Goal: Task Accomplishment & Management: Manage account settings

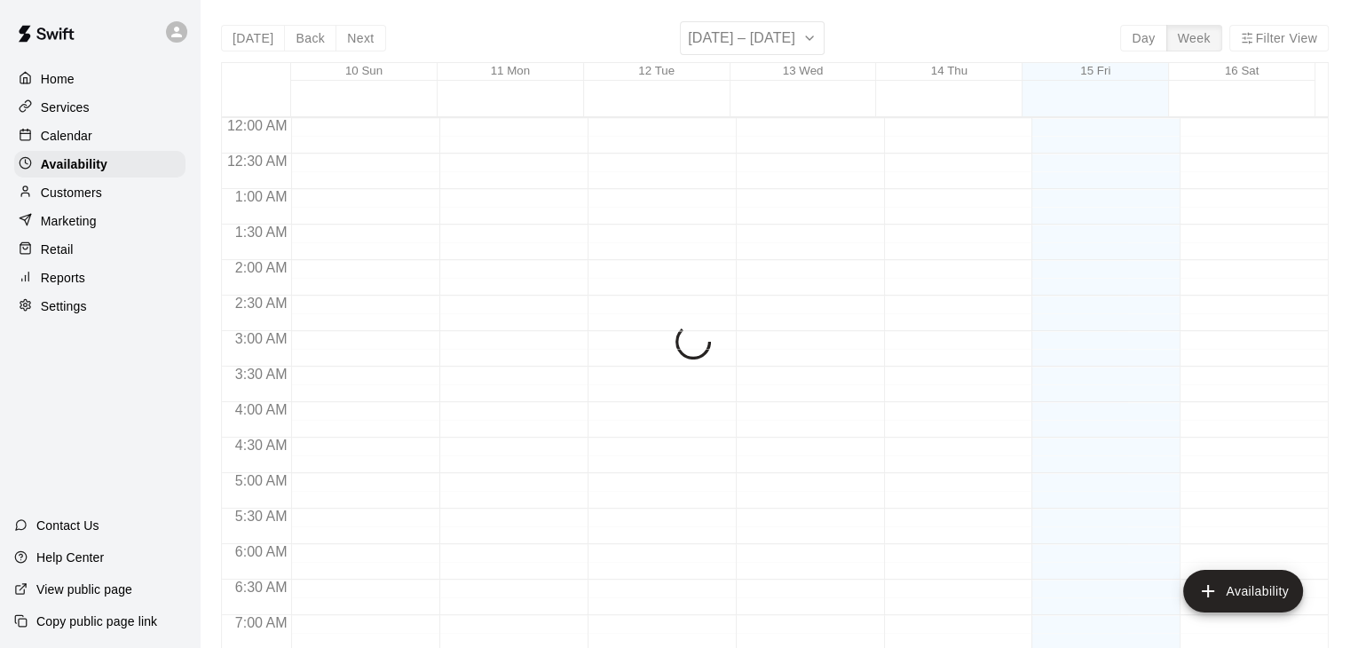
scroll to position [653, 0]
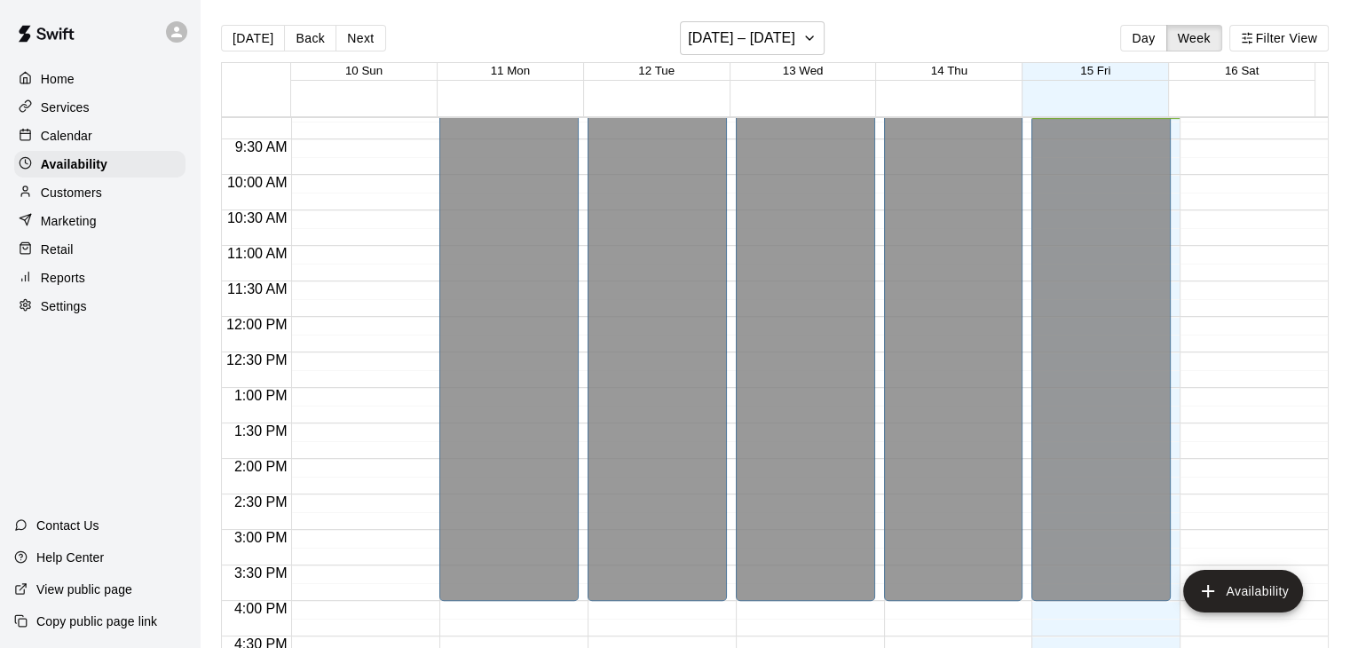
click at [67, 81] on p "Home" at bounding box center [58, 79] width 34 height 18
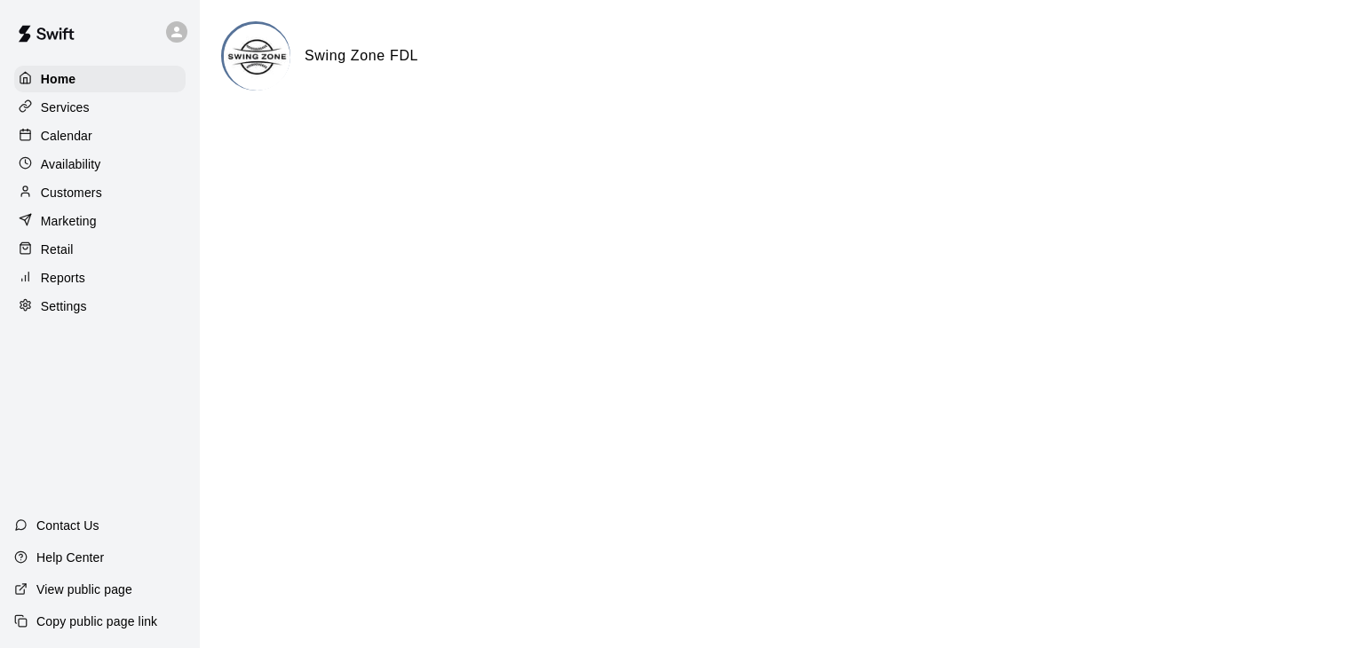
click at [78, 112] on p "Services" at bounding box center [65, 108] width 49 height 18
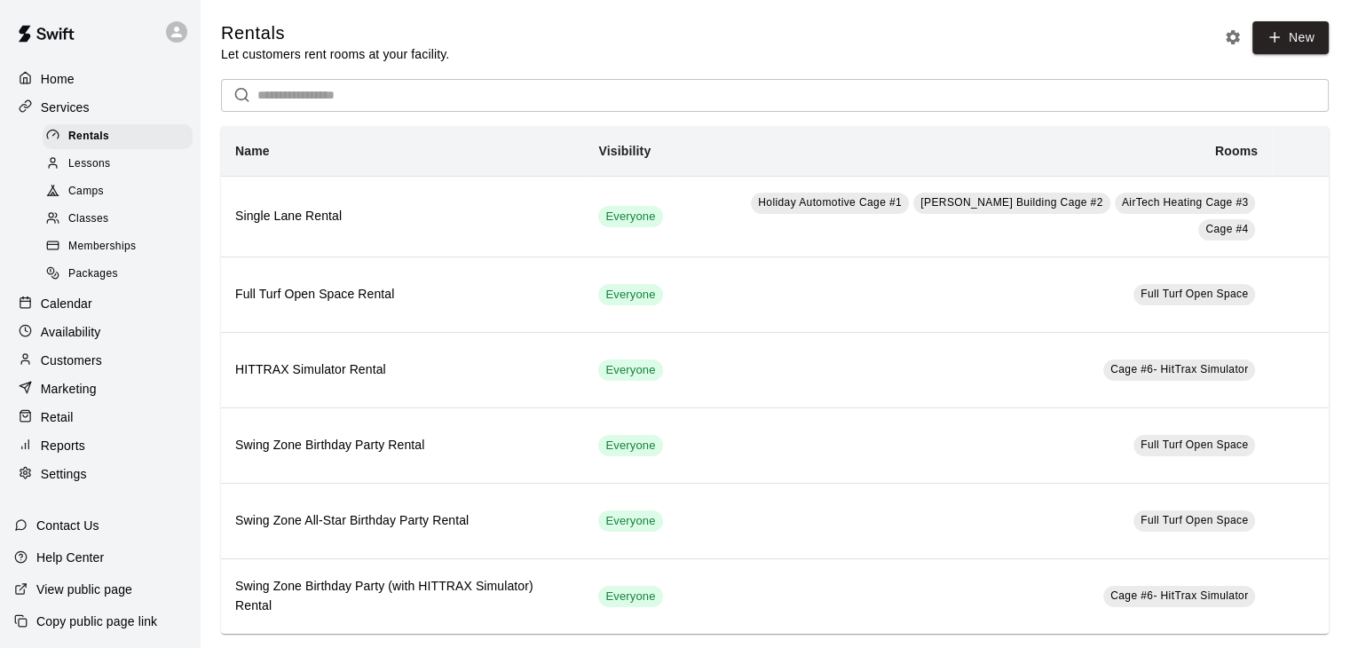
click at [75, 341] on p "Availability" at bounding box center [71, 332] width 60 height 18
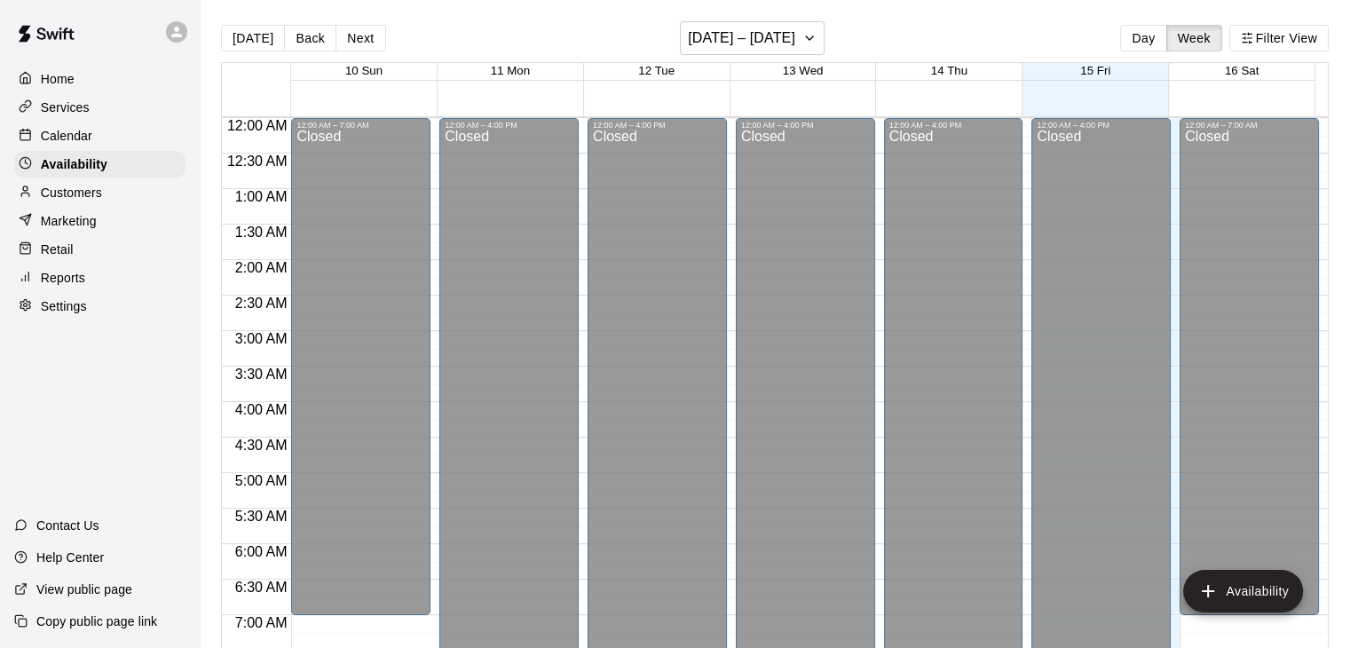
click at [65, 83] on p "Home" at bounding box center [58, 79] width 34 height 18
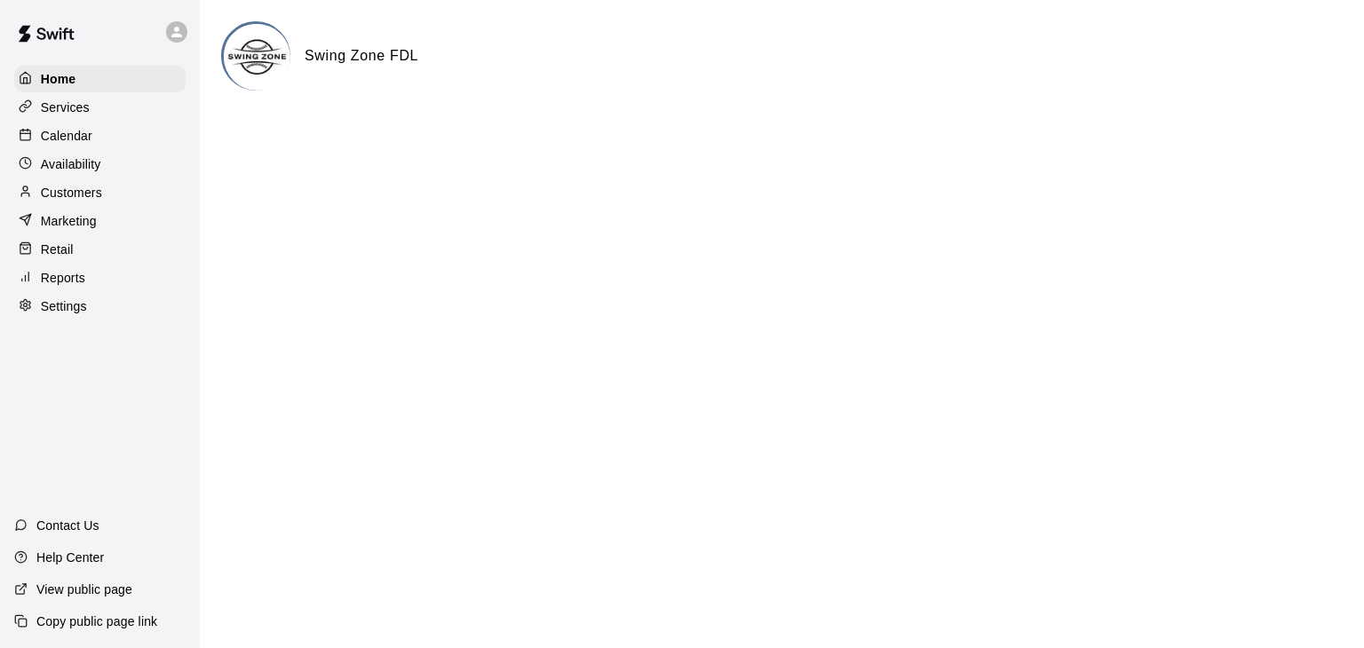
click at [65, 106] on p "Services" at bounding box center [65, 108] width 49 height 18
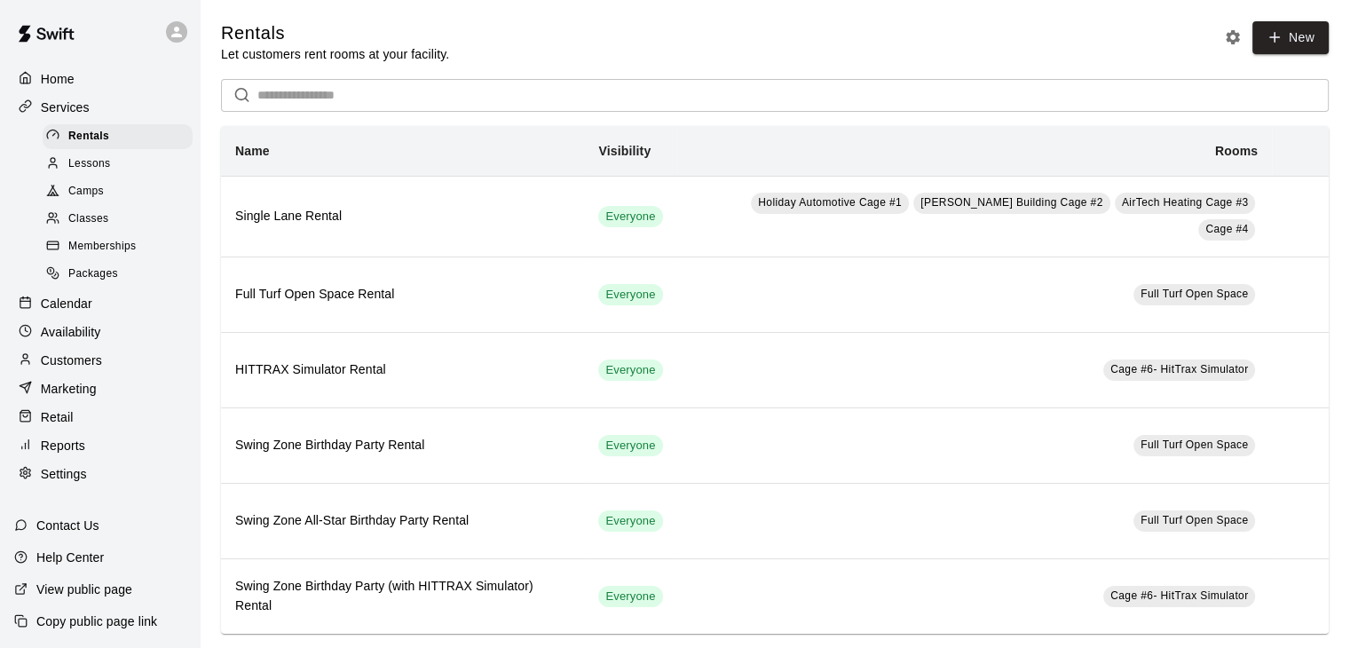
click at [88, 170] on span "Lessons" at bounding box center [89, 164] width 43 height 18
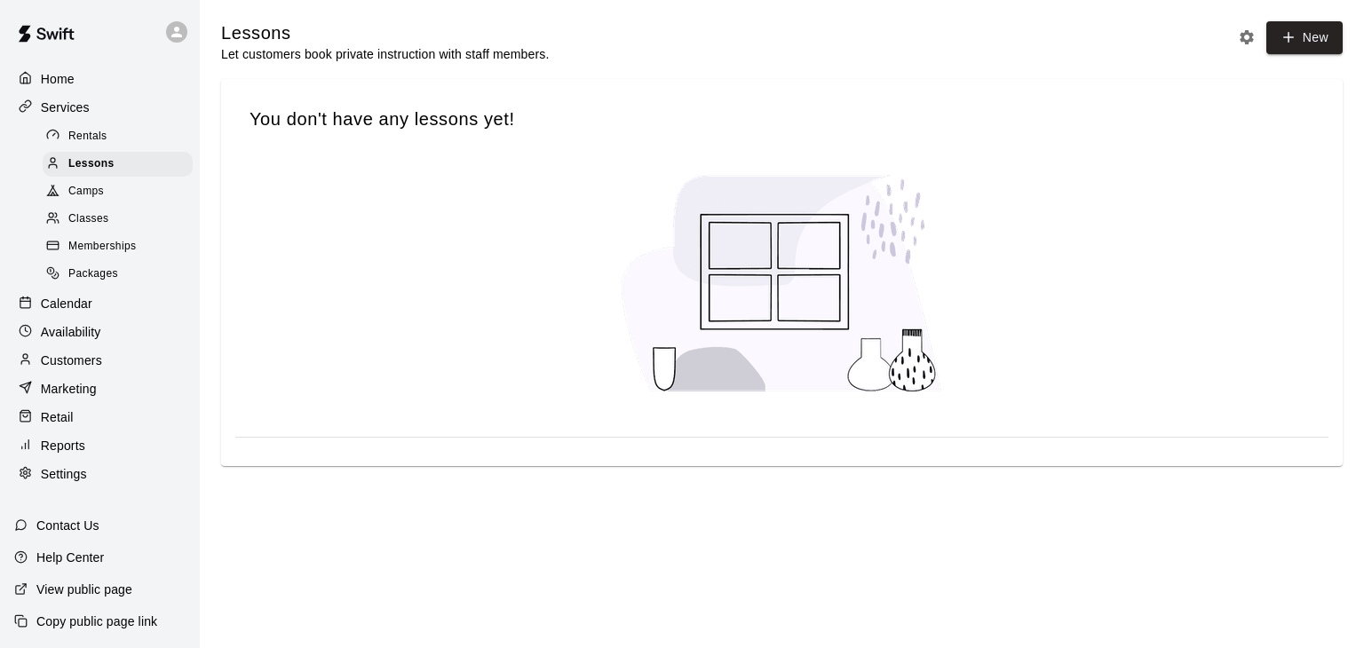
click at [85, 199] on span "Camps" at bounding box center [86, 192] width 36 height 18
click at [81, 225] on span "Classes" at bounding box center [88, 219] width 40 height 18
click at [83, 251] on span "Memberships" at bounding box center [101, 247] width 67 height 18
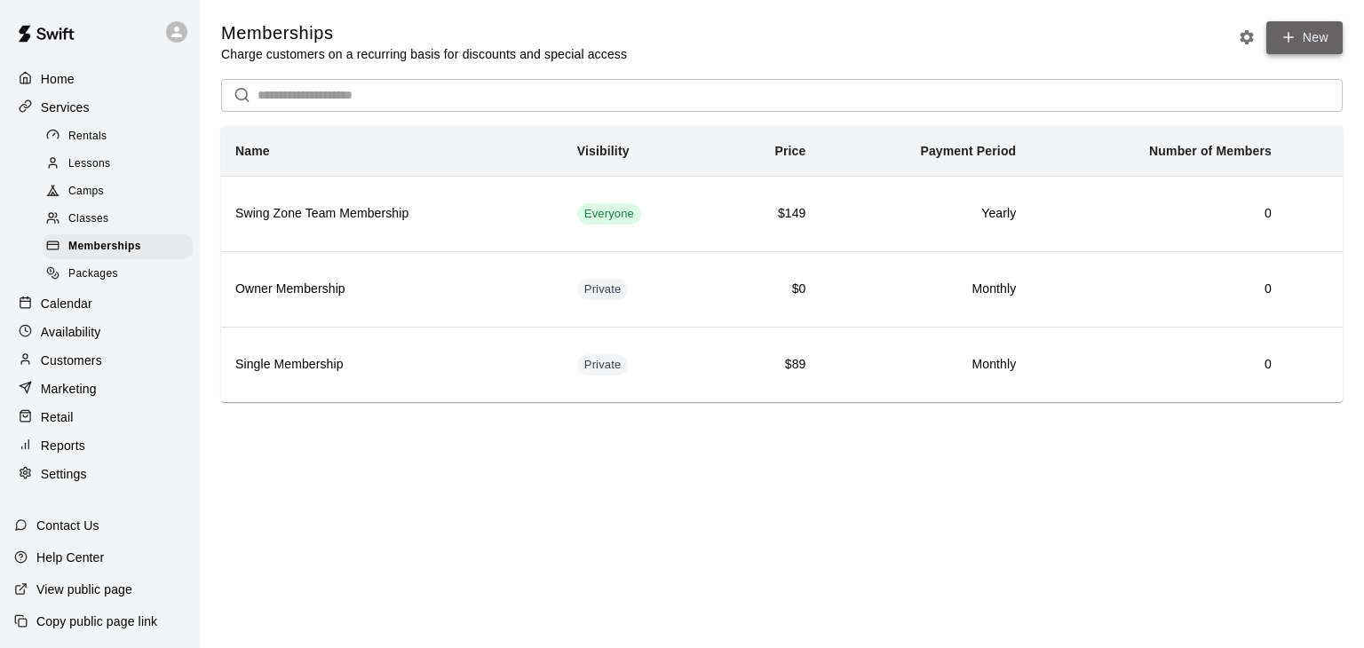
click at [1313, 44] on link "New" at bounding box center [1304, 37] width 76 height 33
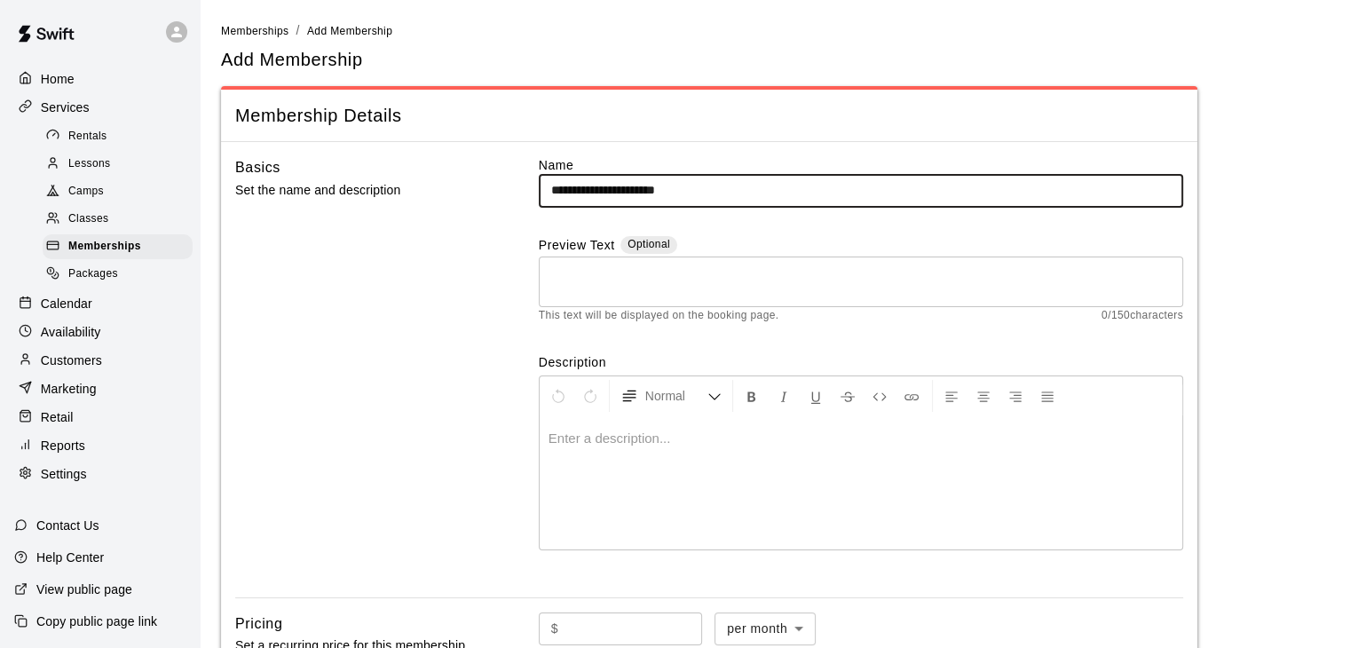
type input "**********"
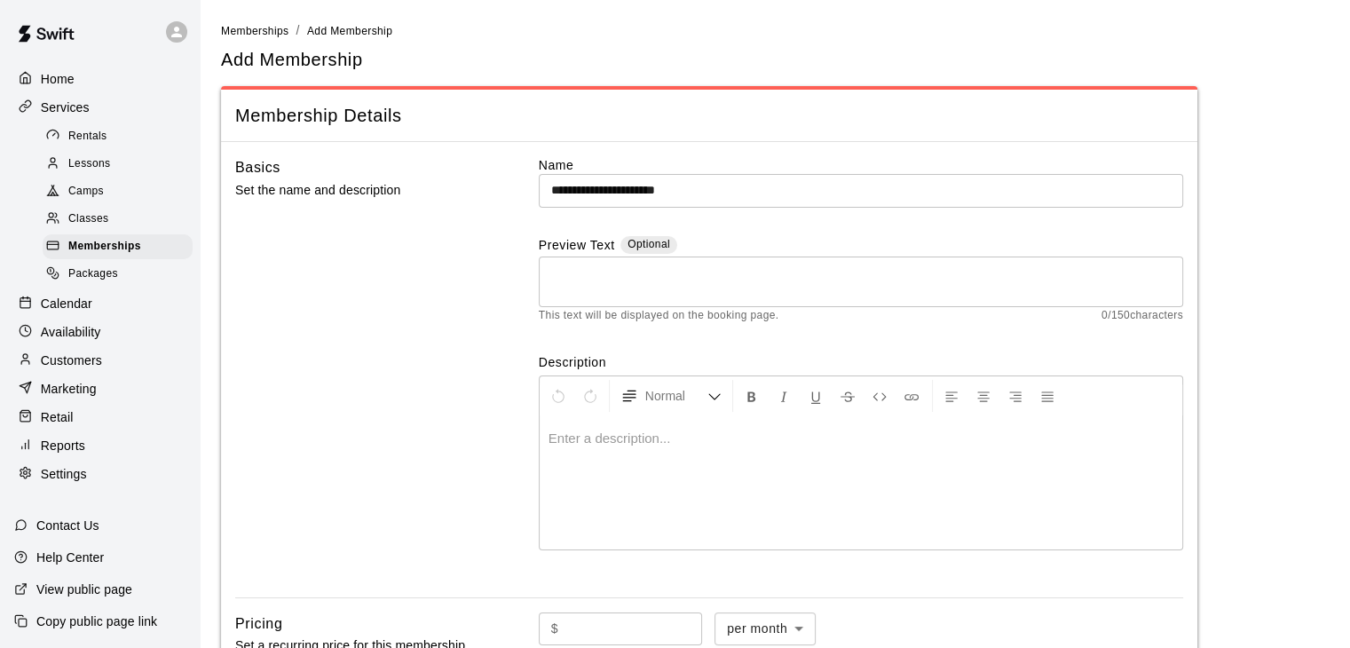
click at [610, 439] on p at bounding box center [861, 439] width 625 height 18
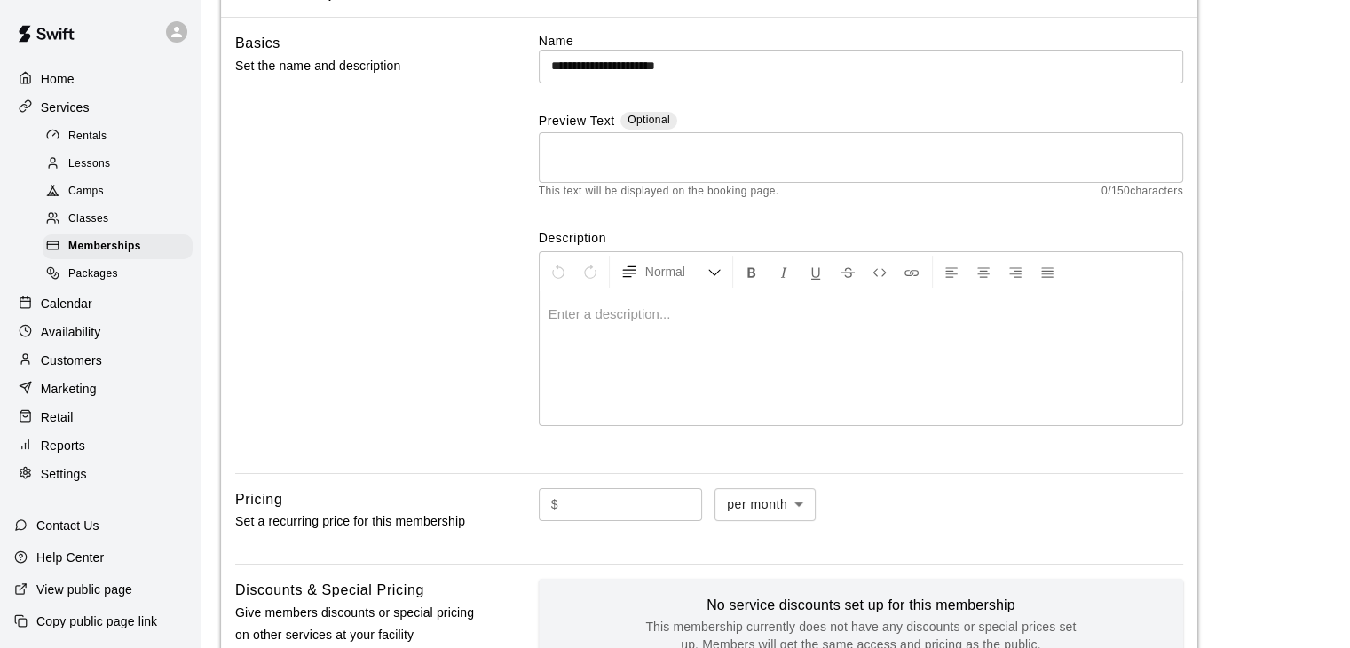
scroll to position [178, 0]
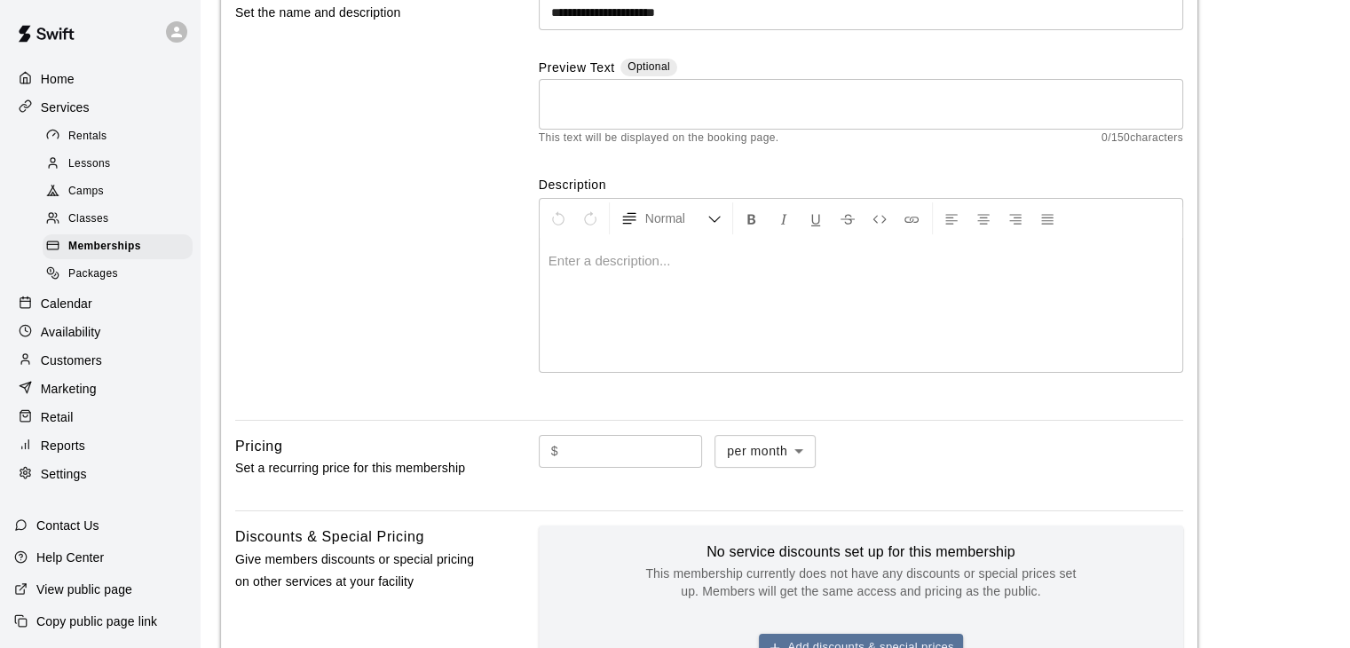
click at [680, 452] on input "text" at bounding box center [634, 451] width 137 height 33
type input "*"
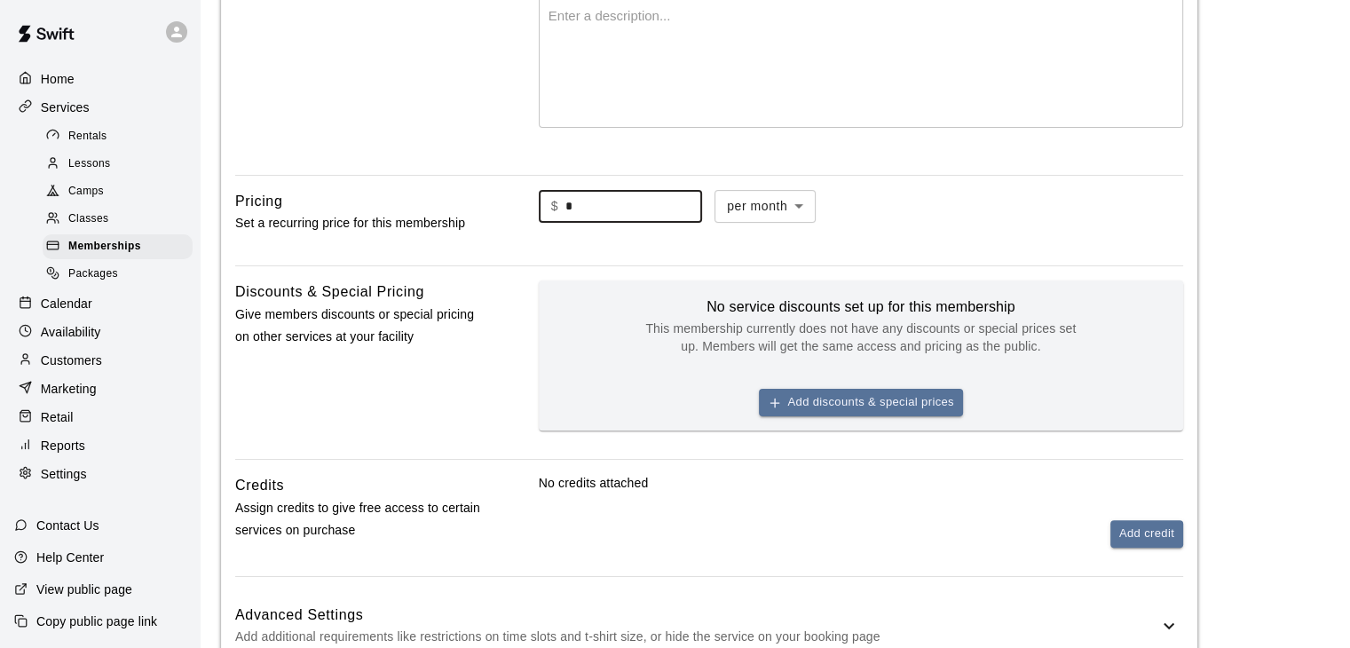
scroll to position [444, 0]
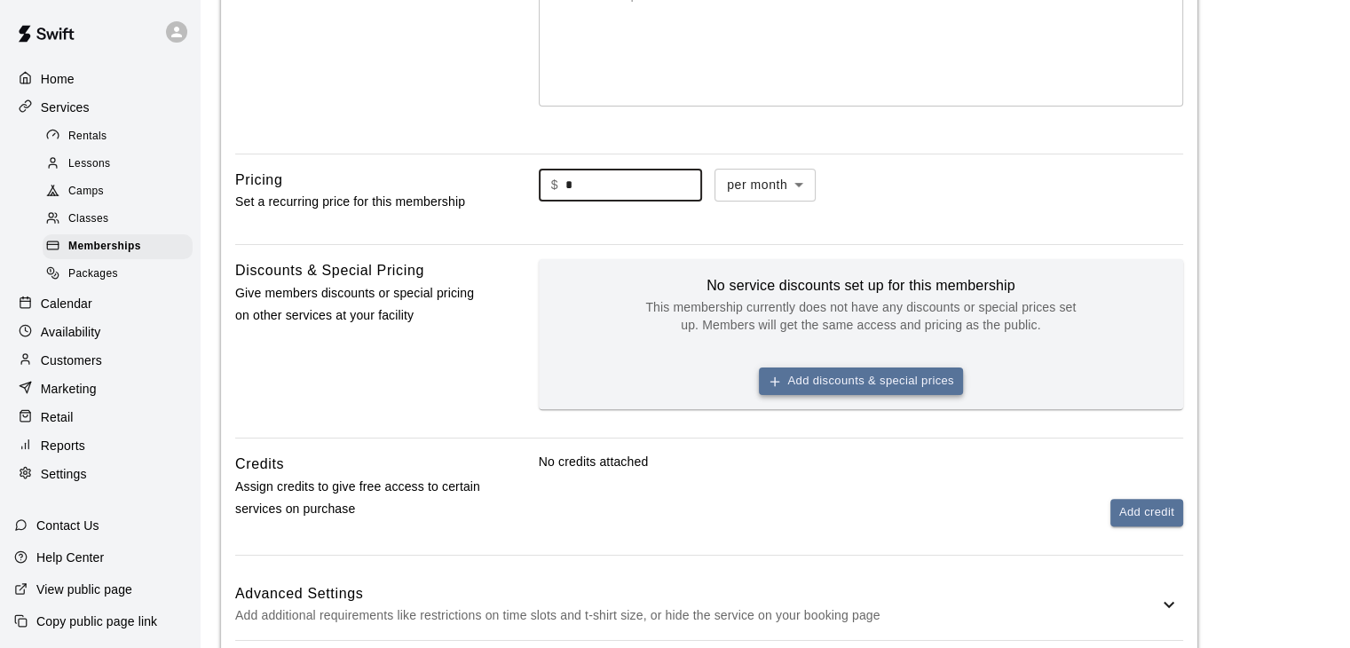
click at [843, 376] on button "Add discounts & special prices" at bounding box center [861, 382] width 204 height 28
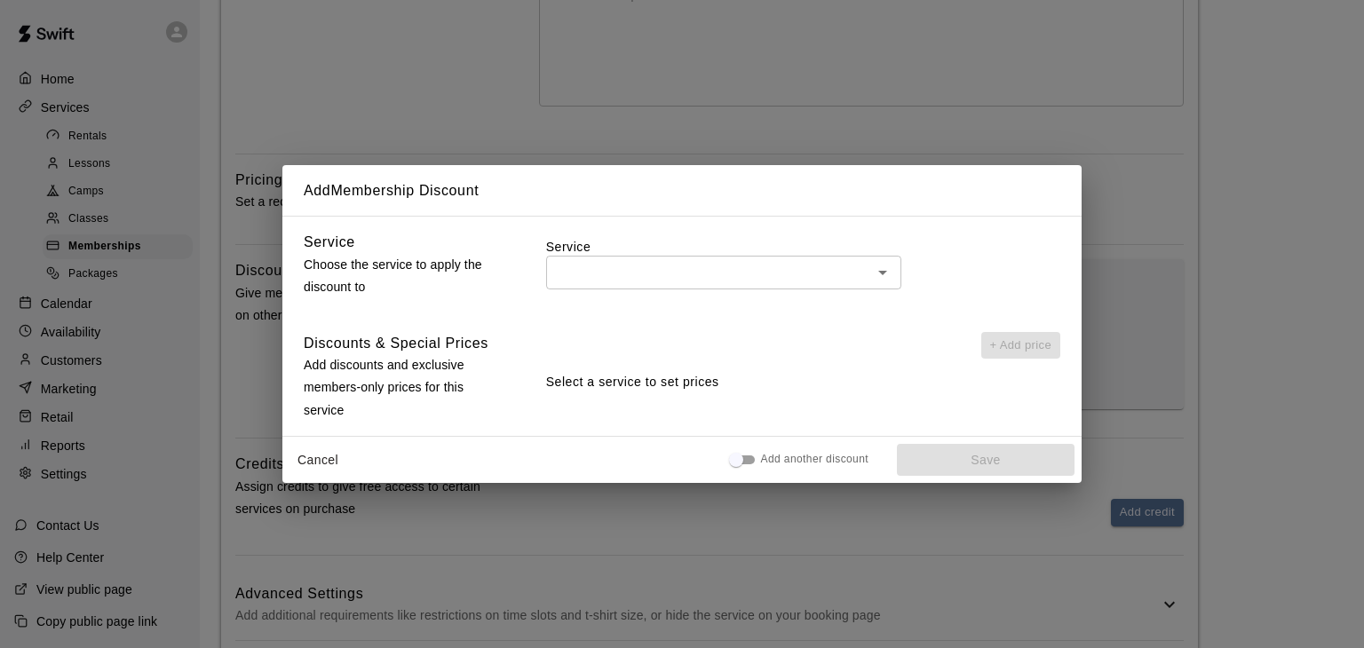
click at [852, 279] on input "text" at bounding box center [708, 272] width 315 height 22
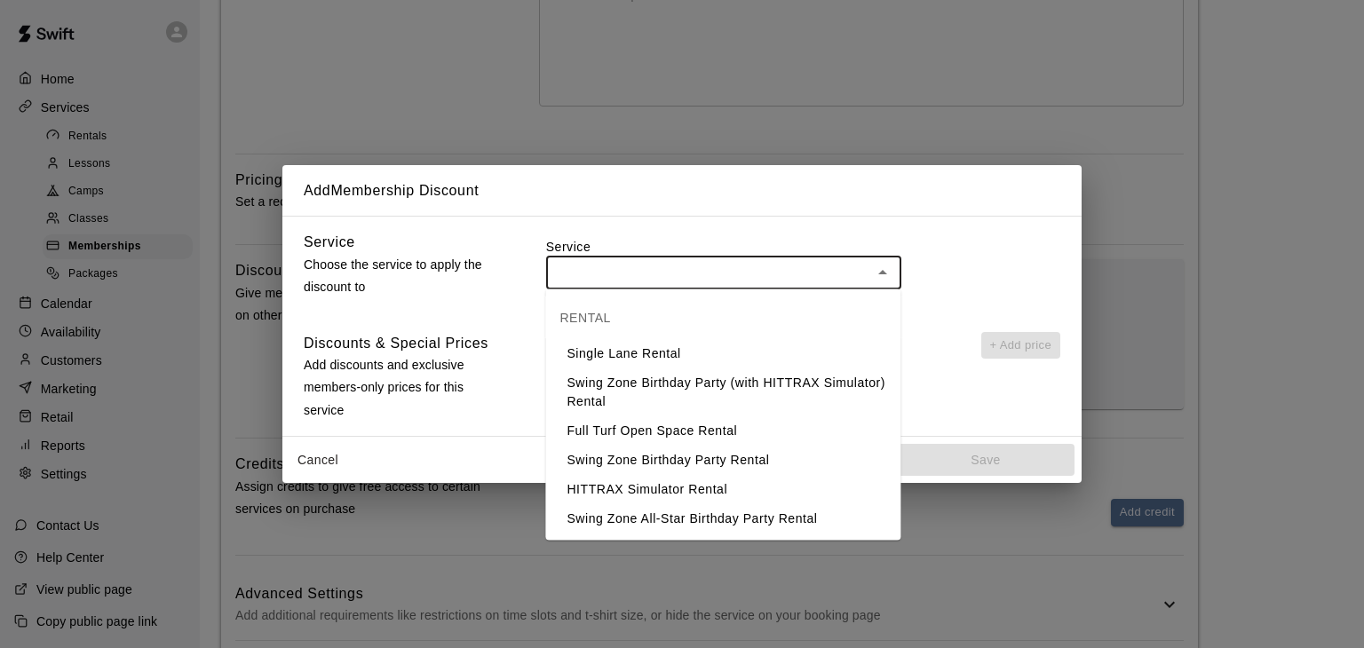
click at [967, 274] on div "​" at bounding box center [803, 272] width 514 height 33
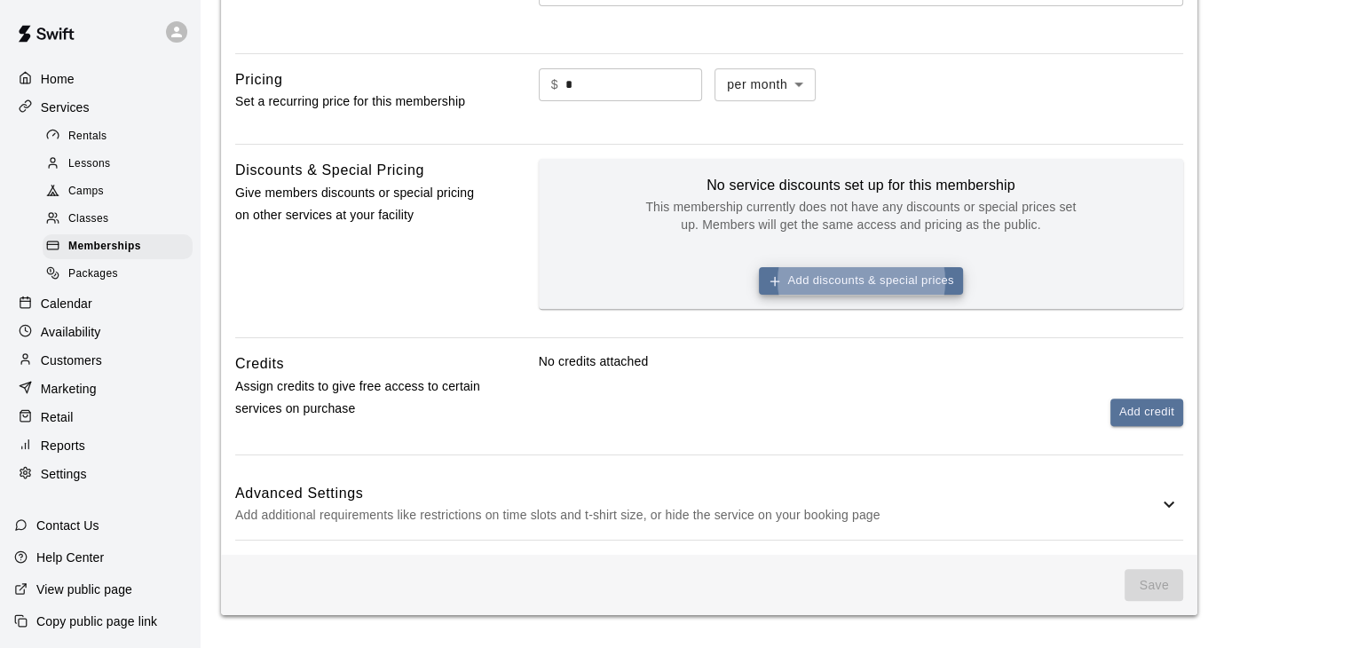
scroll to position [545, 0]
click at [932, 512] on p "Add additional requirements like restrictions on time slots and t-shirt size, o…" at bounding box center [696, 514] width 923 height 22
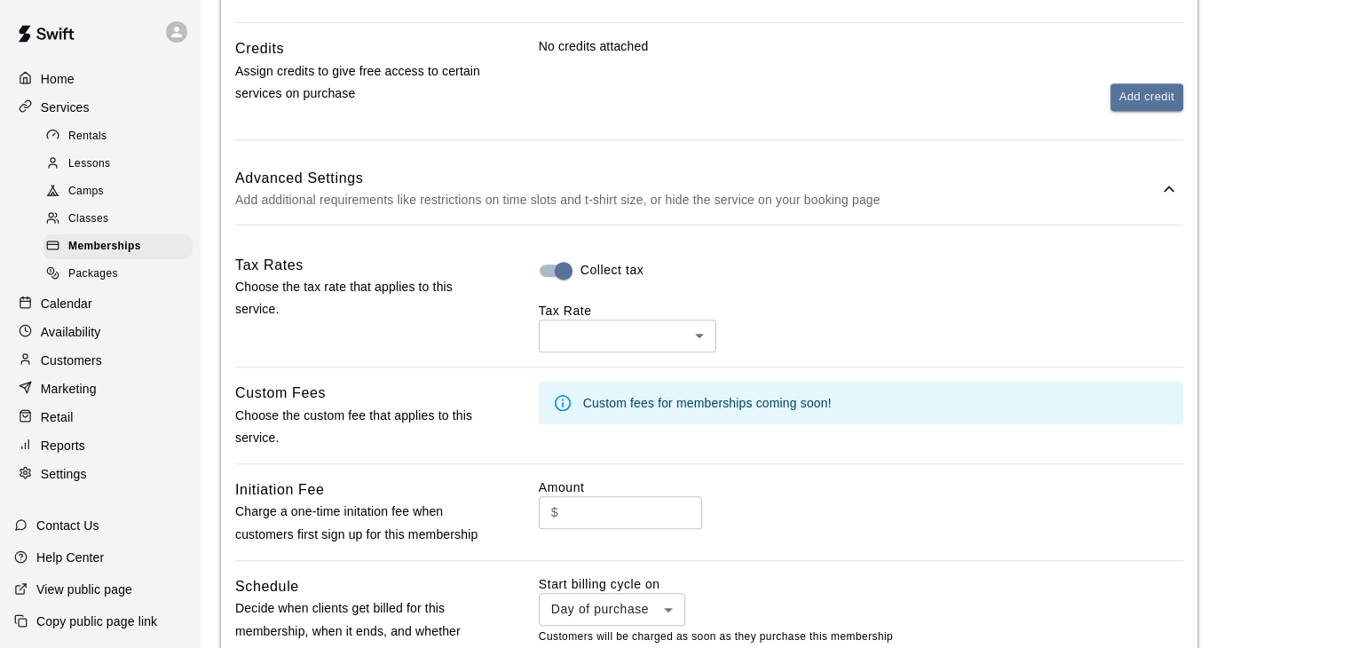
scroll to position [888, 0]
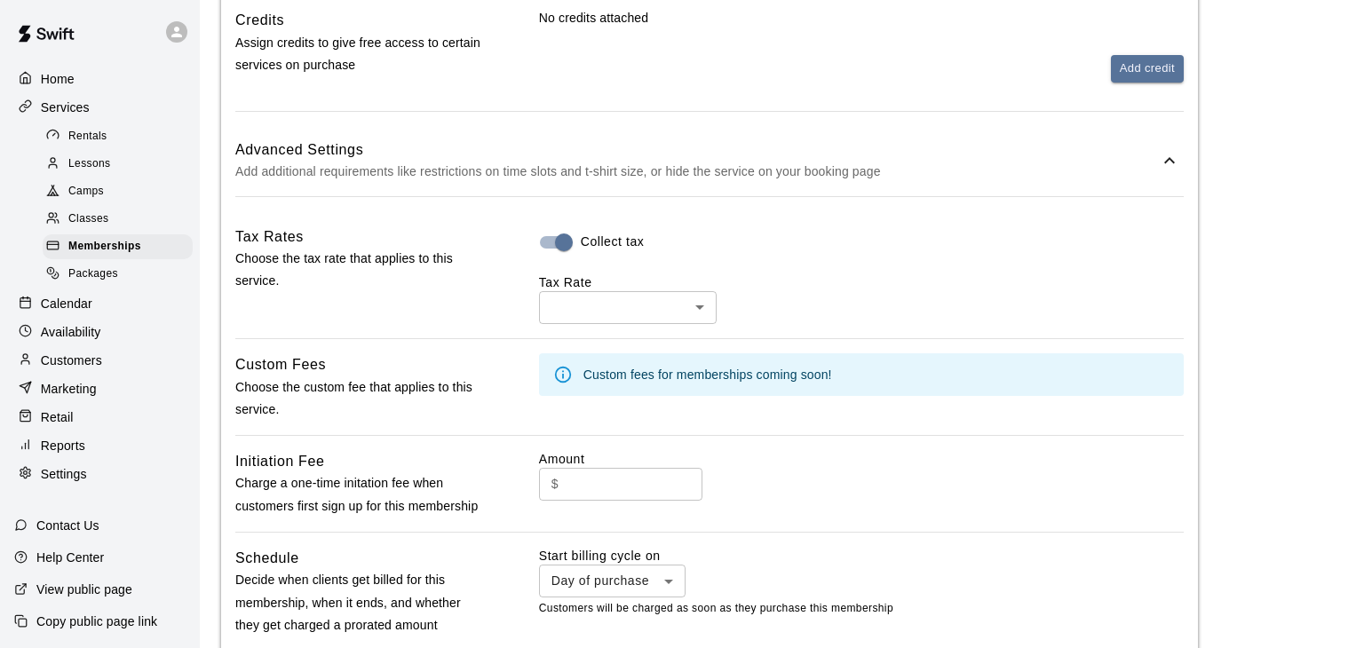
click at [592, 314] on body "**********" at bounding box center [682, 131] width 1364 height 2039
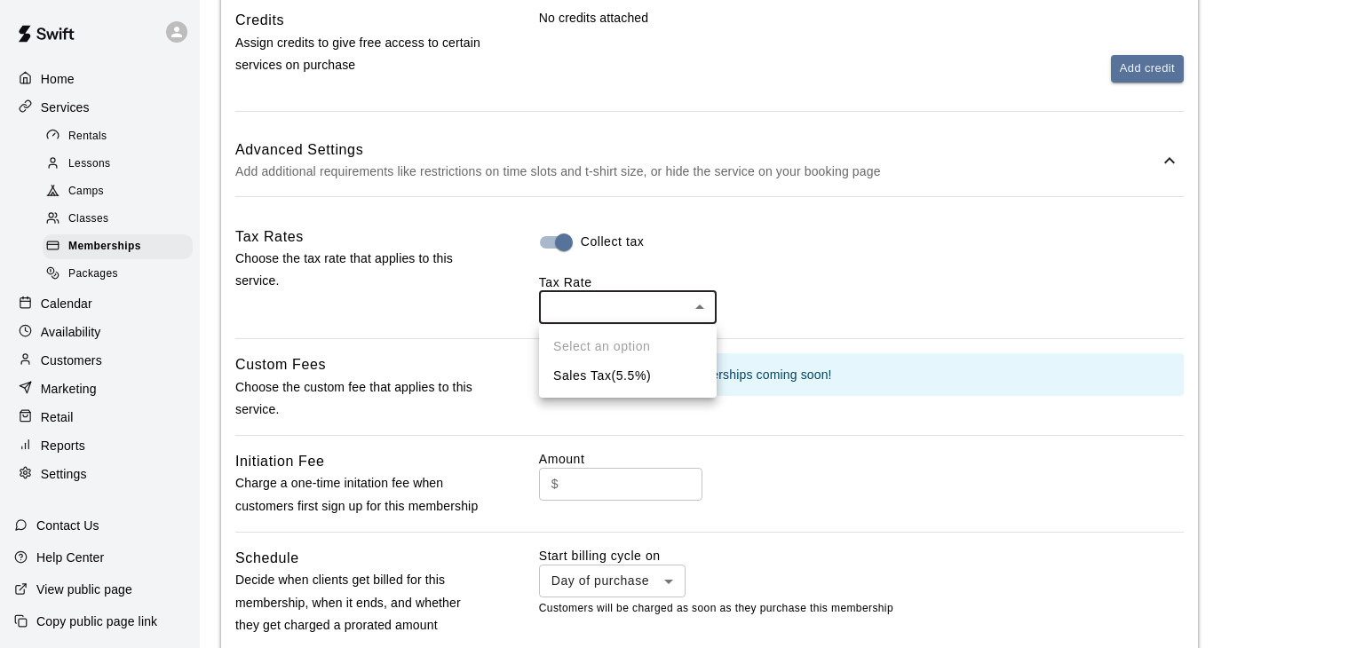
click at [591, 374] on li "Sales Tax ( 5.5 %)" at bounding box center [628, 375] width 178 height 29
type input "***"
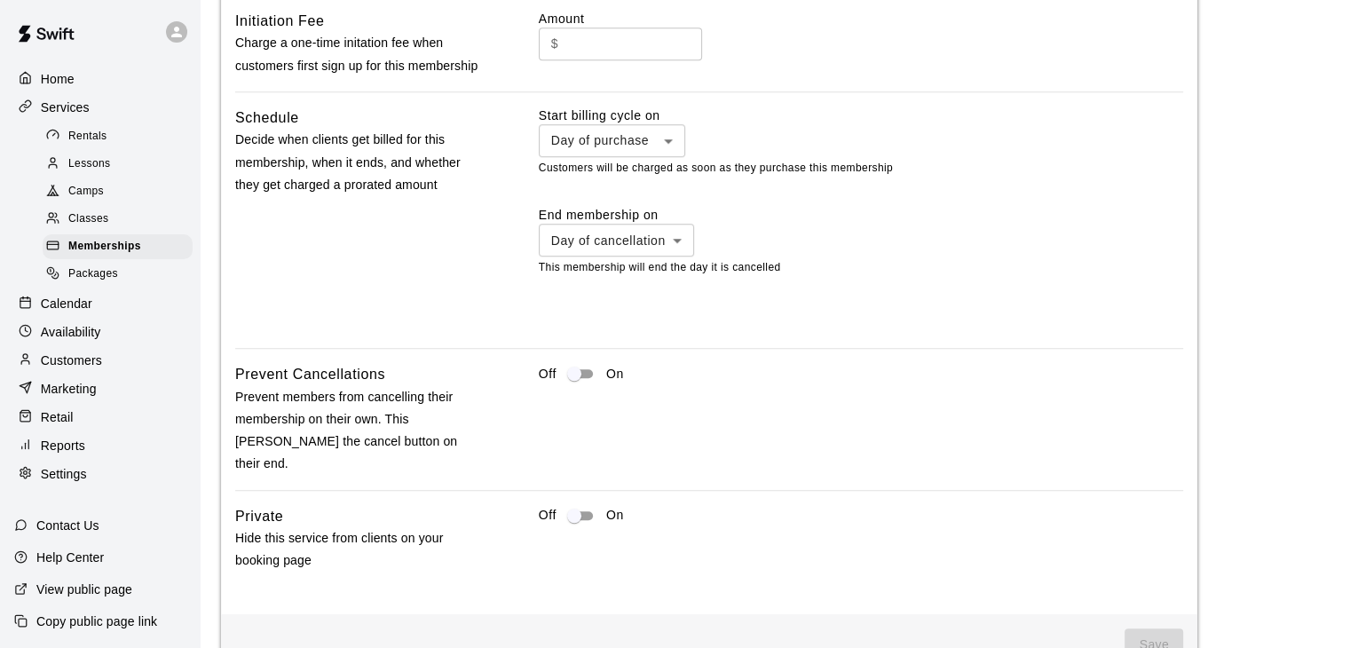
scroll to position [1369, 0]
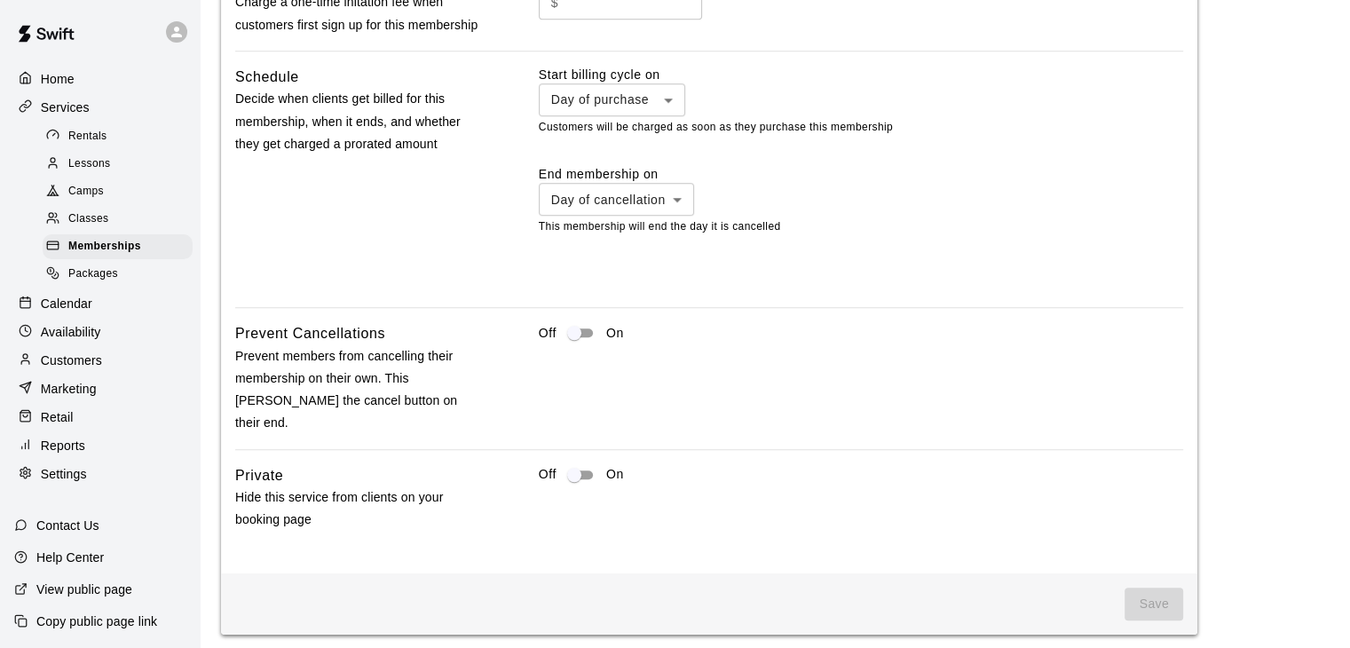
click at [1043, 480] on div "Off On" at bounding box center [861, 497] width 645 height 67
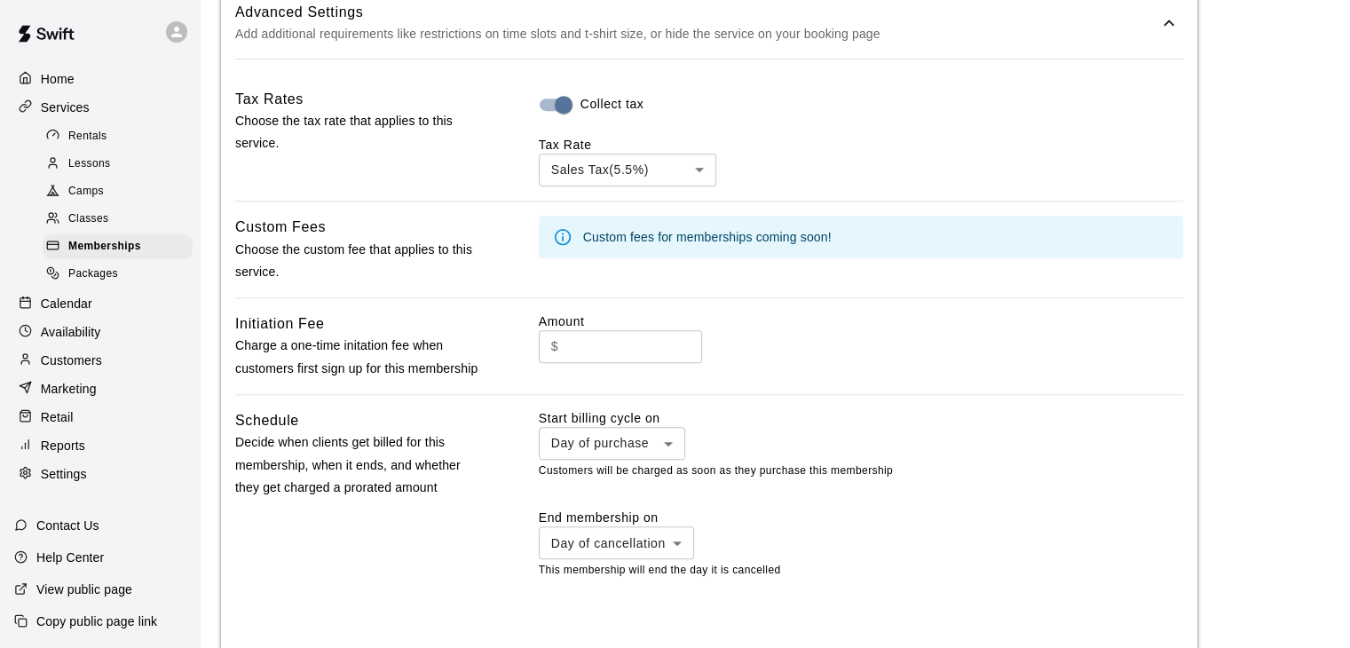
scroll to position [1014, 0]
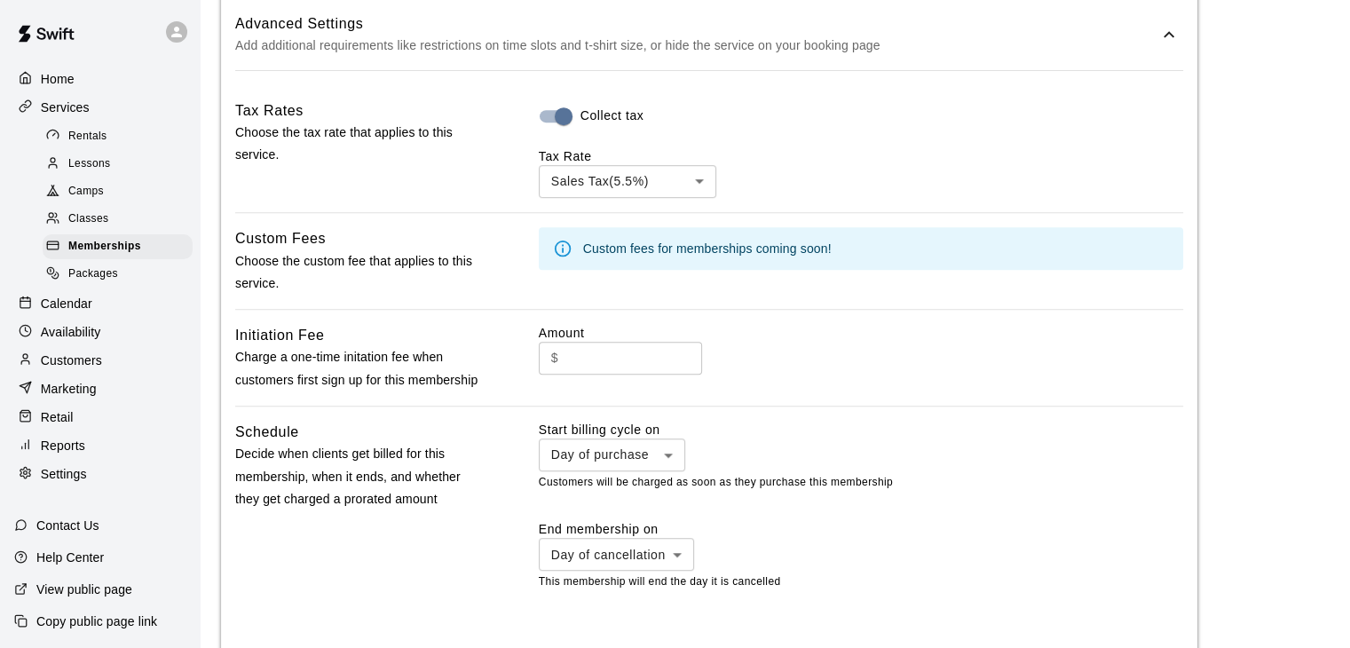
click at [650, 363] on input "text" at bounding box center [634, 358] width 137 height 33
type input "*"
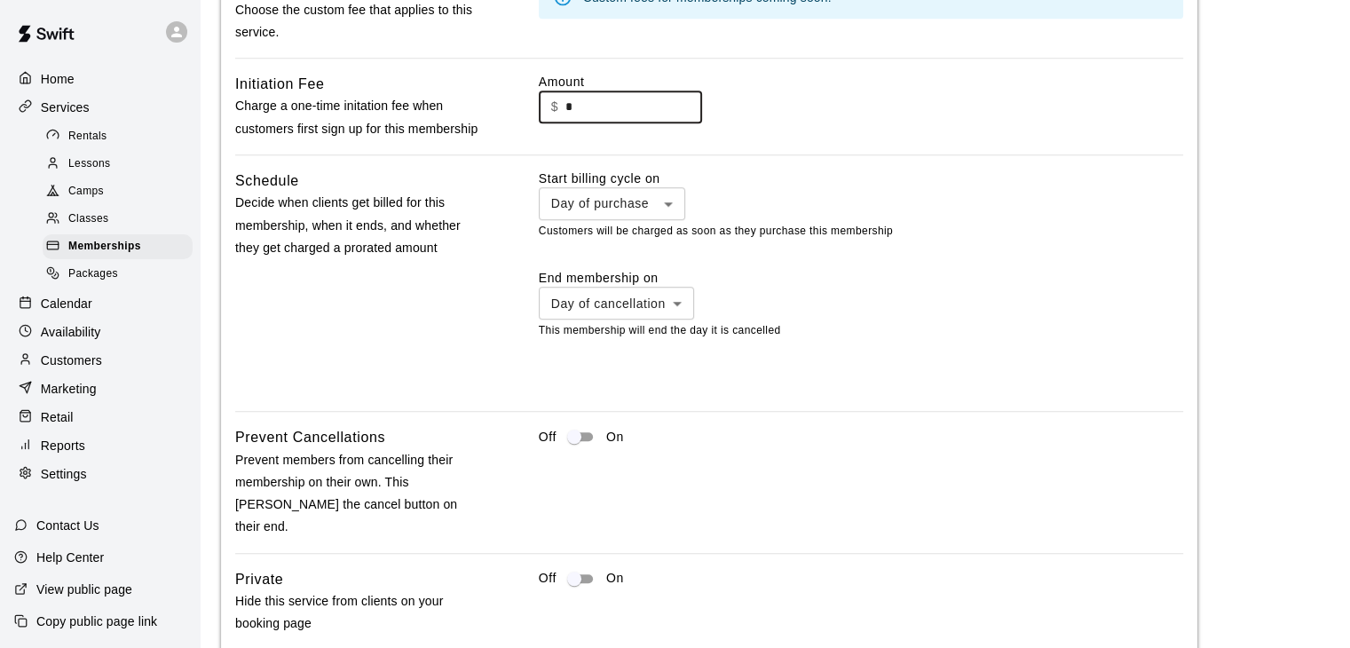
scroll to position [1369, 0]
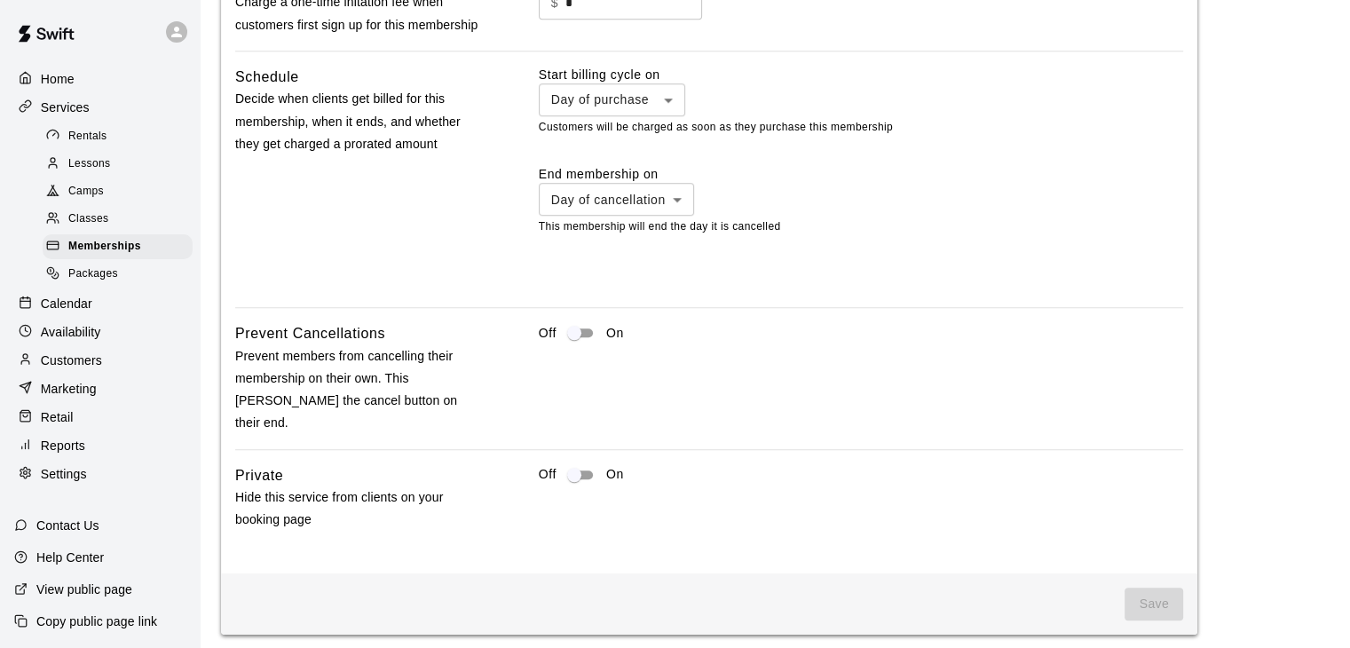
click at [1147, 588] on span "Save" at bounding box center [1154, 604] width 59 height 33
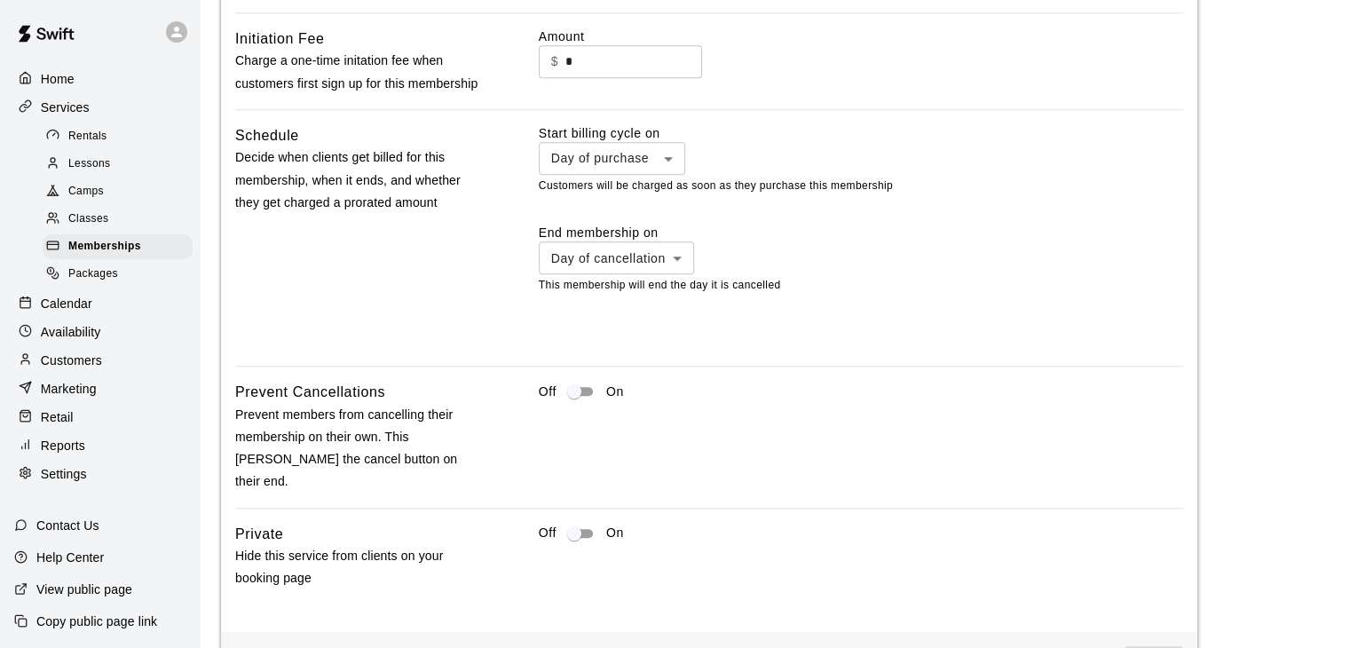
scroll to position [1191, 0]
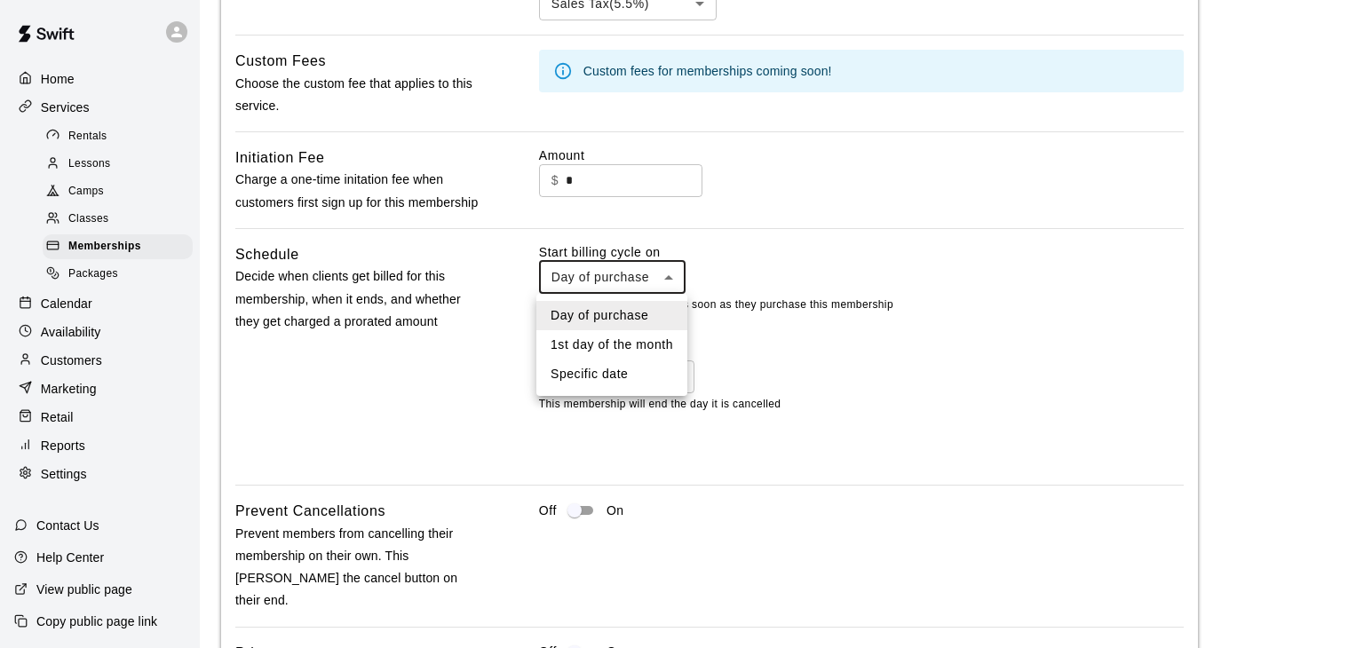
click at [597, 313] on li "Day of purchase" at bounding box center [611, 315] width 151 height 29
click at [601, 337] on li "1st day of the month" at bounding box center [611, 344] width 151 height 29
type input "**********"
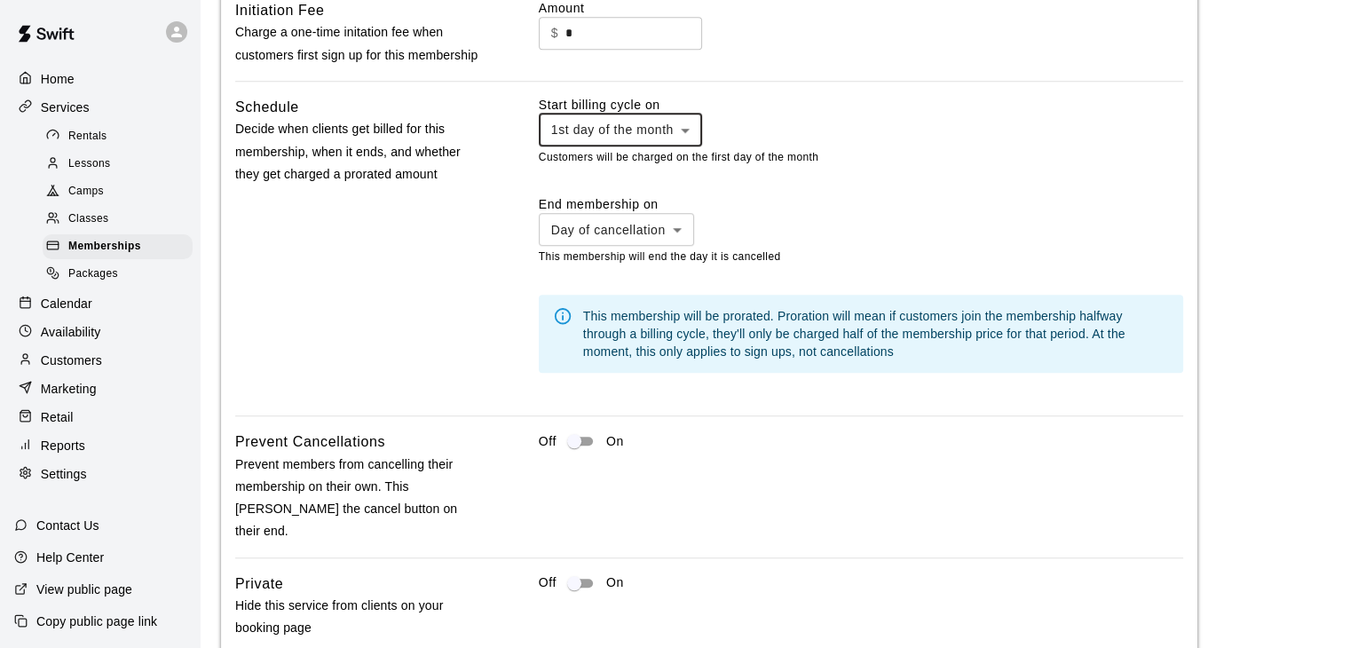
scroll to position [1447, 0]
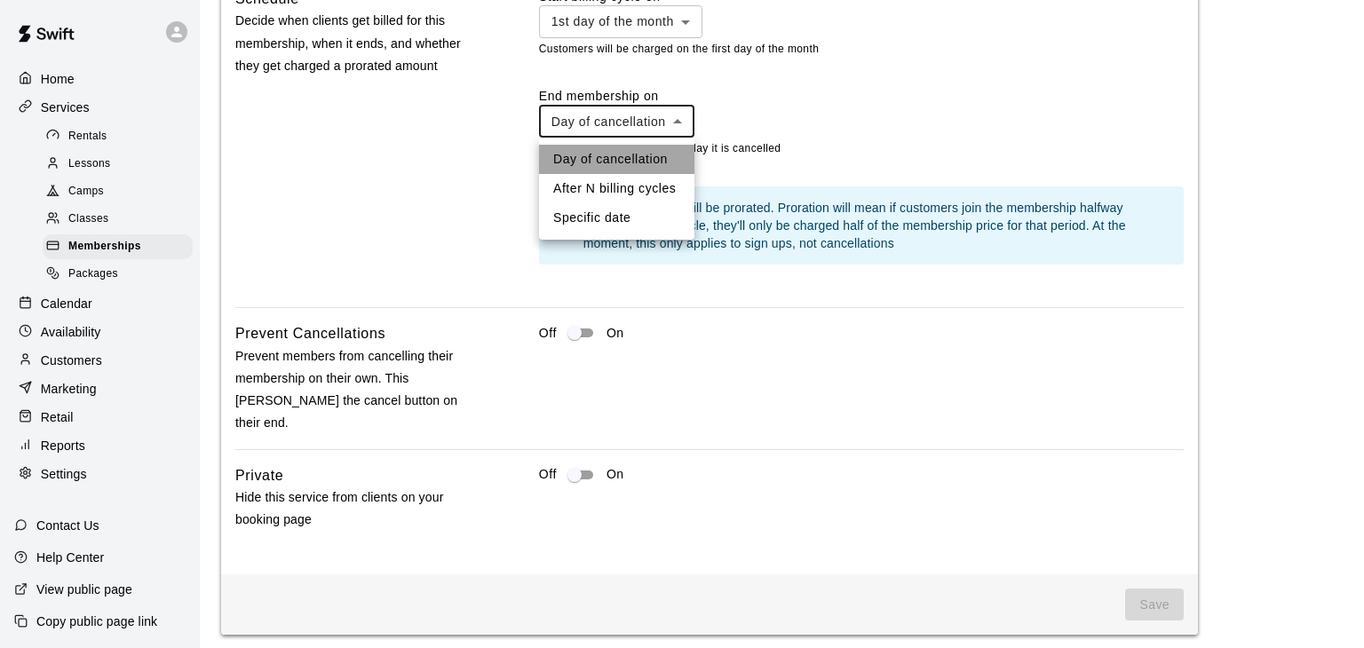
click at [610, 156] on li "Day of cancellation" at bounding box center [616, 159] width 155 height 29
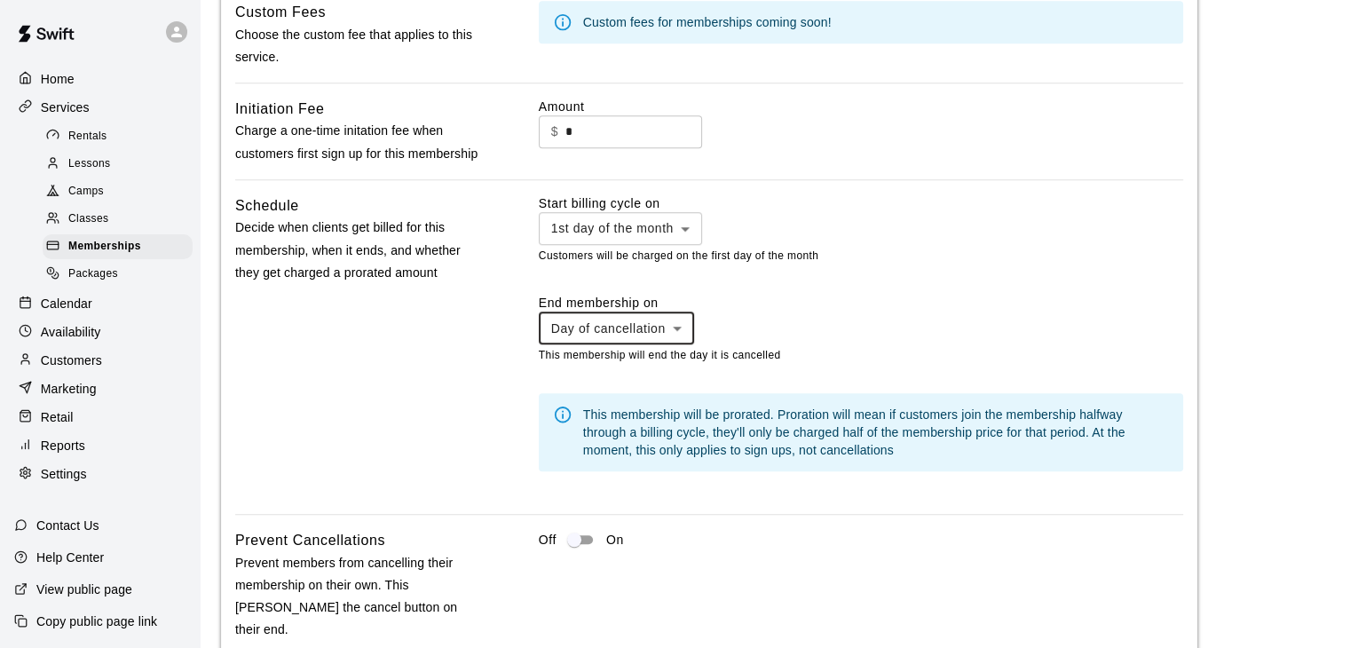
scroll to position [1181, 0]
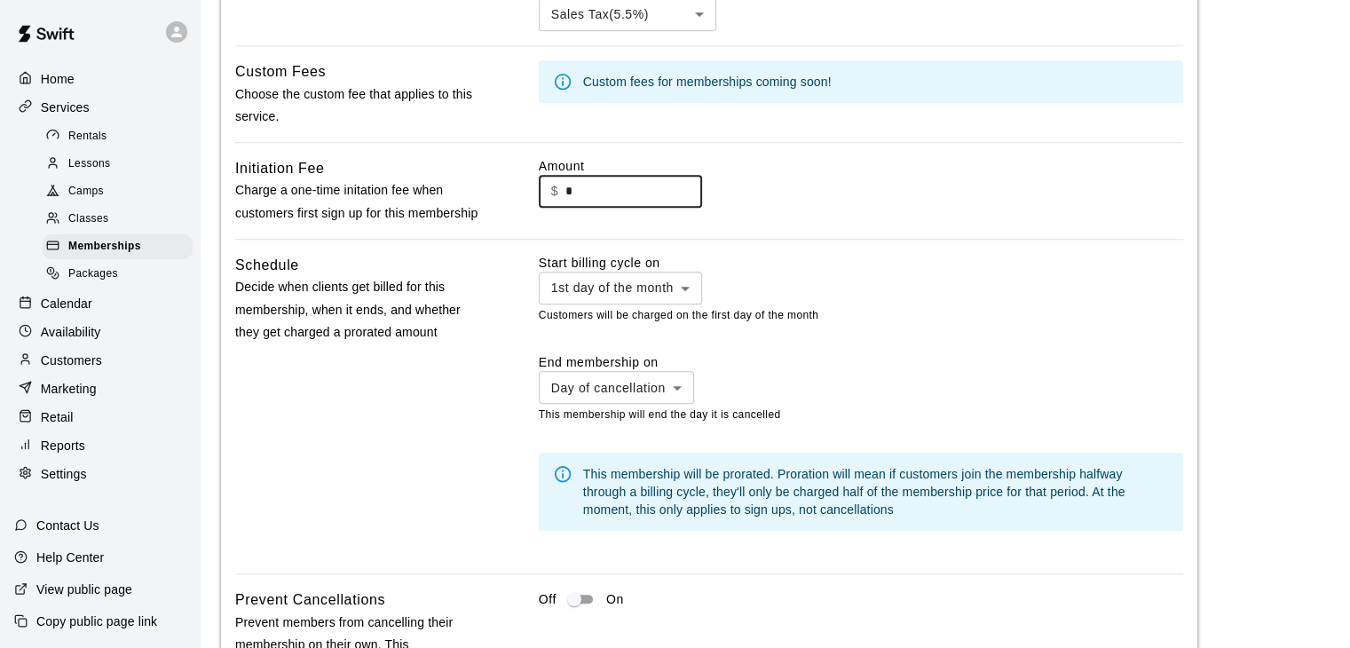
click at [641, 194] on input "*" at bounding box center [634, 191] width 137 height 33
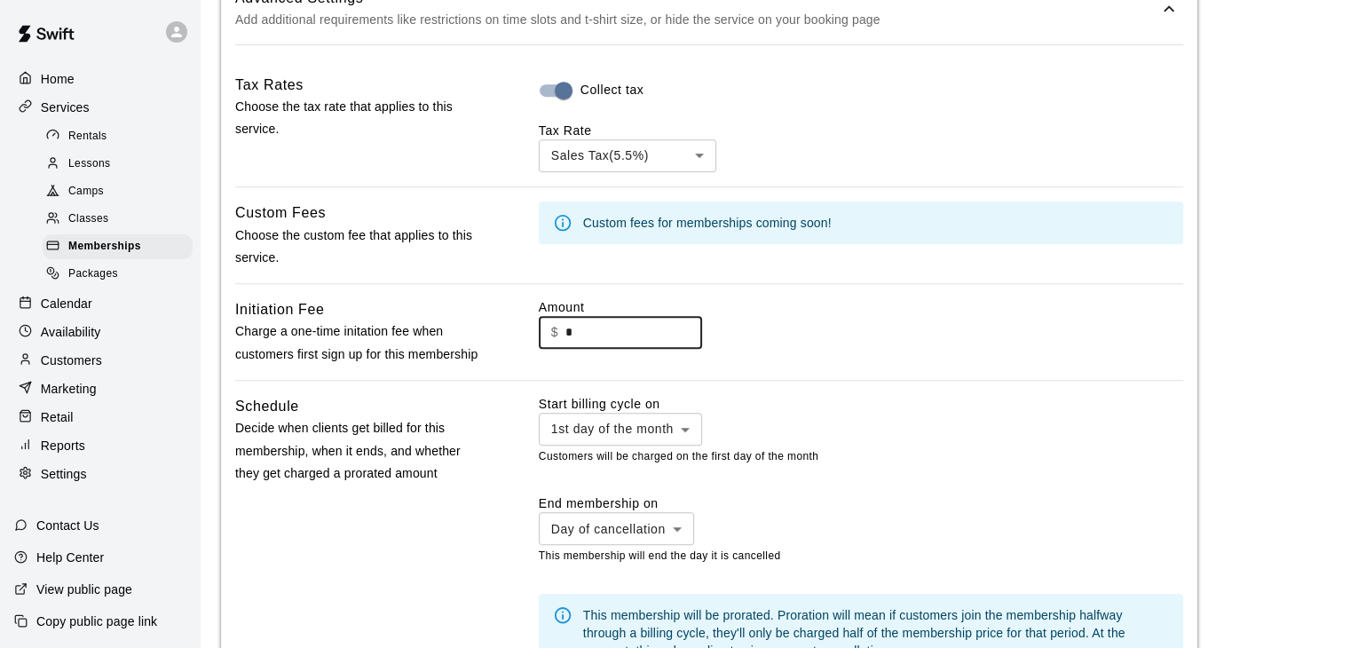
scroll to position [1003, 0]
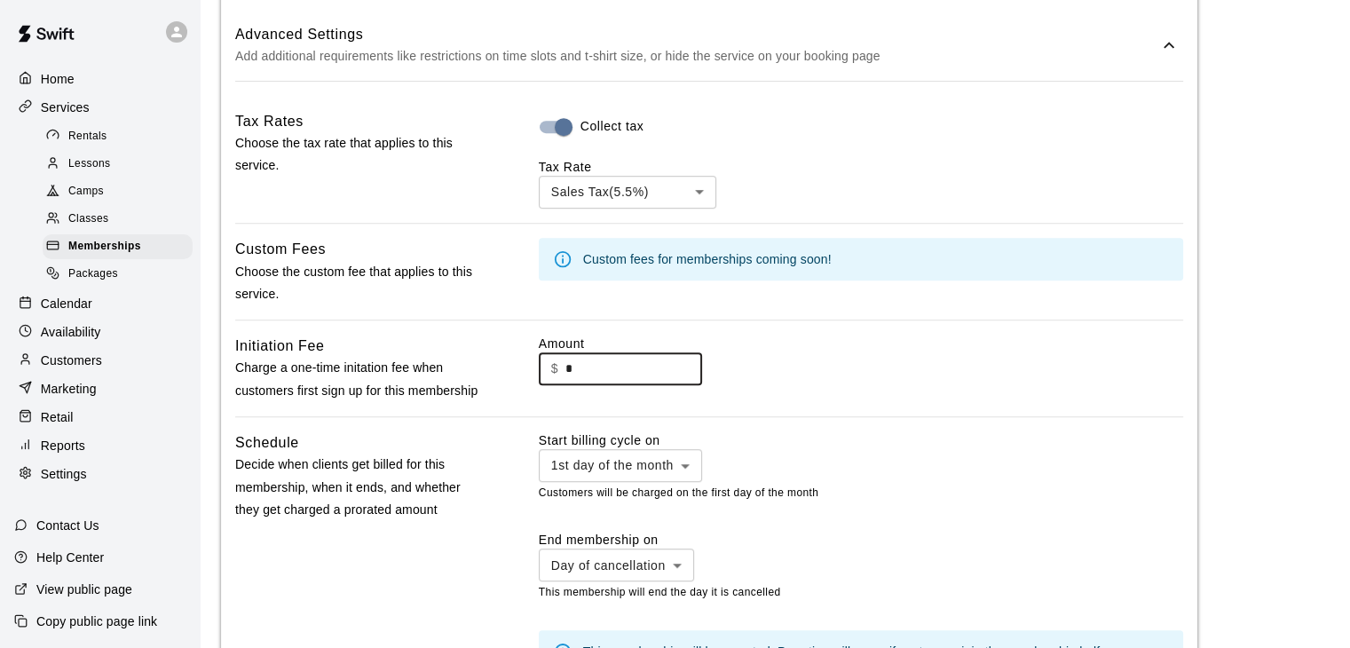
click at [671, 249] on div "Custom fees for memberships coming soon!" at bounding box center [707, 259] width 249 height 32
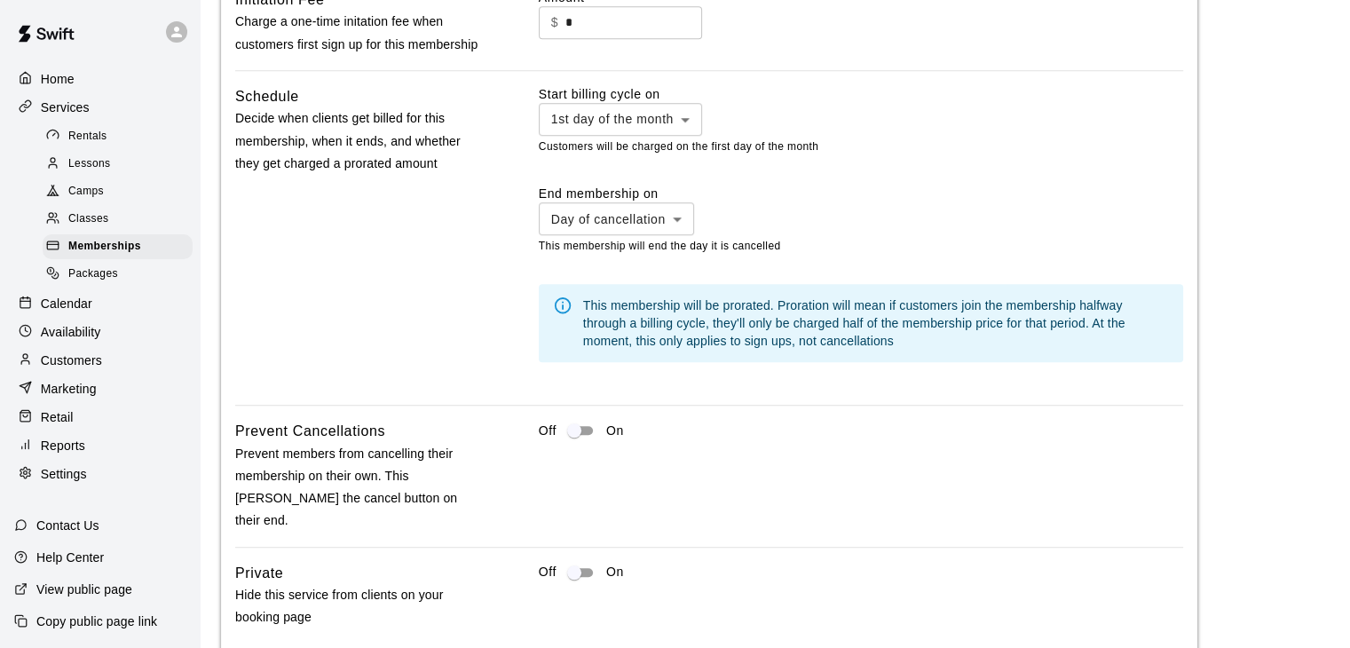
scroll to position [1447, 0]
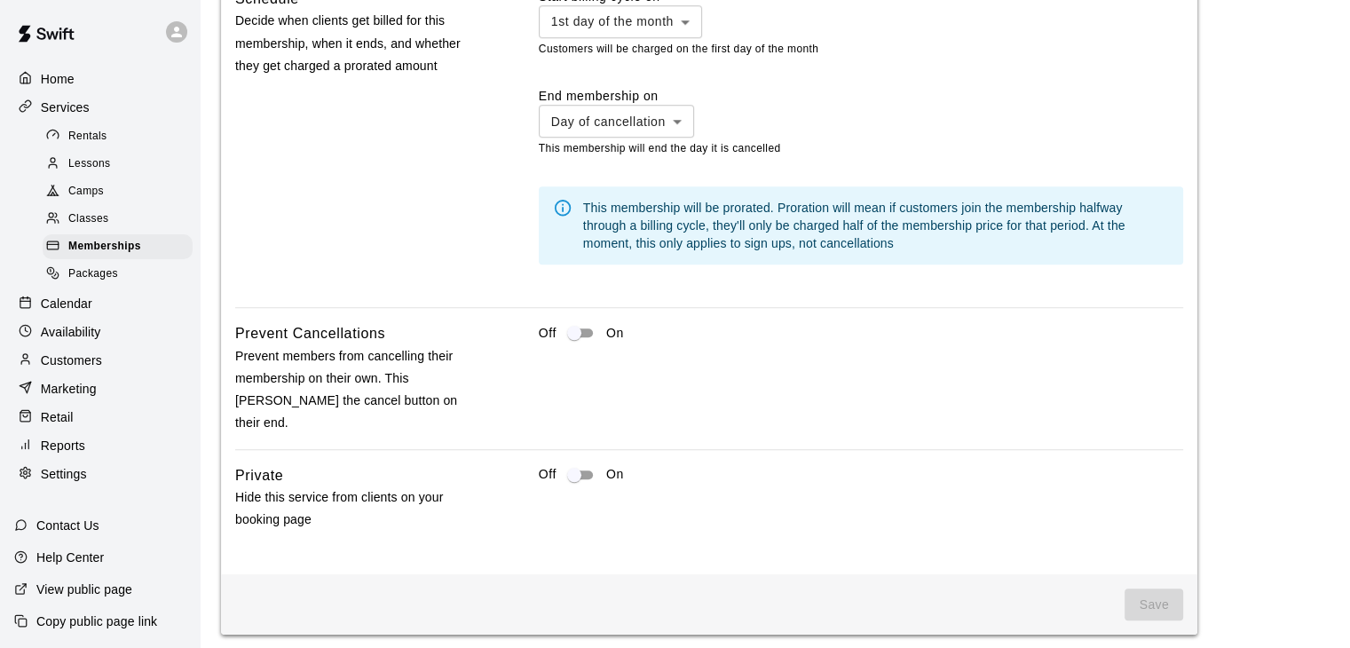
click at [1136, 589] on span "Save" at bounding box center [1154, 605] width 59 height 33
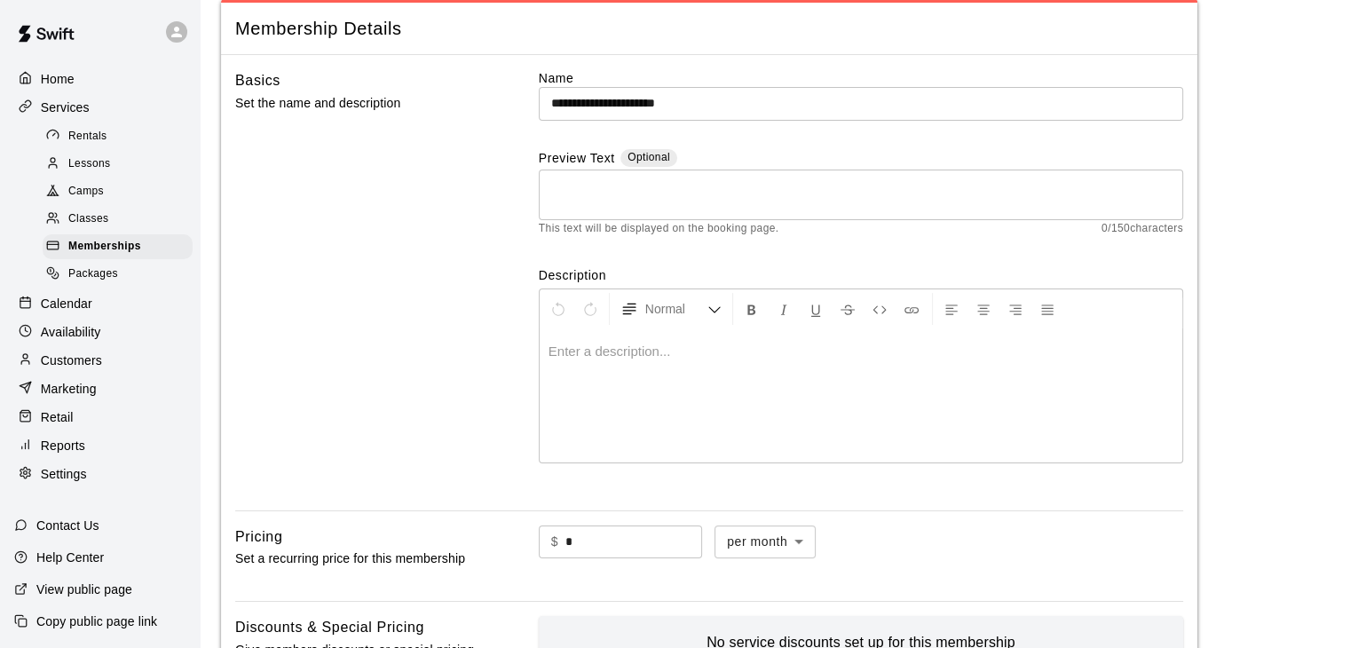
scroll to position [178, 0]
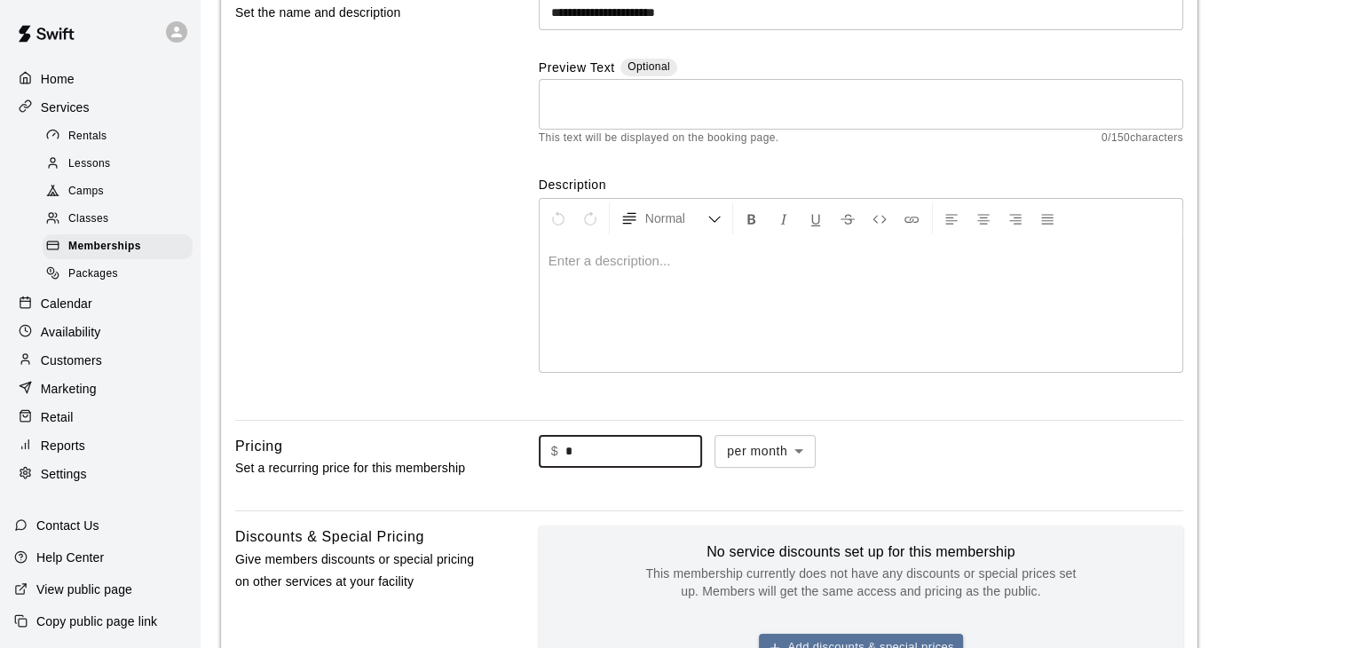
click at [649, 459] on input "*" at bounding box center [634, 451] width 137 height 33
drag, startPoint x: 644, startPoint y: 455, endPoint x: 534, endPoint y: 455, distance: 110.1
click at [534, 455] on div "Pricing Set a recurring price for this membership $ * ​ per month ******* ​" at bounding box center [709, 466] width 948 height 62
type input "*"
click at [945, 466] on div "$ * ​ per month ******* ​" at bounding box center [861, 452] width 645 height 34
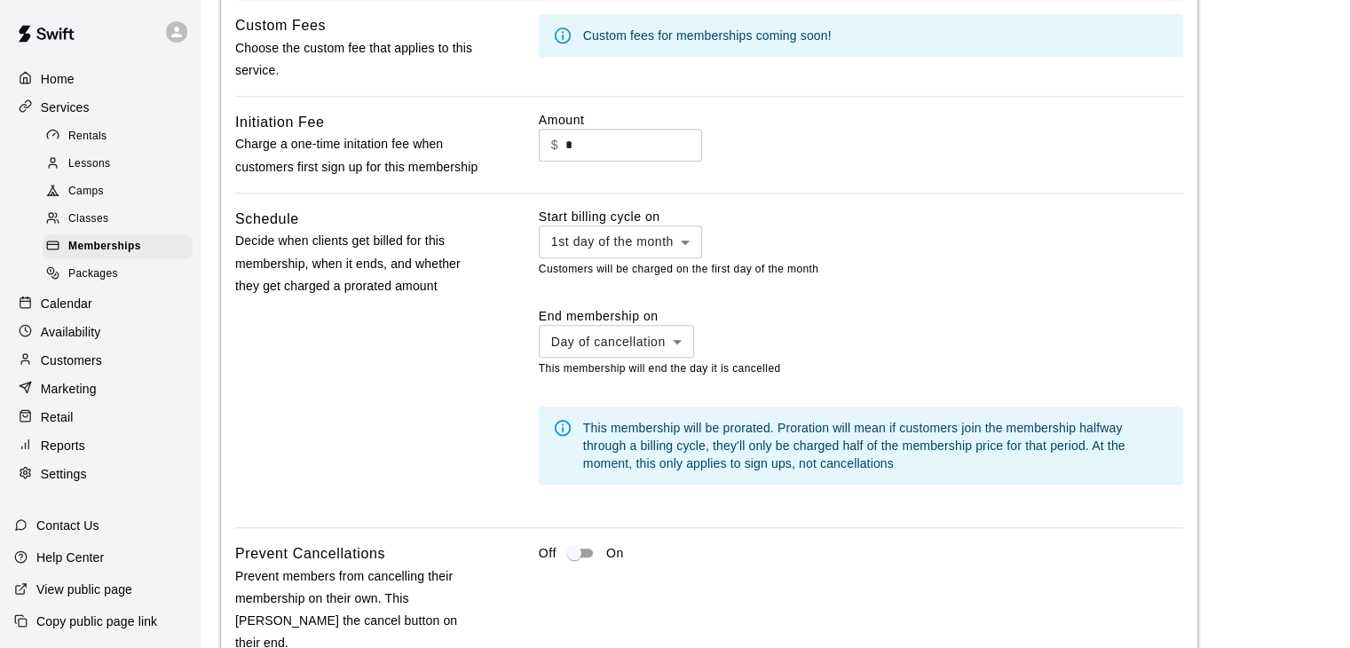
scroll to position [1092, 0]
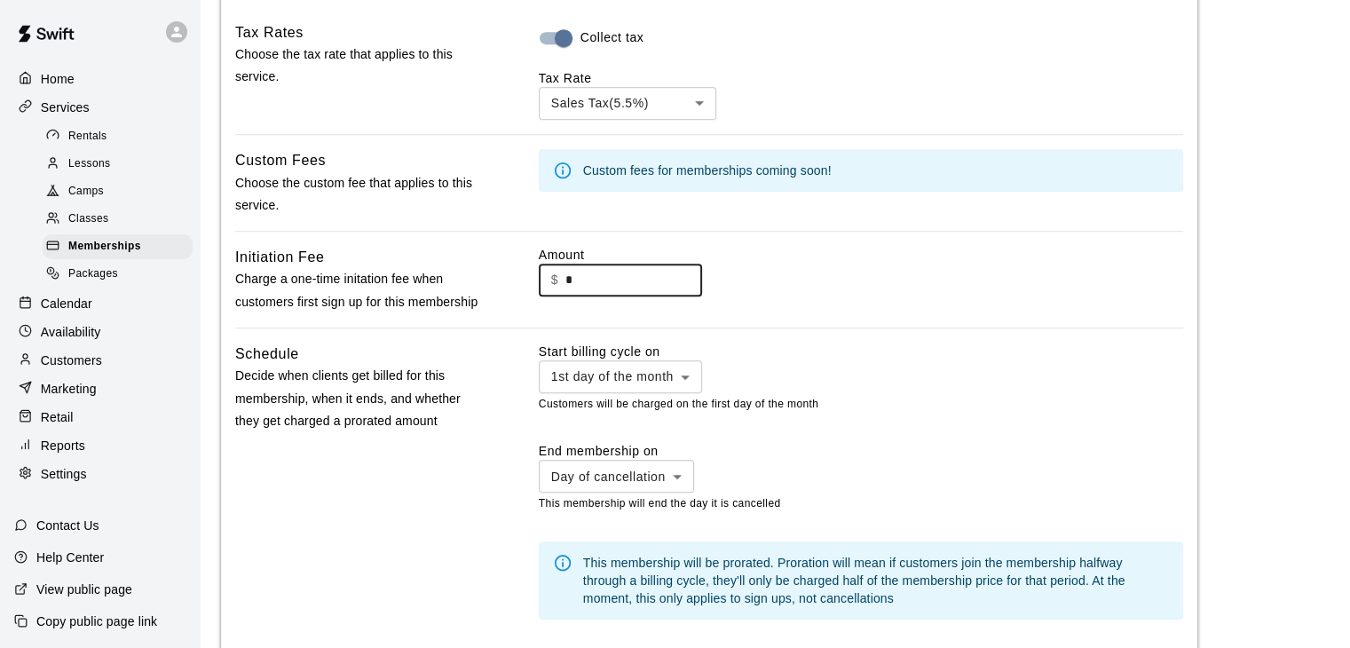
drag, startPoint x: 602, startPoint y: 281, endPoint x: 499, endPoint y: 281, distance: 103.0
click at [499, 281] on div "Initiation Fee Charge a one-time initation fee when customers first sign up for…" at bounding box center [709, 279] width 948 height 67
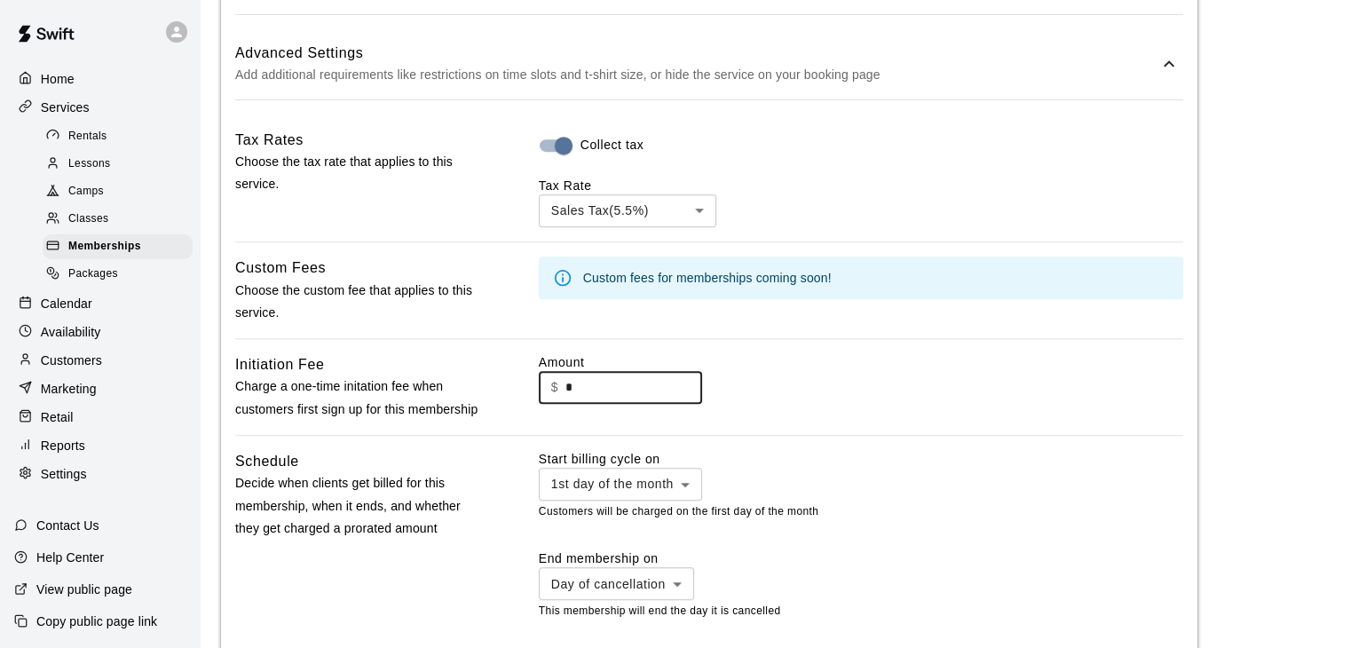
scroll to position [914, 0]
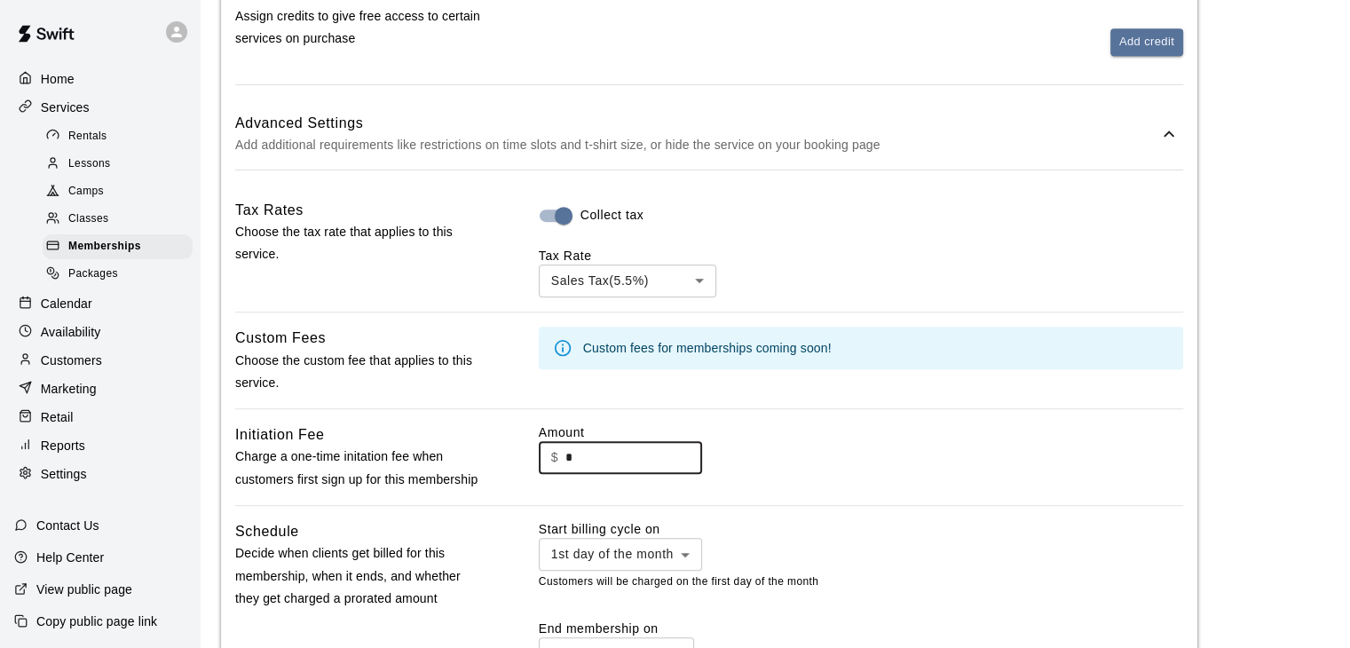
drag, startPoint x: 615, startPoint y: 456, endPoint x: 518, endPoint y: 457, distance: 97.7
click at [518, 457] on div "Initiation Fee Charge a one-time initation fee when customers first sign up for…" at bounding box center [709, 456] width 948 height 67
type input "*"
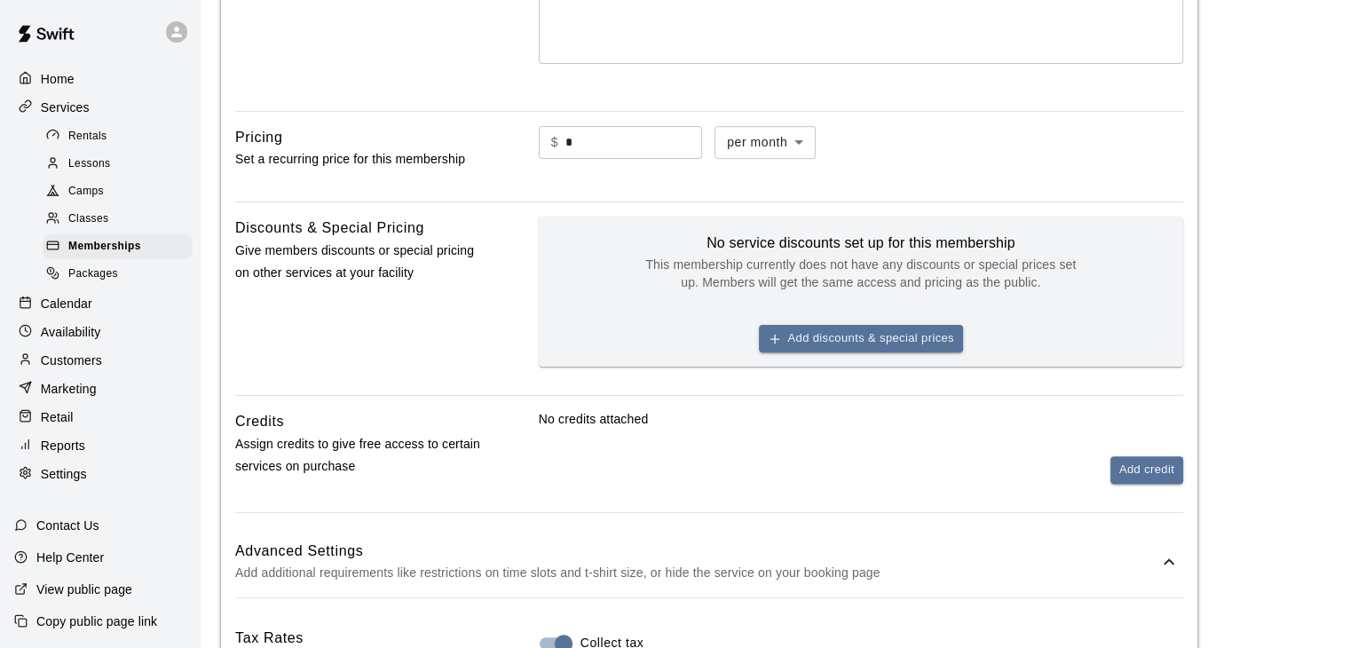
scroll to position [471, 0]
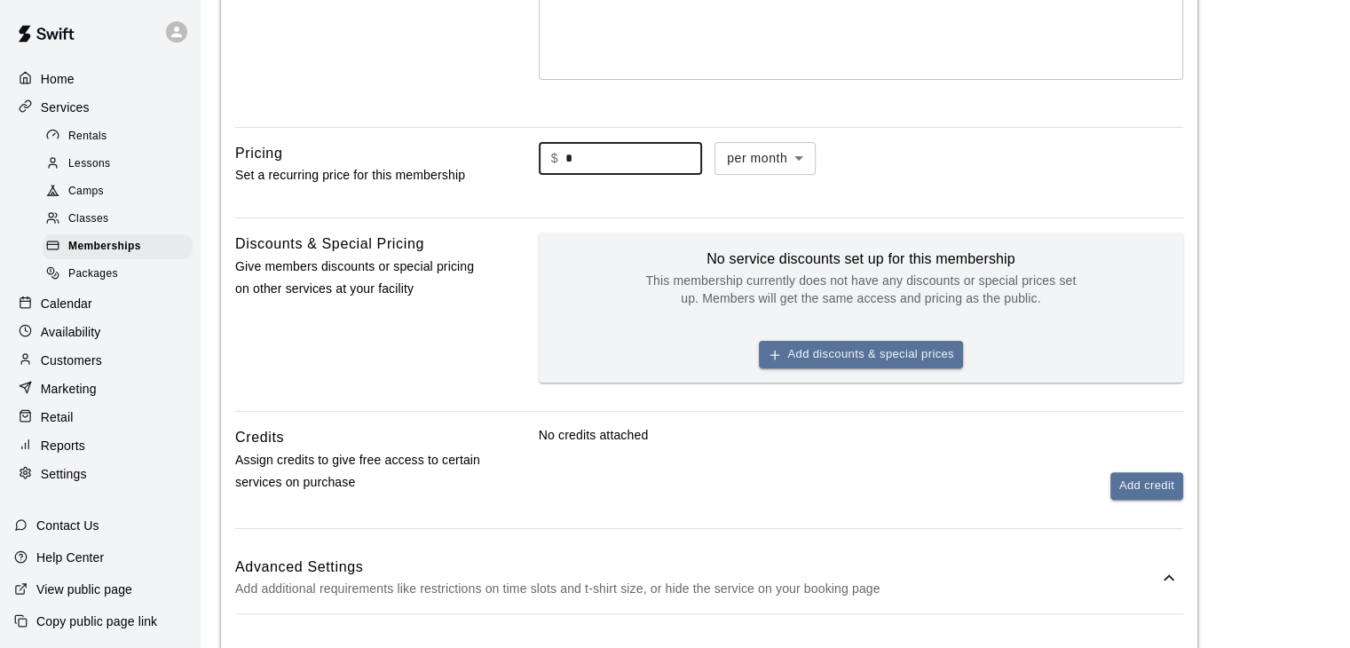
drag, startPoint x: 577, startPoint y: 153, endPoint x: 508, endPoint y: 156, distance: 69.3
click at [508, 156] on div "Pricing Set a recurring price for this membership $ * ​ per month ******* ​" at bounding box center [709, 173] width 948 height 62
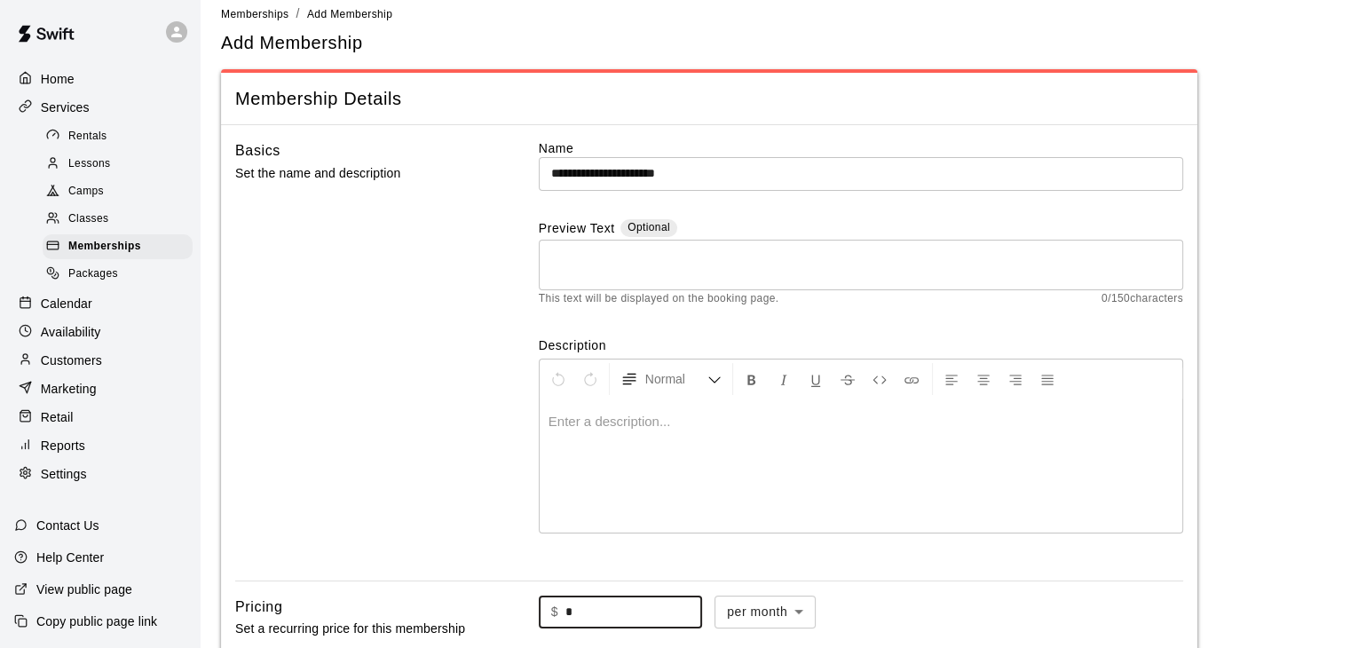
scroll to position [0, 0]
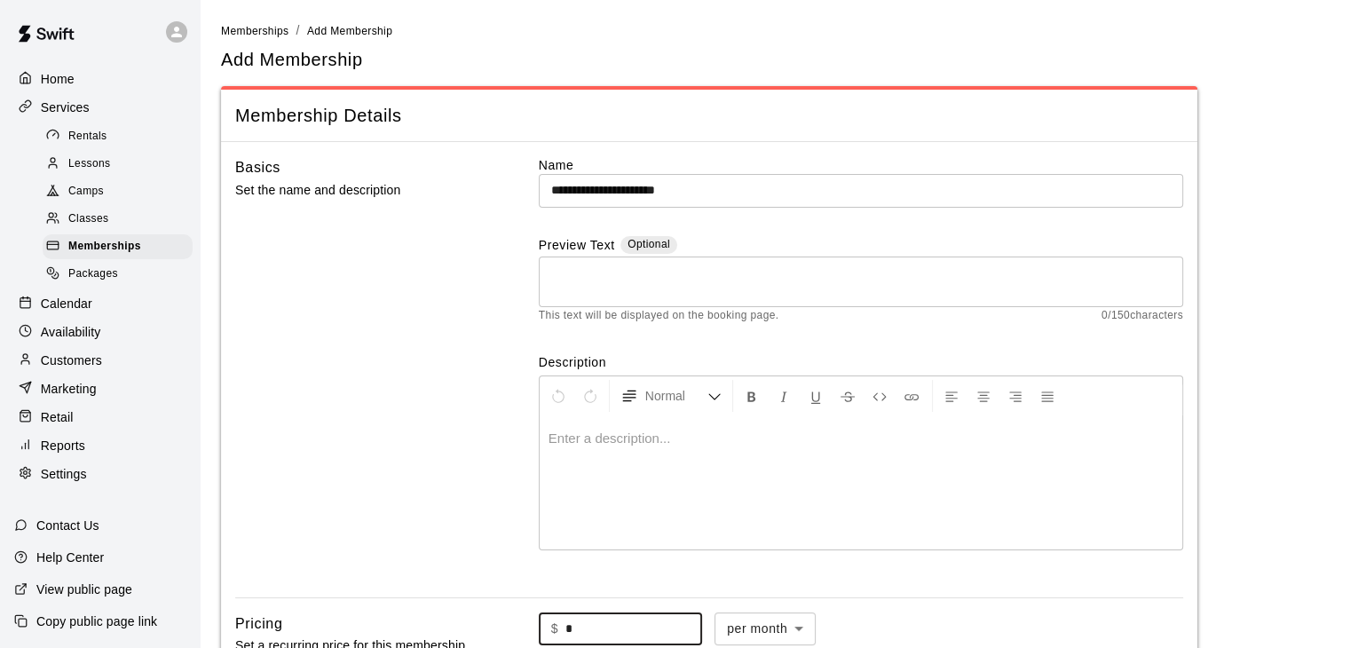
type input "*"
click at [671, 434] on p at bounding box center [861, 439] width 625 height 18
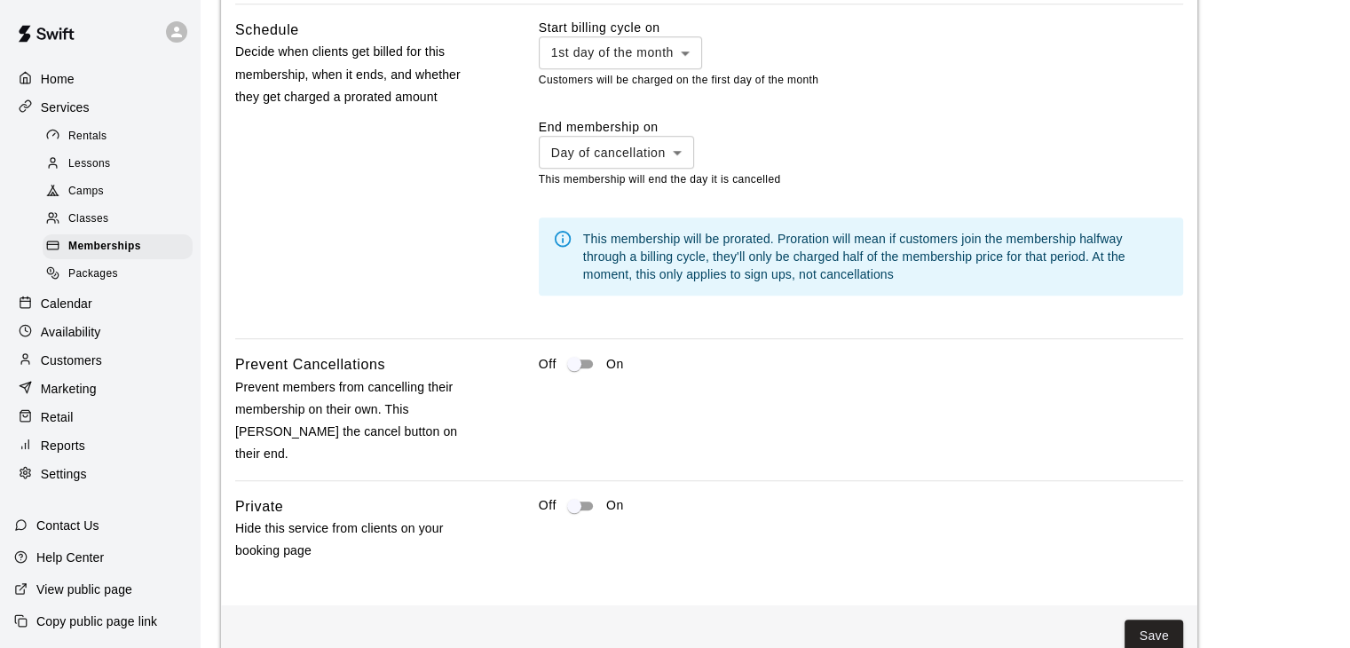
scroll to position [1447, 0]
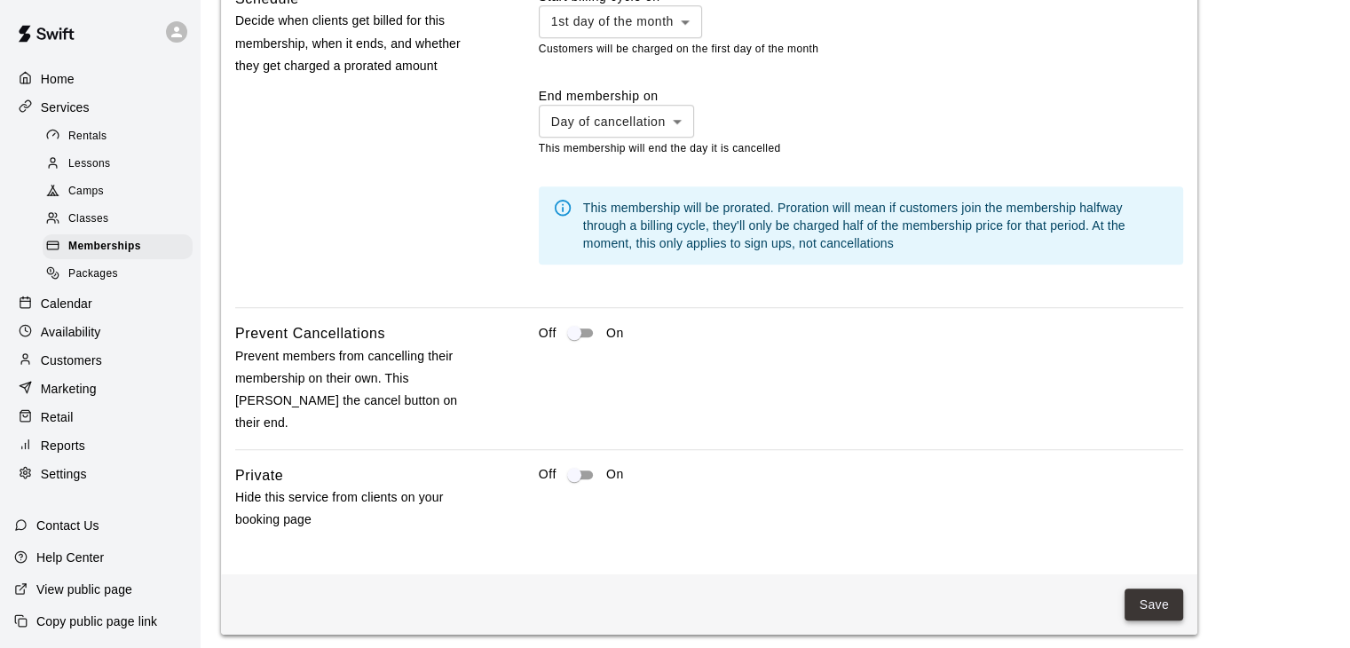
click at [1146, 589] on button "Save" at bounding box center [1154, 605] width 59 height 33
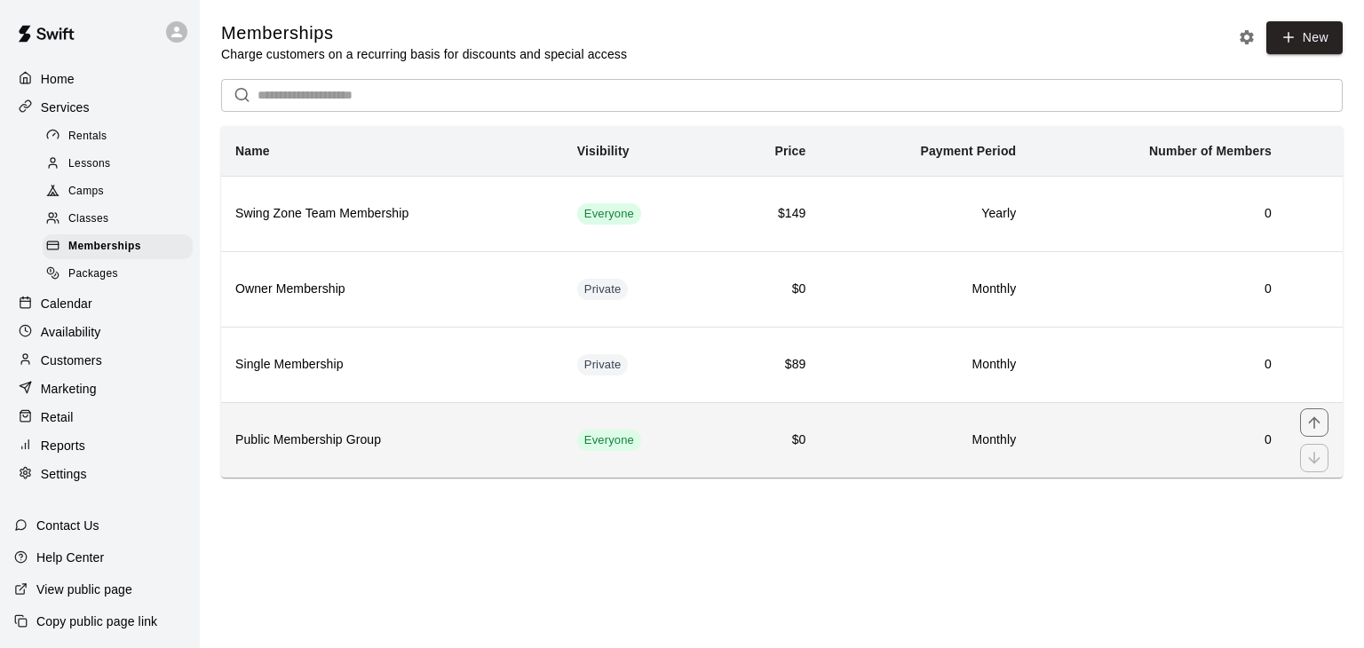
click at [383, 437] on h6 "Public Membership Group" at bounding box center [391, 441] width 313 height 20
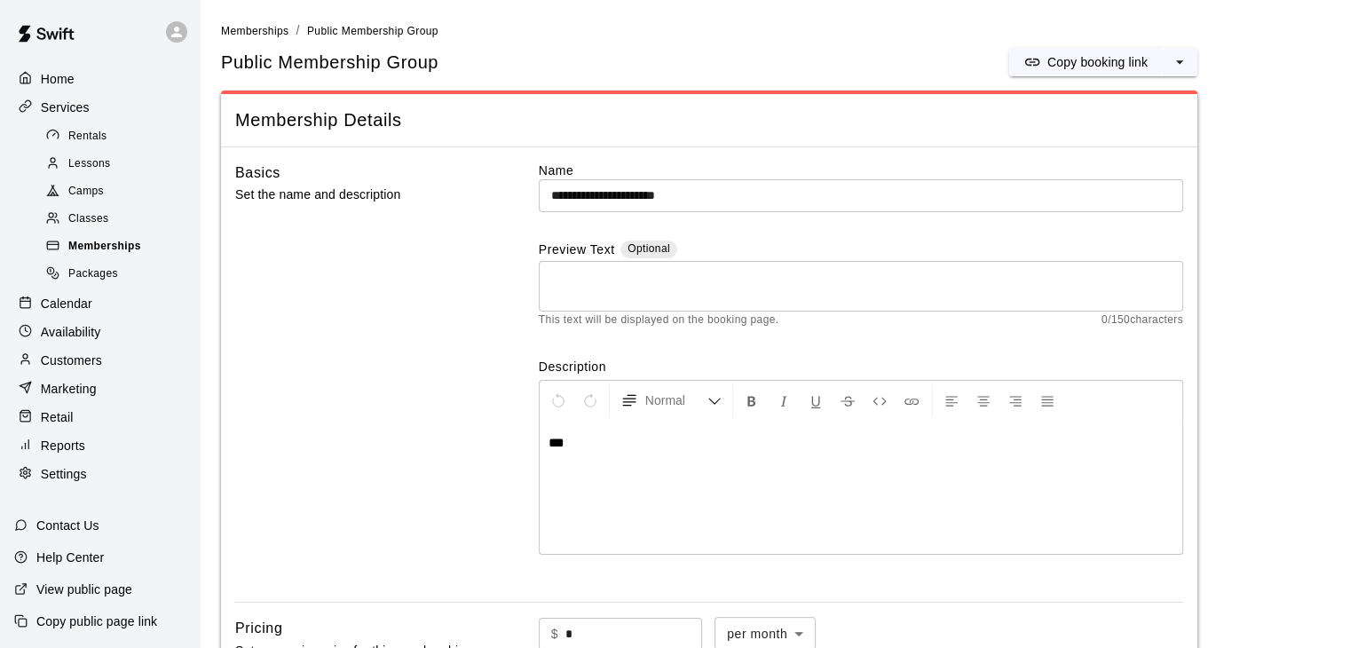
click at [106, 256] on span "Memberships" at bounding box center [104, 247] width 73 height 18
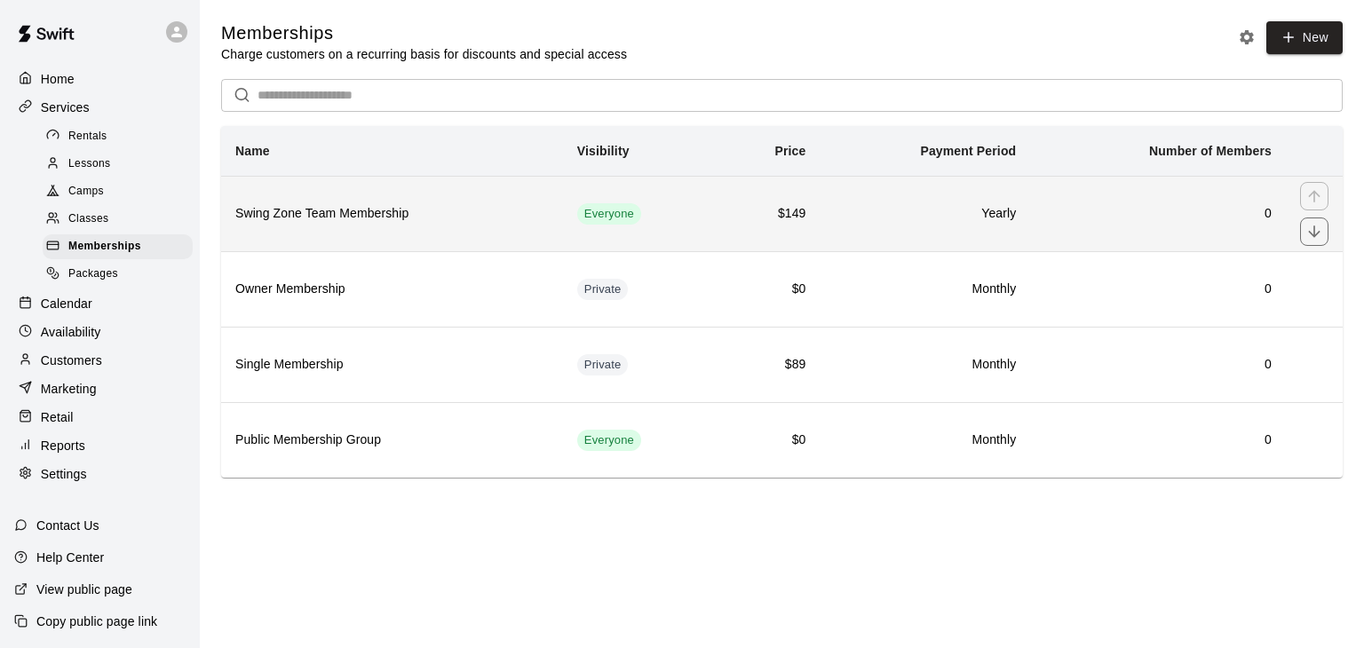
click at [347, 214] on h6 "Swing Zone Team Membership" at bounding box center [391, 214] width 313 height 20
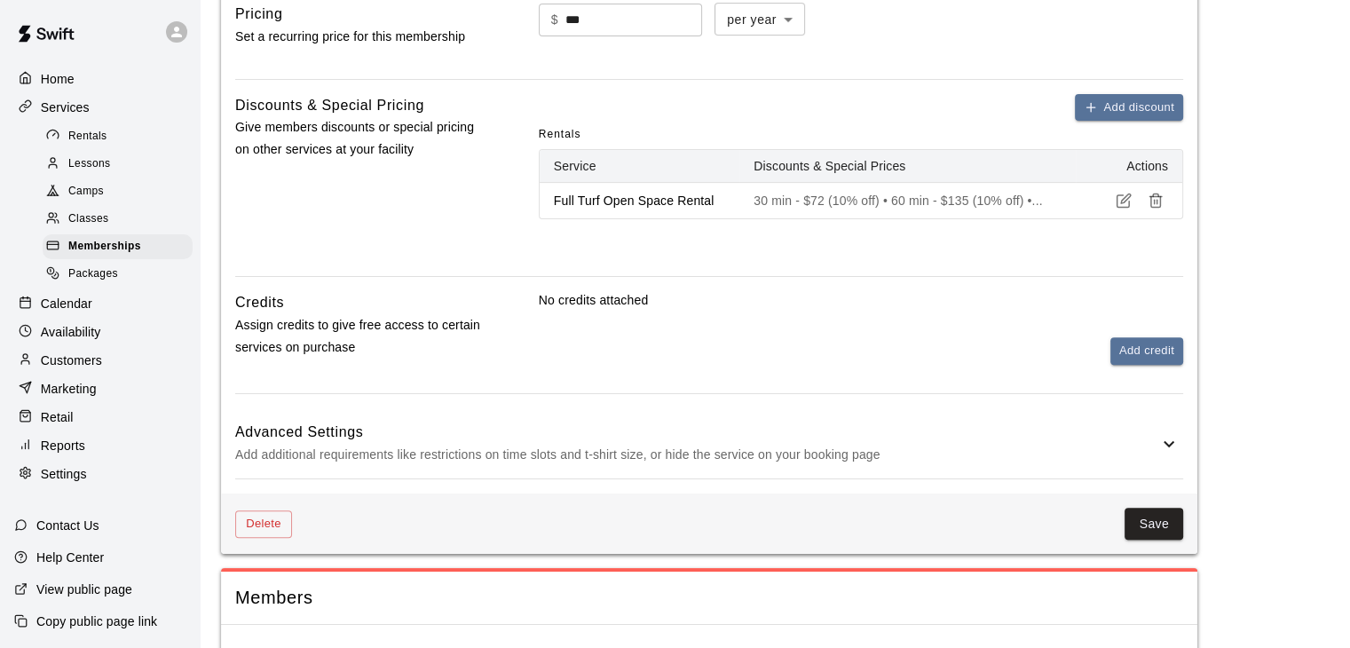
scroll to position [646, 0]
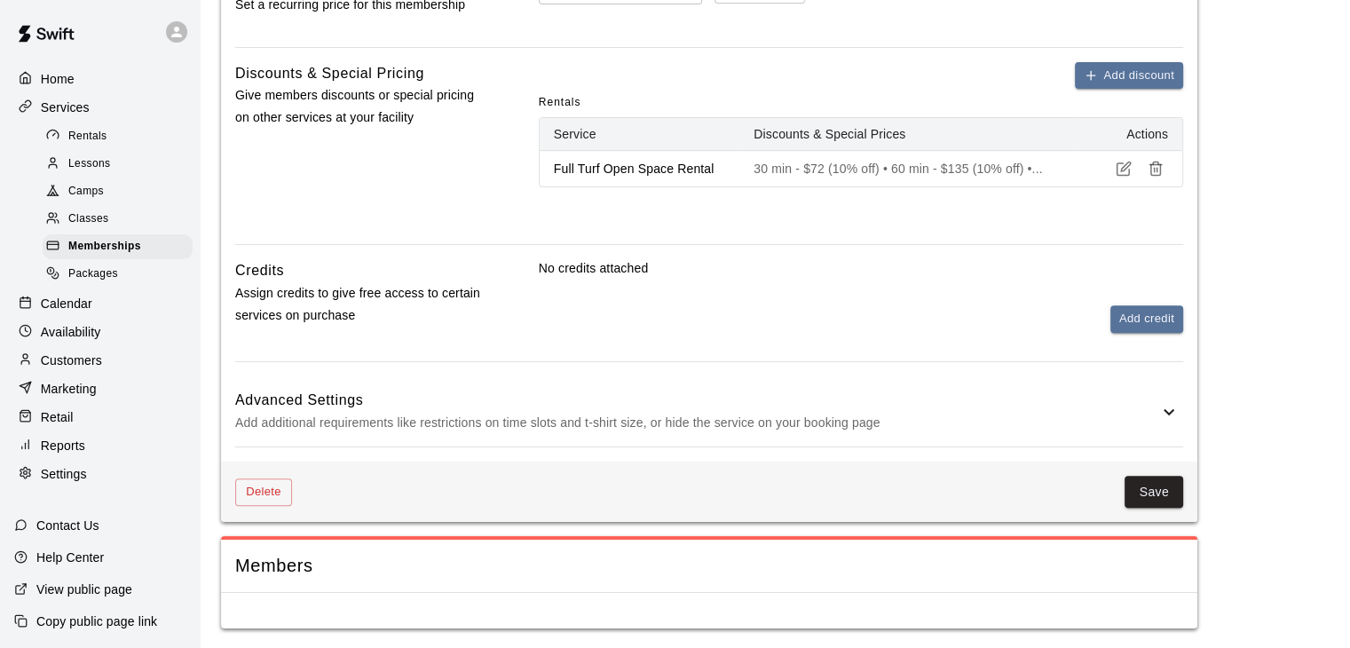
click at [778, 423] on p "Add additional requirements like restrictions on time slots and t-shirt size, o…" at bounding box center [696, 423] width 923 height 22
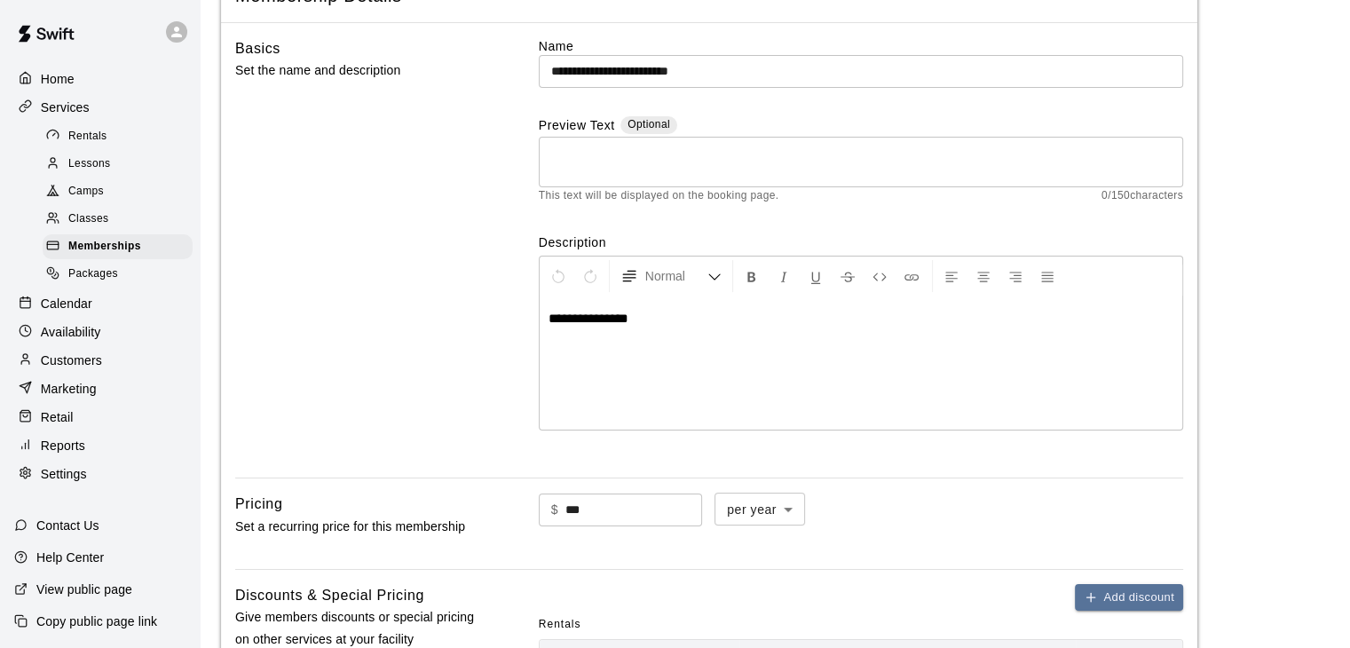
scroll to position [0, 0]
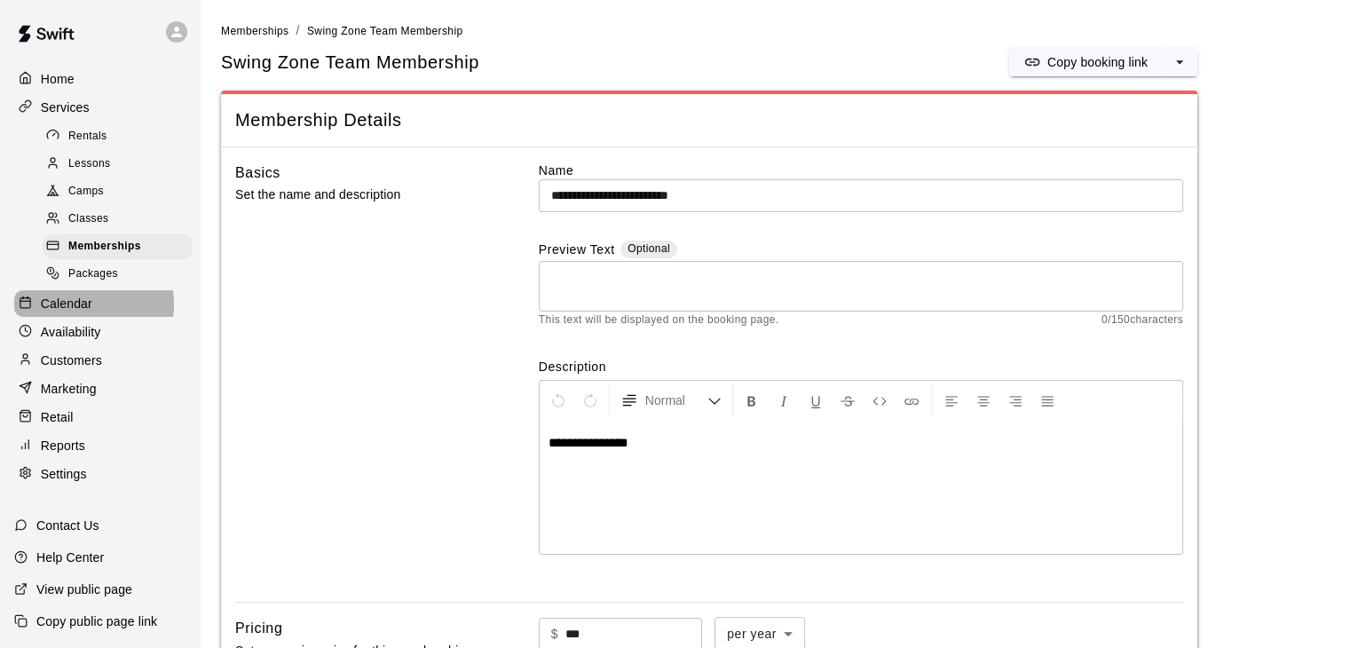
click at [81, 312] on p "Calendar" at bounding box center [66, 304] width 51 height 18
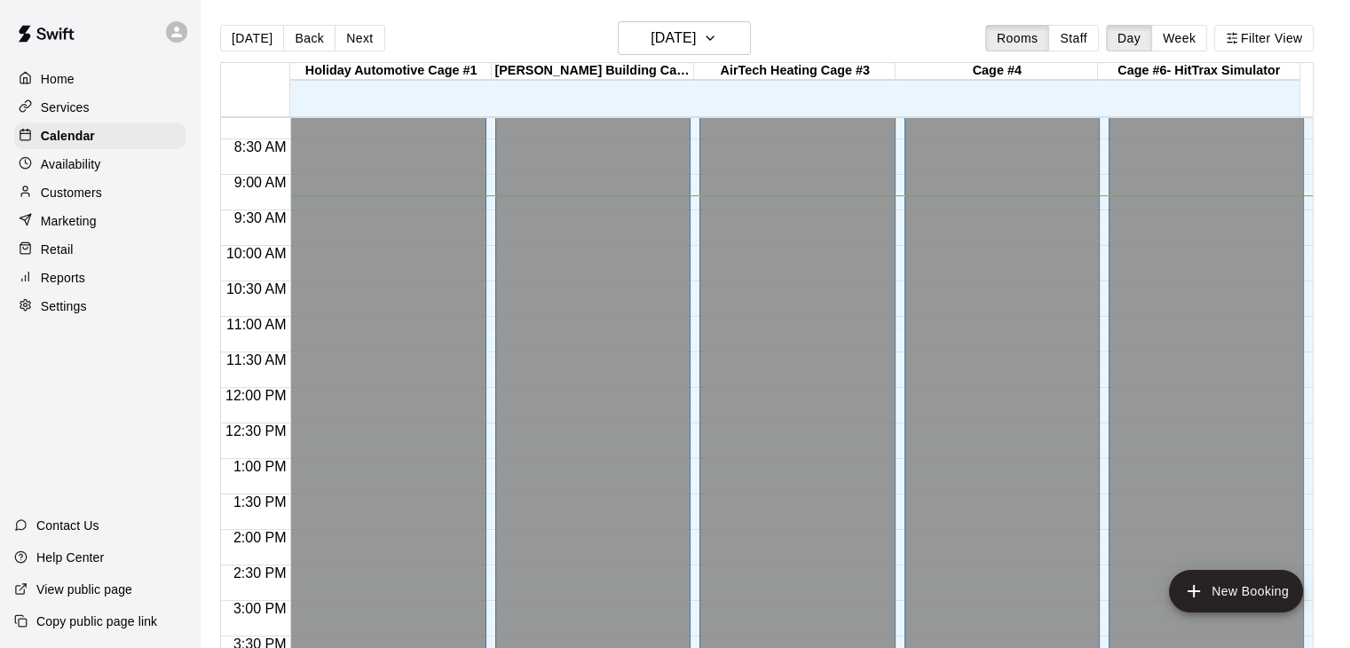
scroll to position [571, 0]
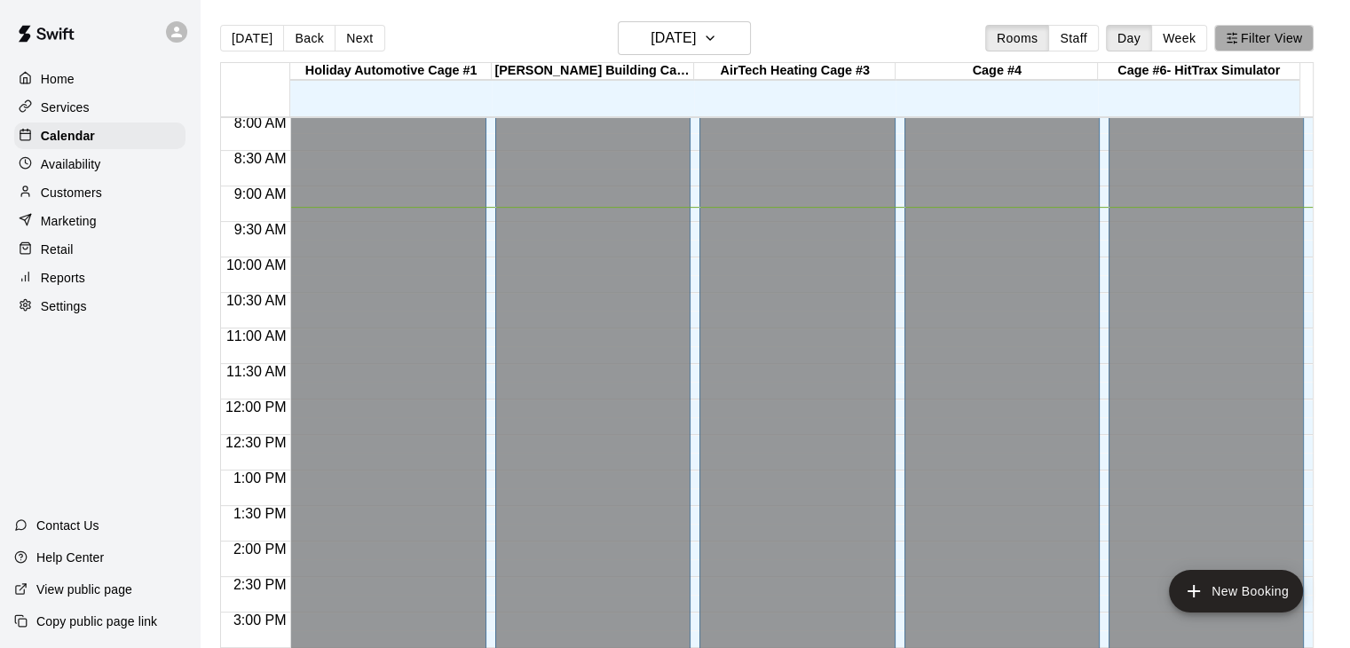
click at [1251, 44] on button "Filter View" at bounding box center [1263, 38] width 99 height 27
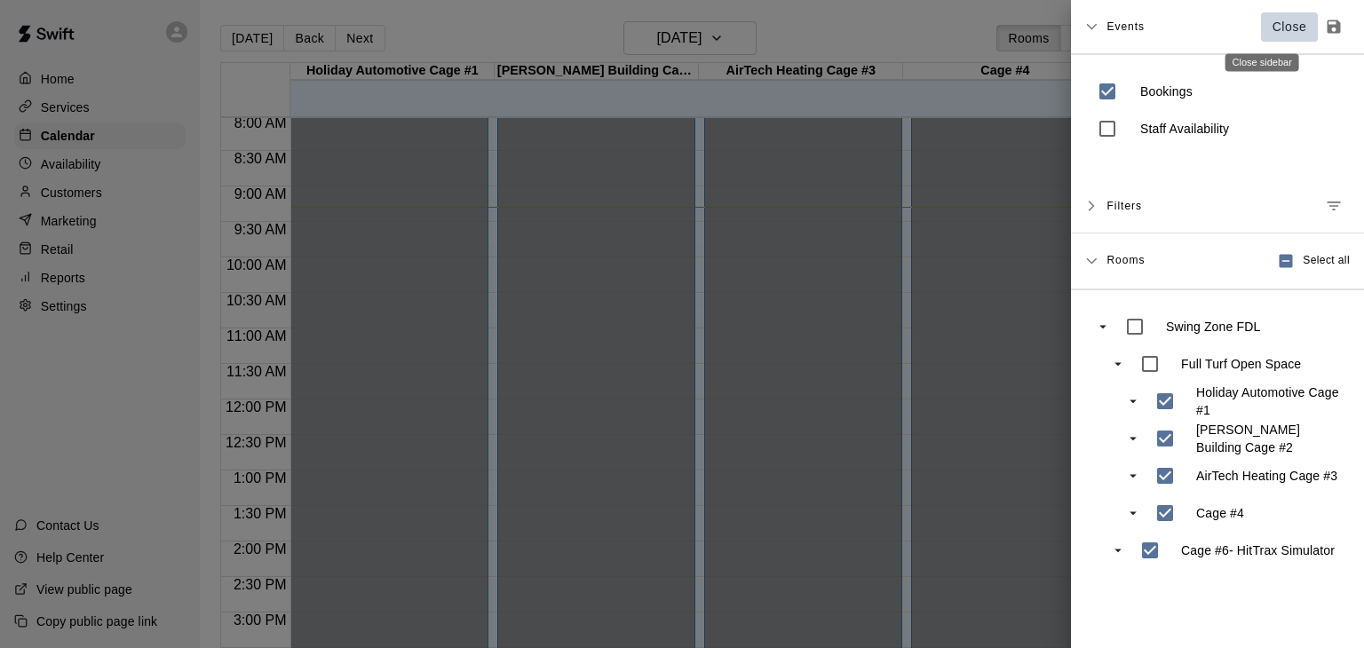
click at [1272, 24] on p "Close" at bounding box center [1289, 27] width 35 height 19
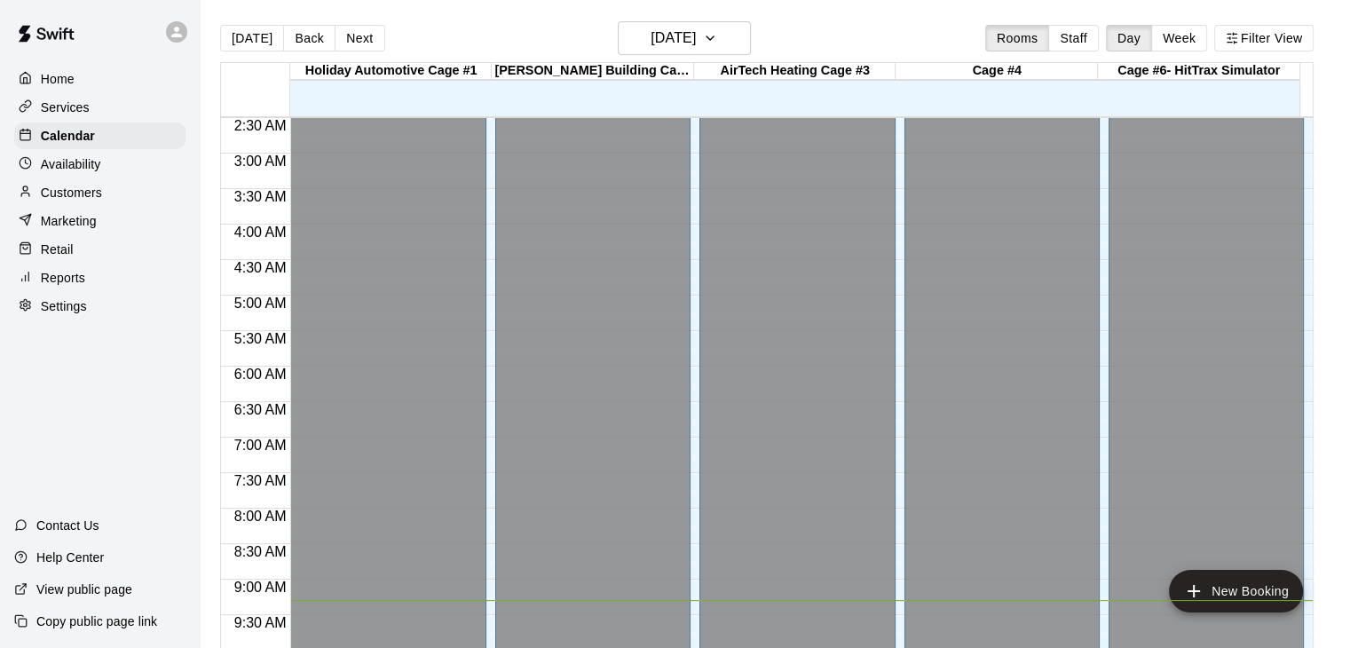
scroll to position [0, 0]
click at [60, 315] on p "Settings" at bounding box center [64, 306] width 46 height 18
select select "**"
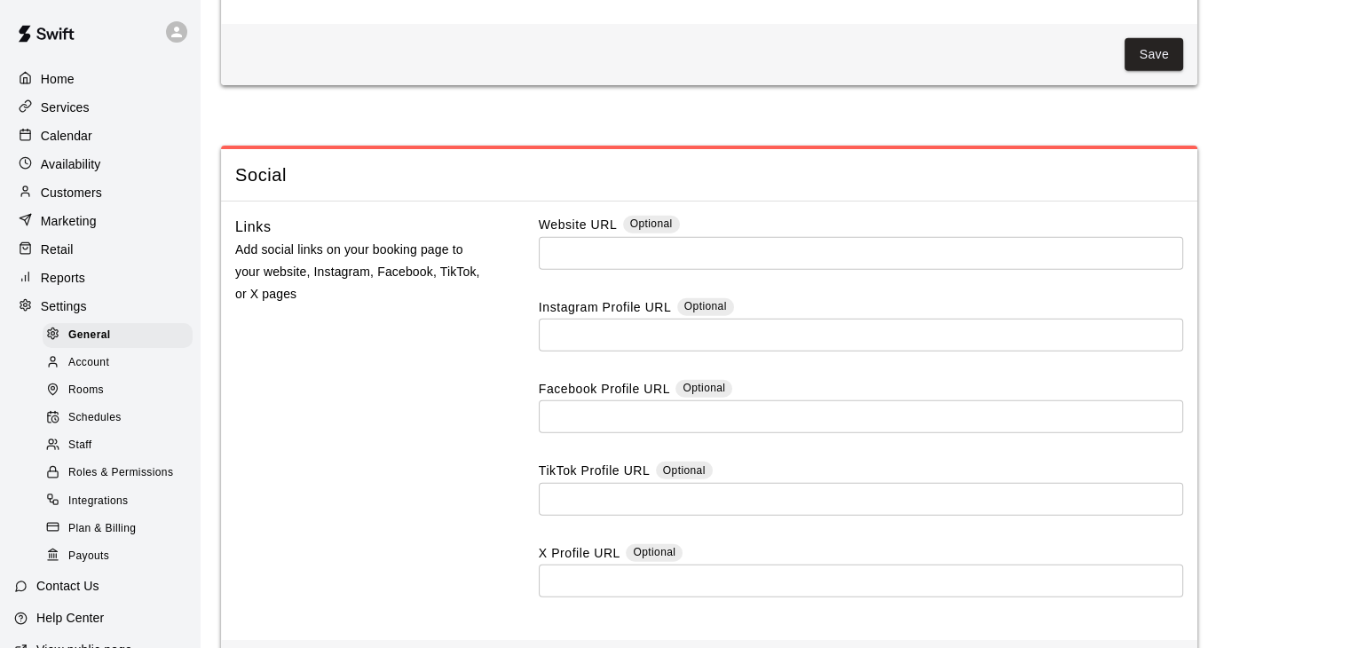
scroll to position [4744, 0]
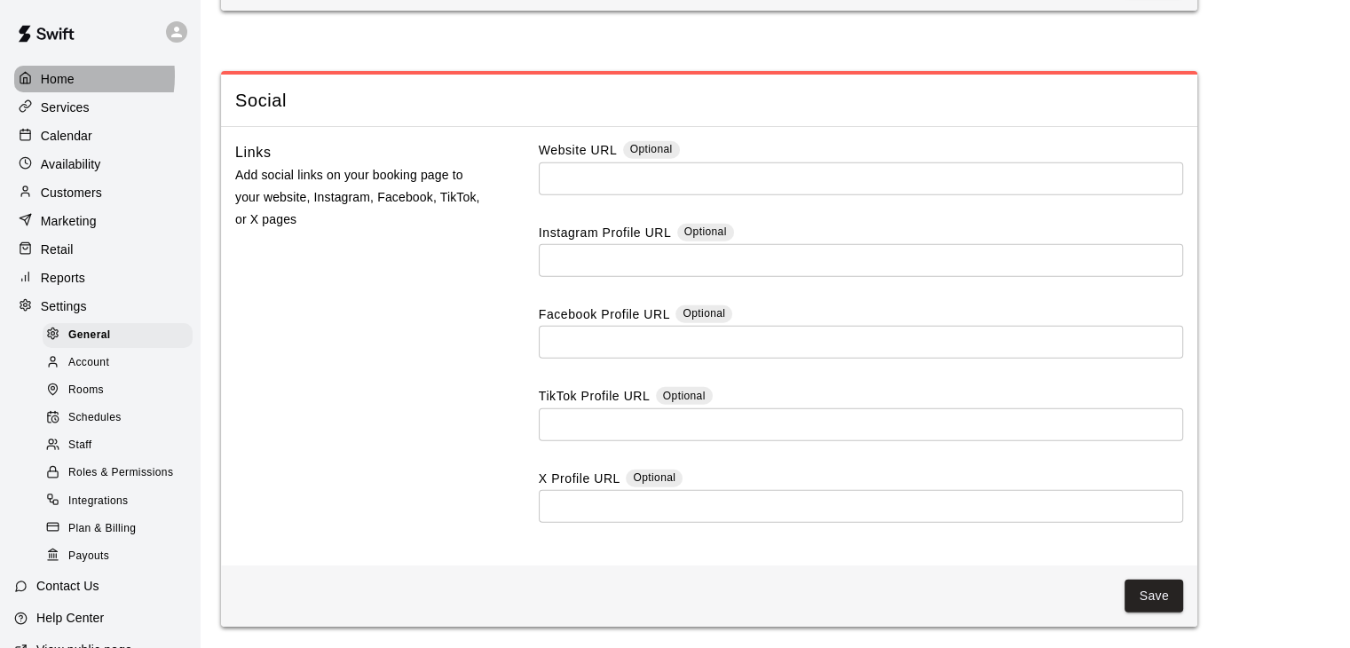
click at [55, 75] on p "Home" at bounding box center [58, 79] width 34 height 18
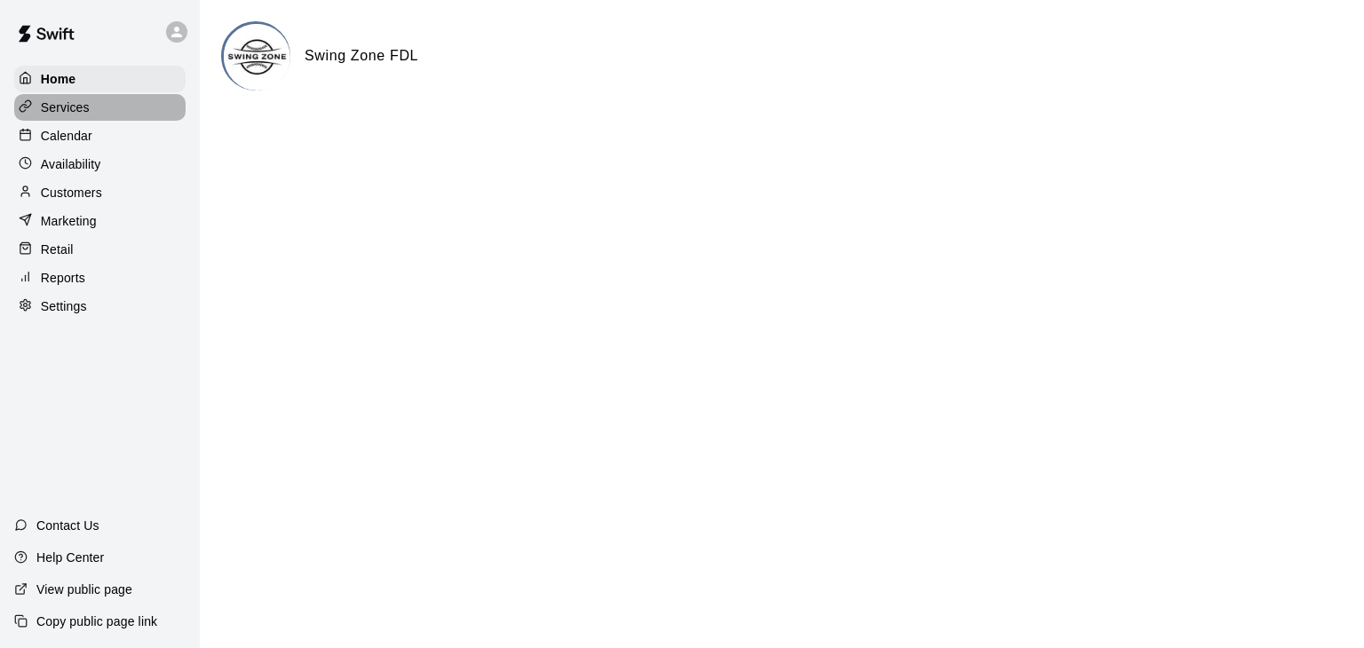
click at [69, 115] on p "Services" at bounding box center [65, 108] width 49 height 18
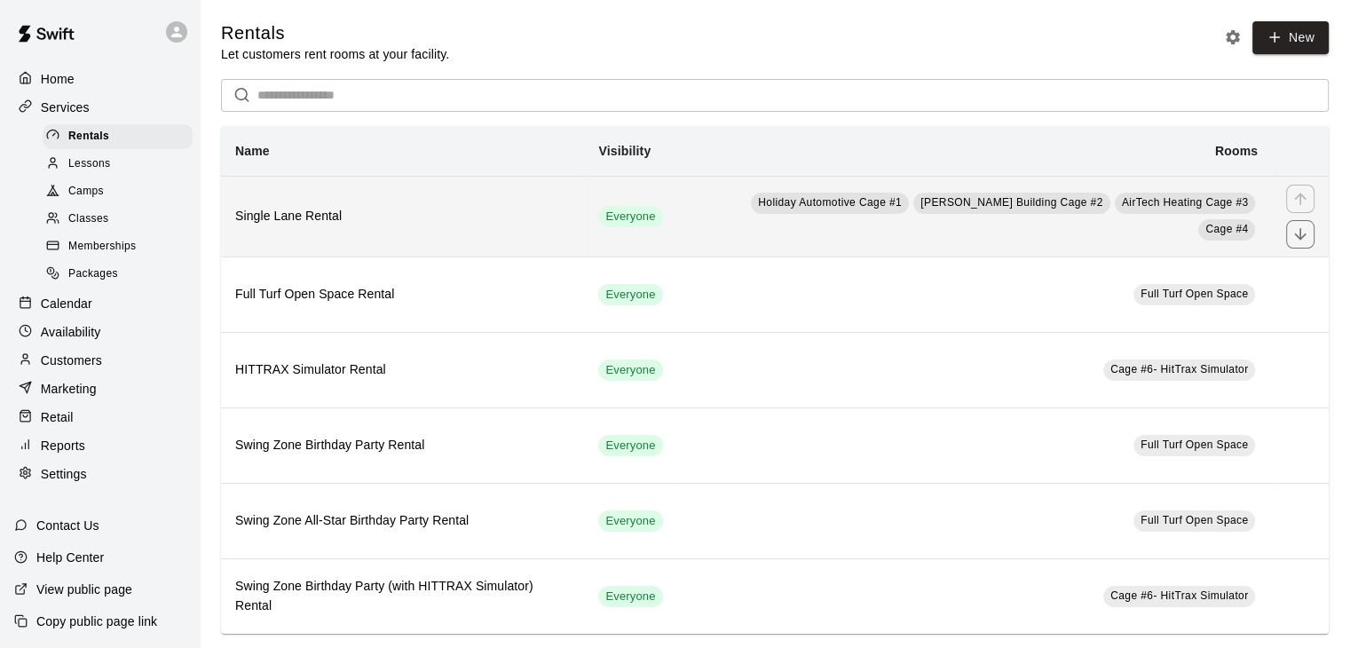
click at [282, 220] on h6 "Single Lane Rental" at bounding box center [402, 217] width 335 height 20
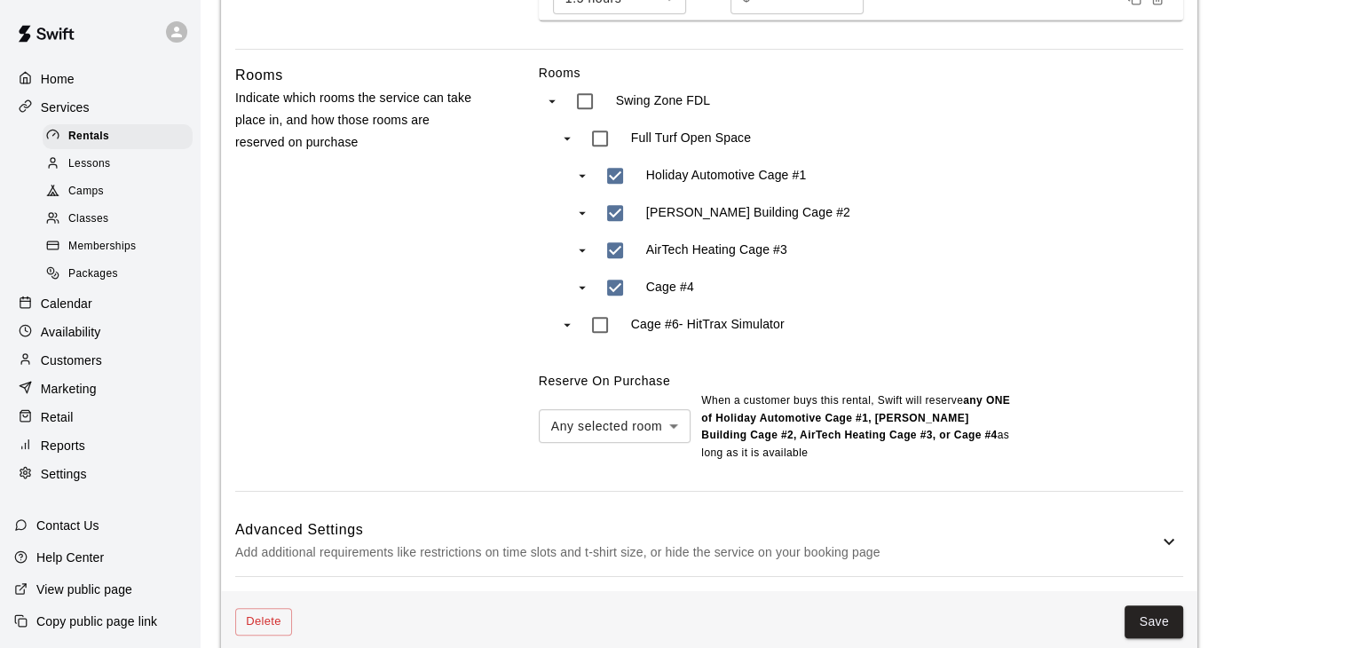
scroll to position [872, 0]
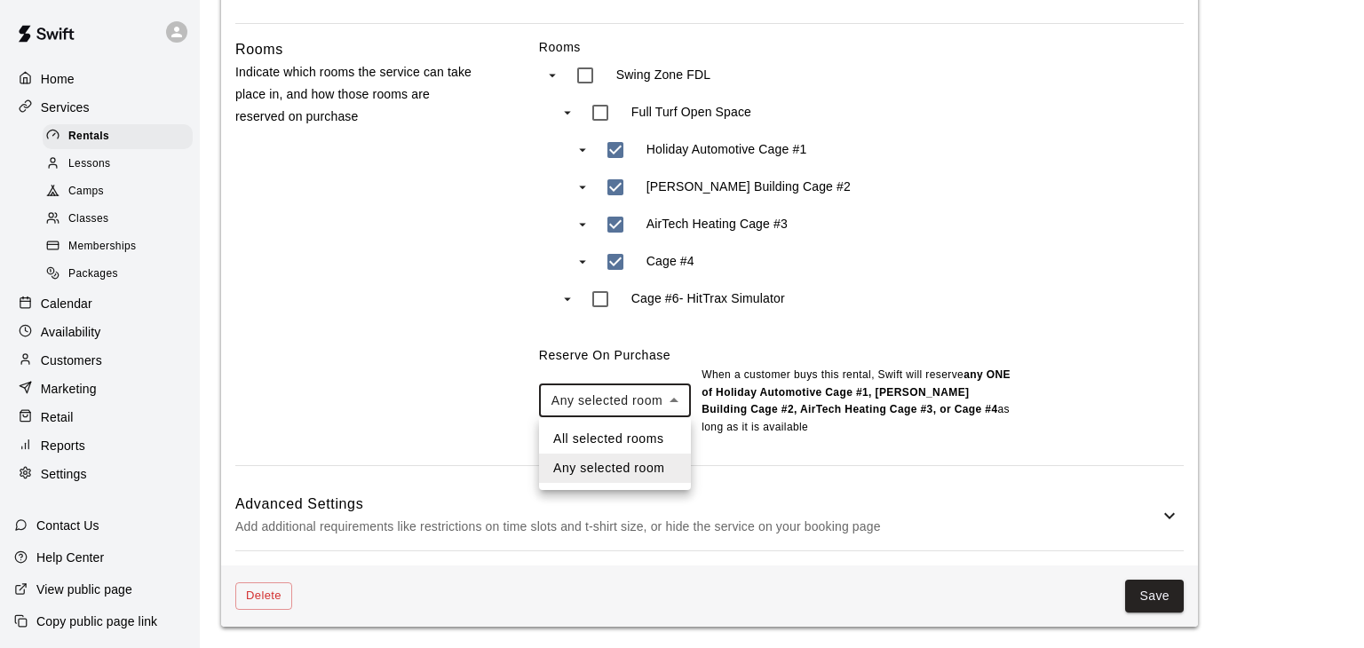
click at [866, 316] on div at bounding box center [682, 324] width 1364 height 648
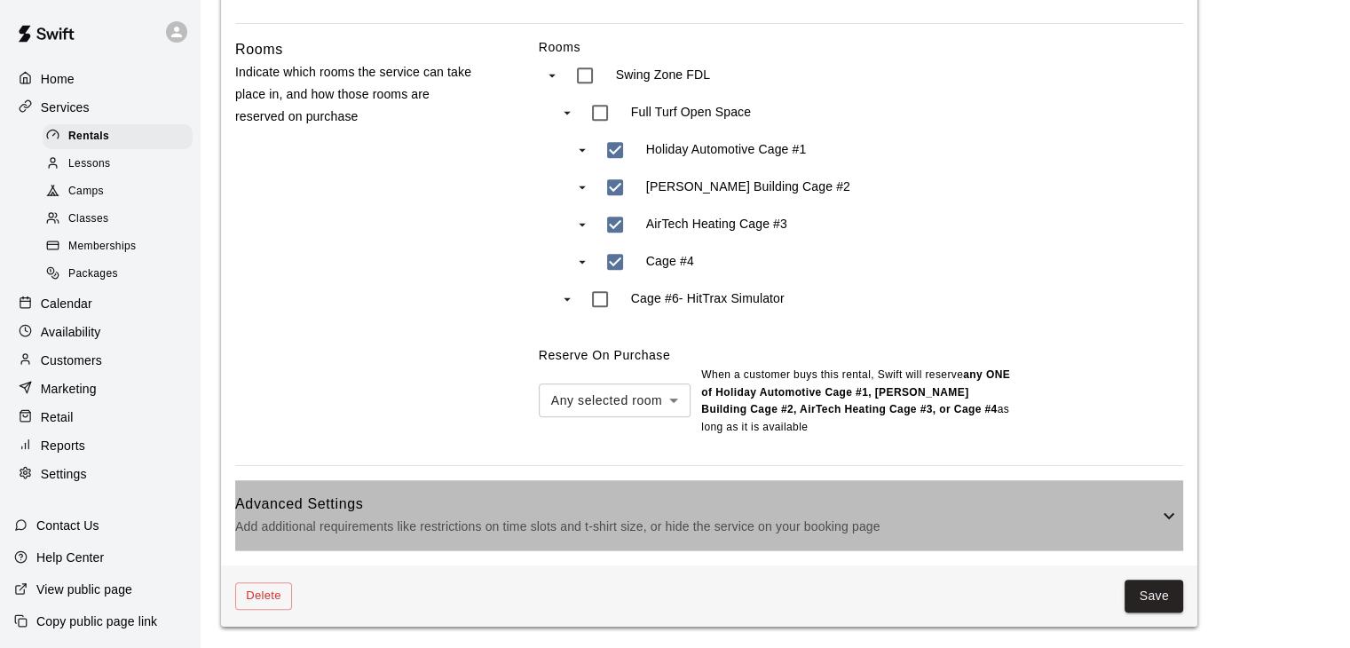
click at [798, 514] on h6 "Advanced Settings" at bounding box center [696, 504] width 923 height 23
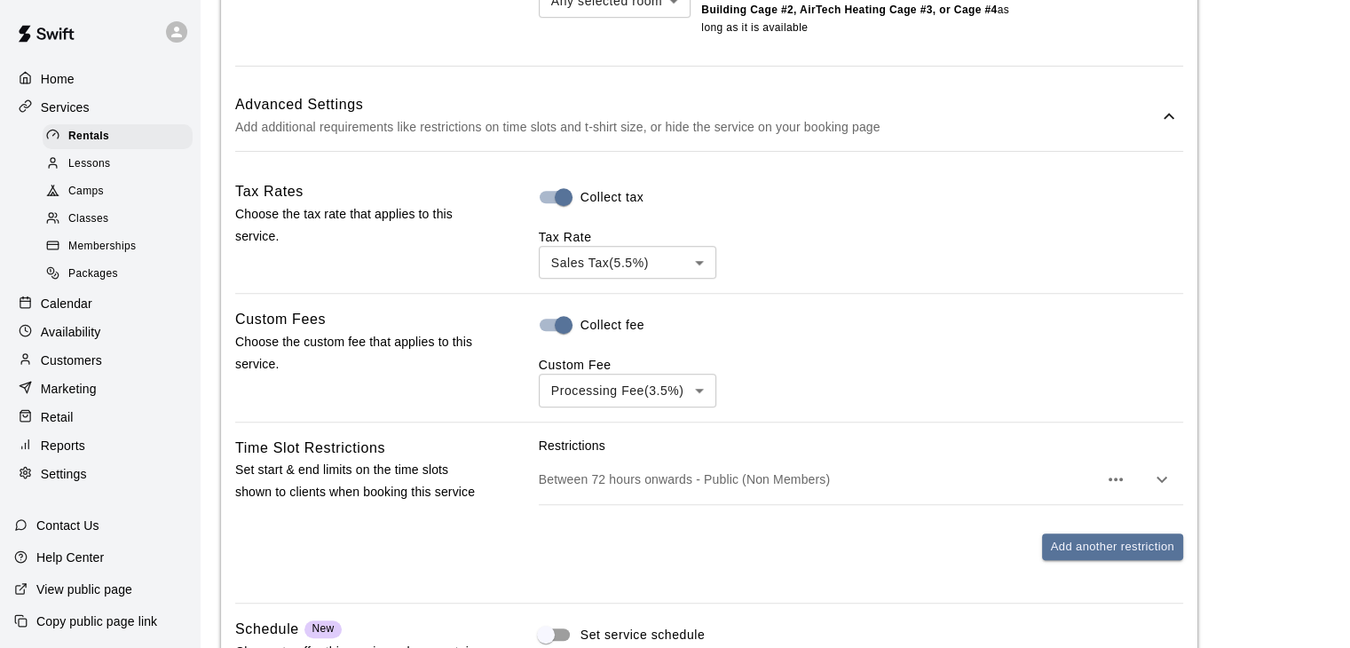
scroll to position [1715, 0]
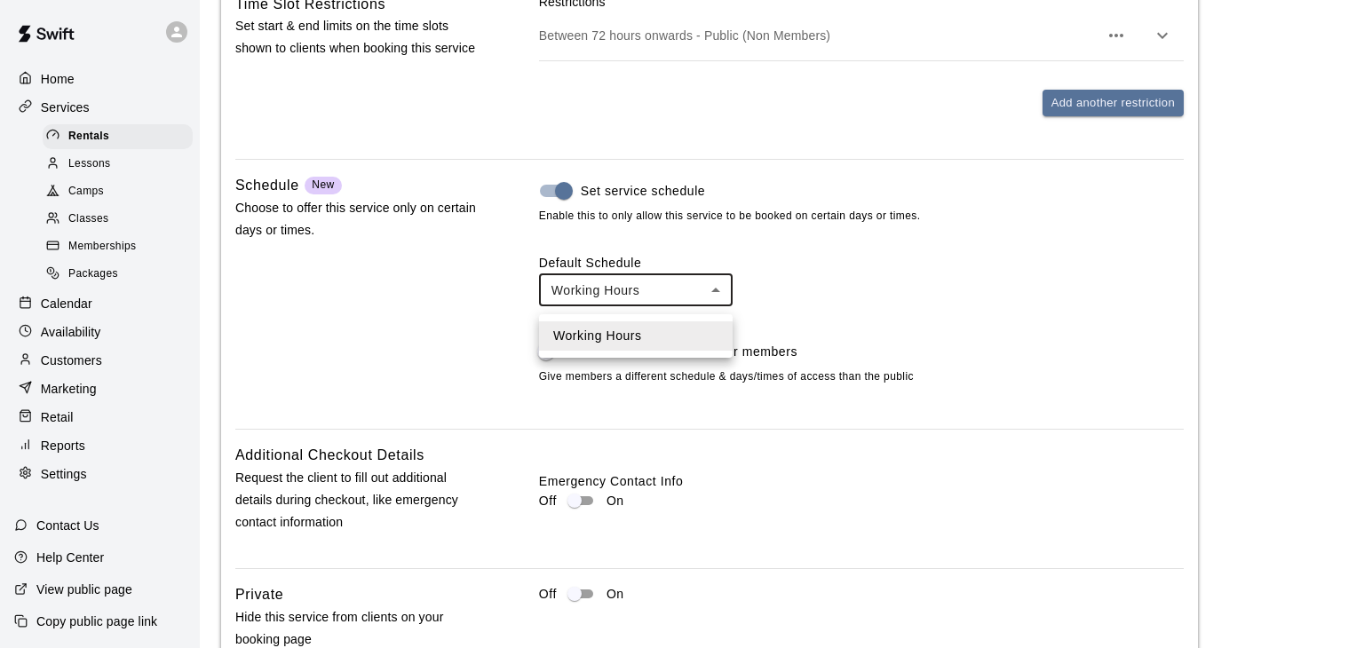
click at [558, 188] on div at bounding box center [682, 324] width 1364 height 648
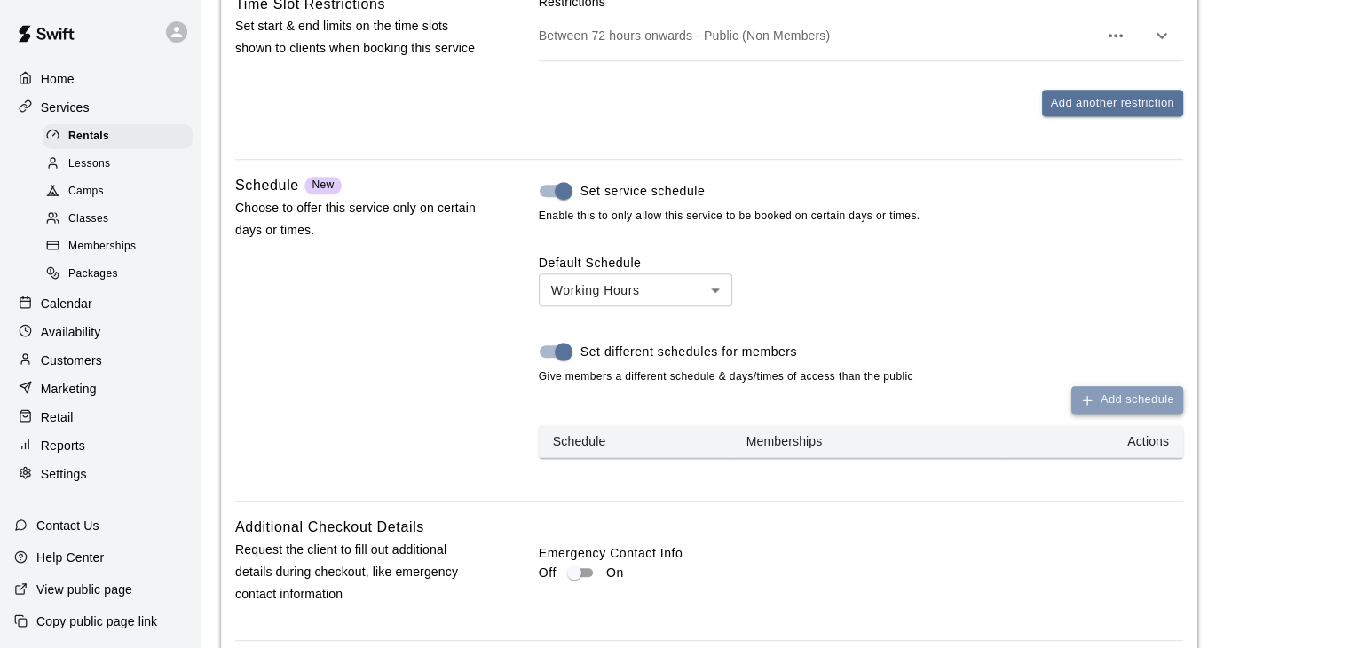
click at [1101, 406] on button "Add schedule" at bounding box center [1128, 400] width 112 height 28
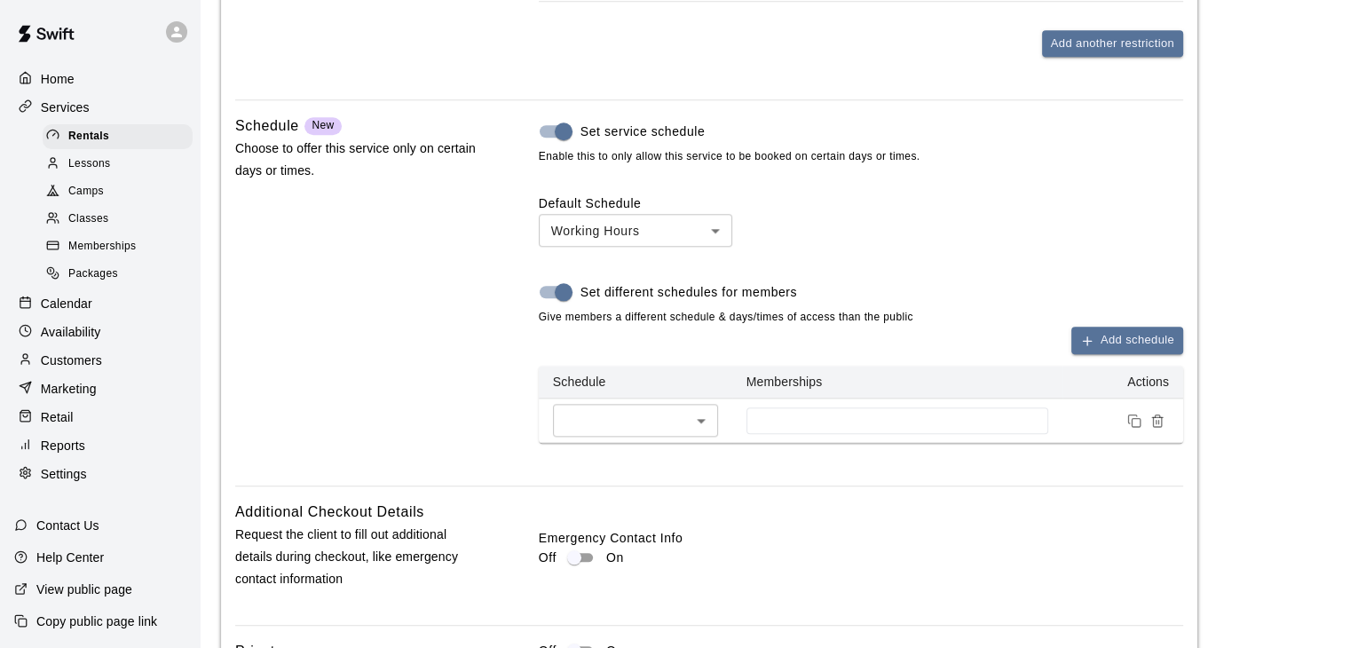
scroll to position [1804, 0]
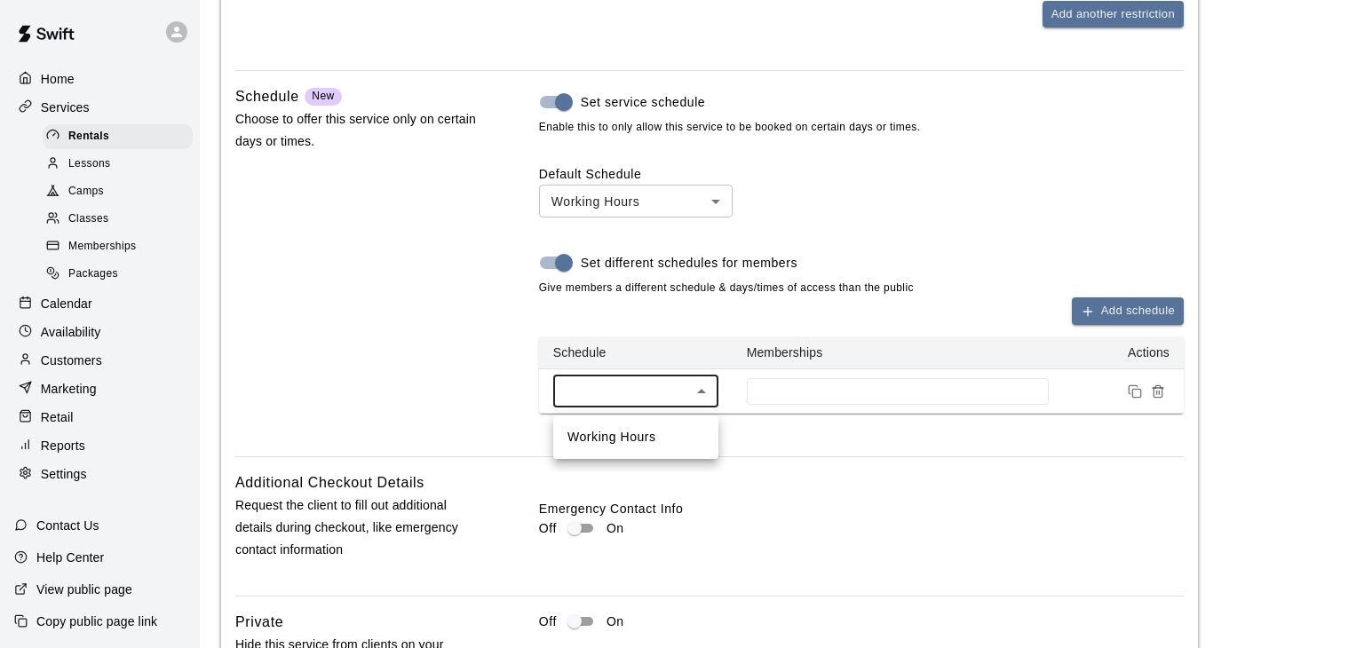
click at [682, 435] on li "Working Hours" at bounding box center [635, 437] width 165 height 29
type input "***"
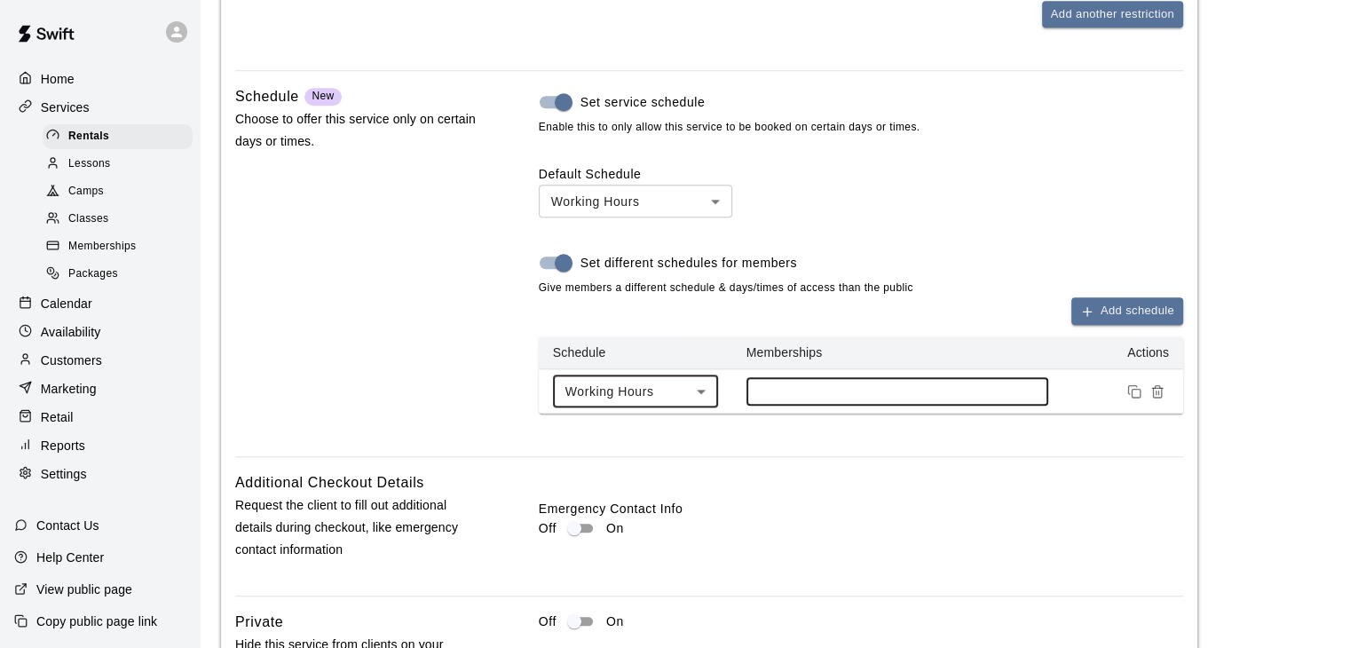
click at [804, 399] on input at bounding box center [898, 391] width 284 height 14
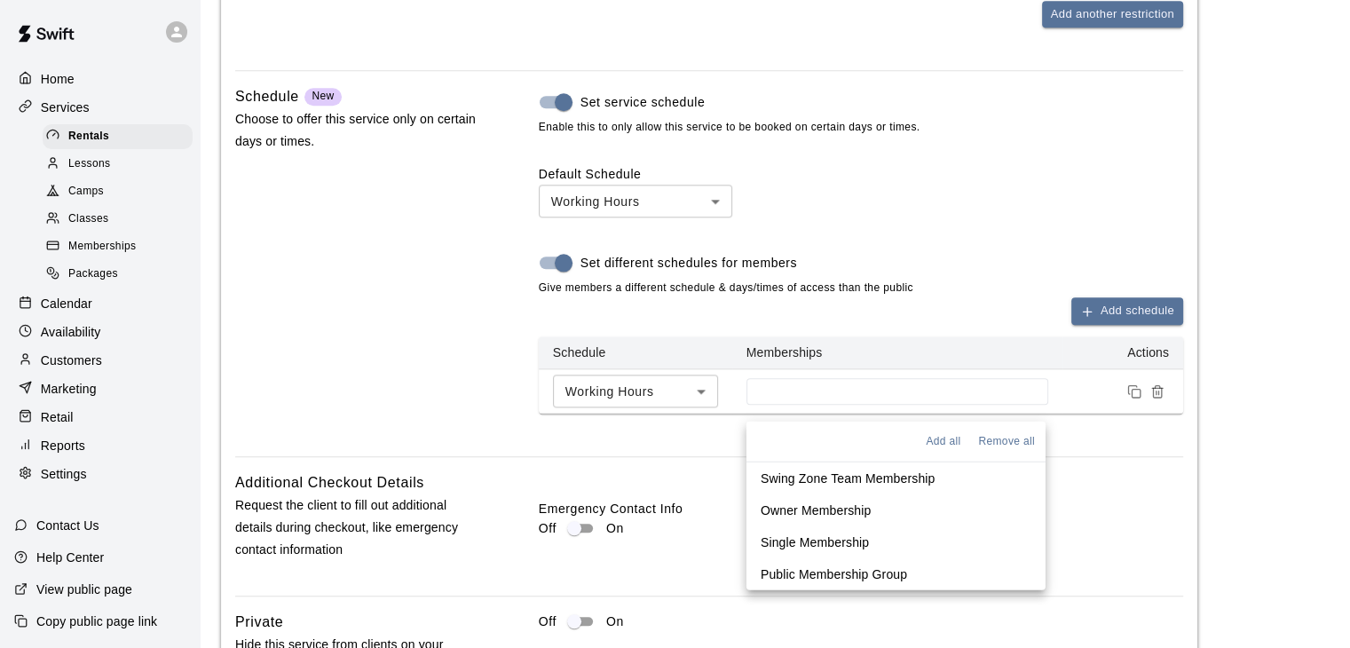
click at [923, 233] on div "Default Schedule Working Hours *** ​ Set different schedules for members Give m…" at bounding box center [861, 289] width 645 height 249
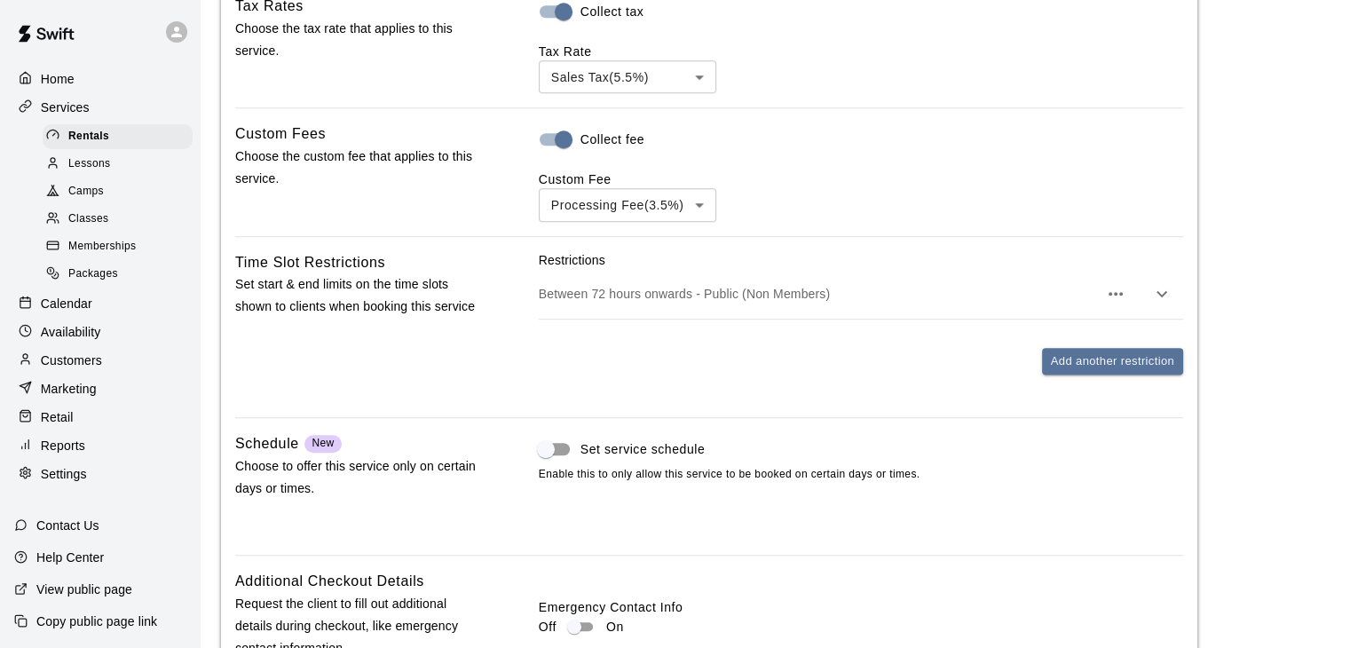
scroll to position [1715, 0]
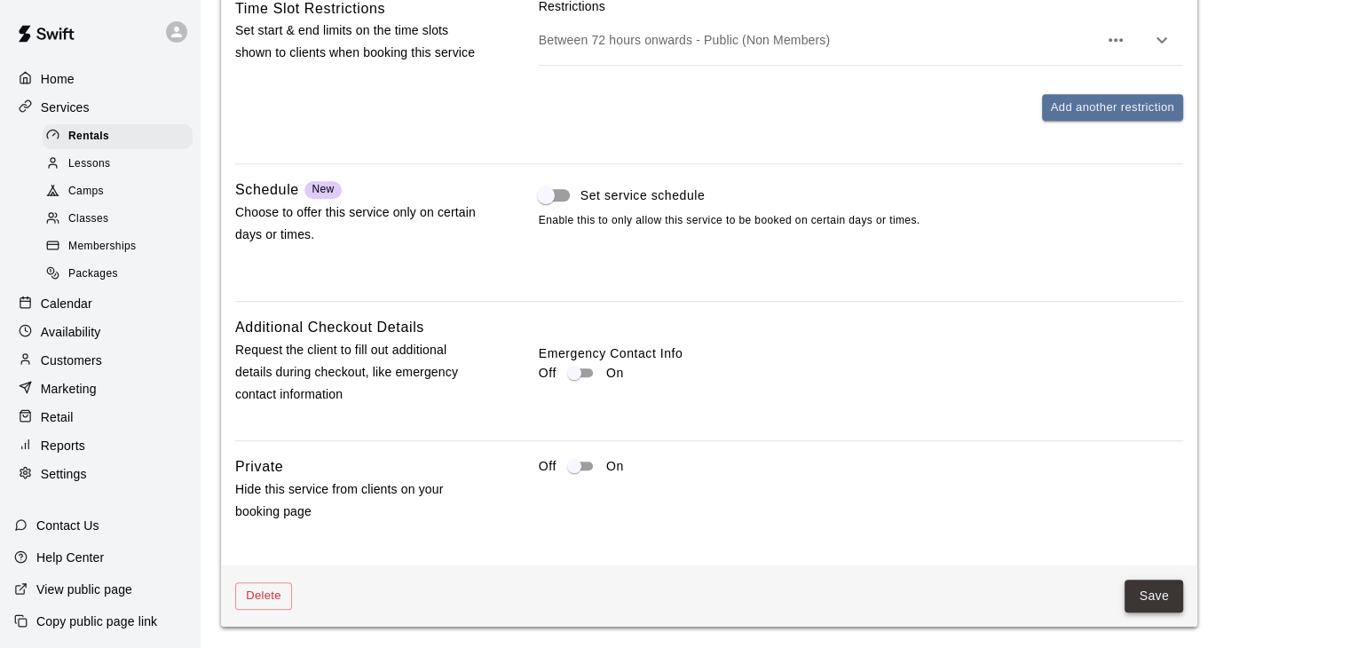
click at [1153, 605] on button "Save" at bounding box center [1154, 596] width 59 height 33
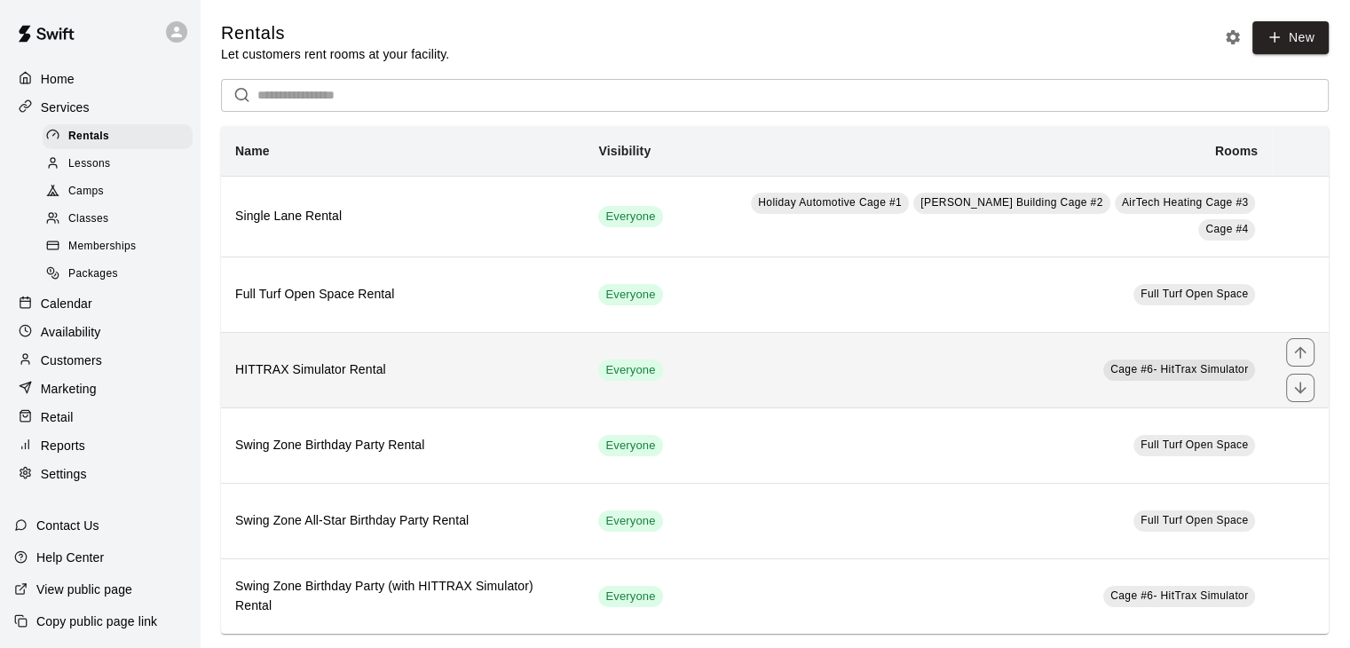
scroll to position [14, 0]
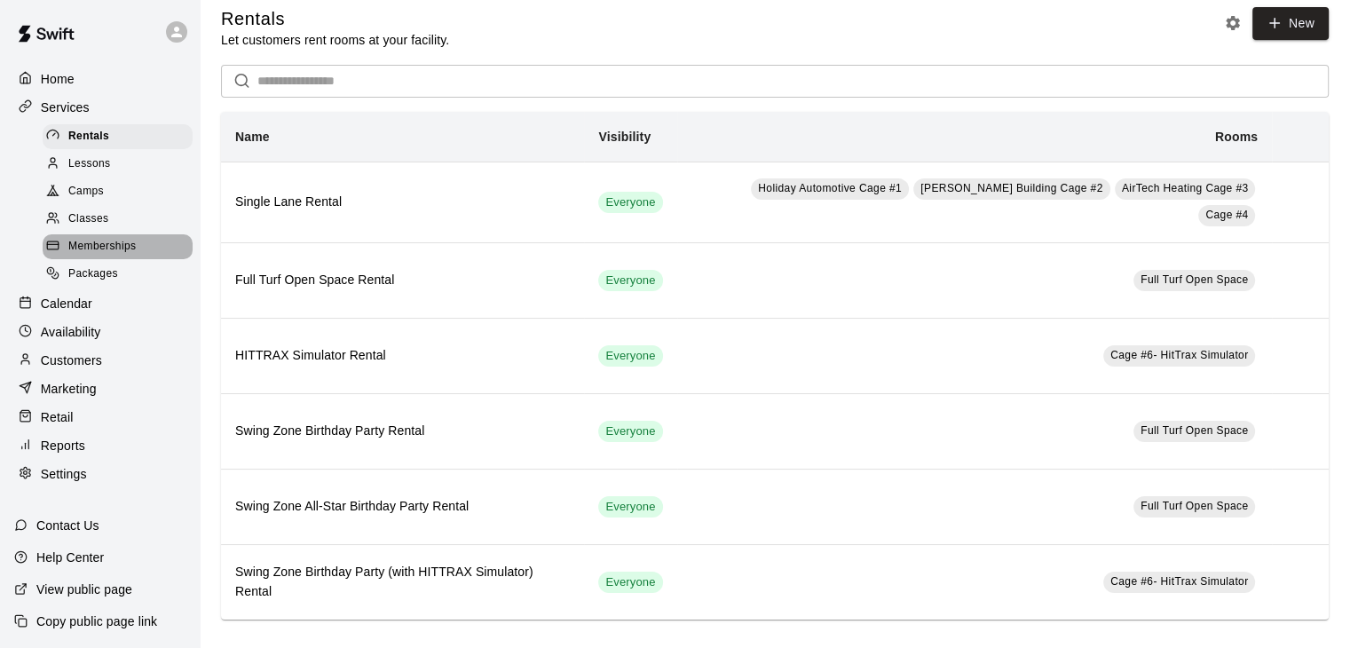
click at [124, 251] on span "Memberships" at bounding box center [101, 247] width 67 height 18
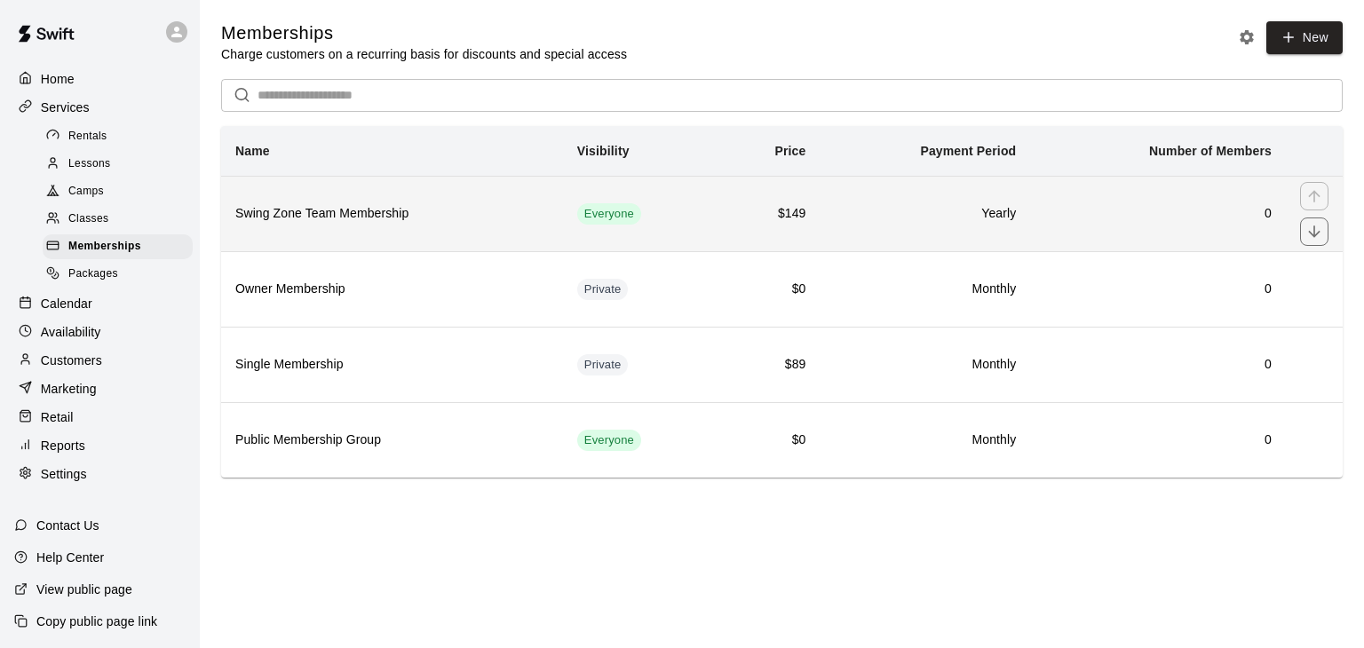
click at [392, 215] on h6 "Swing Zone Team Membership" at bounding box center [391, 214] width 313 height 20
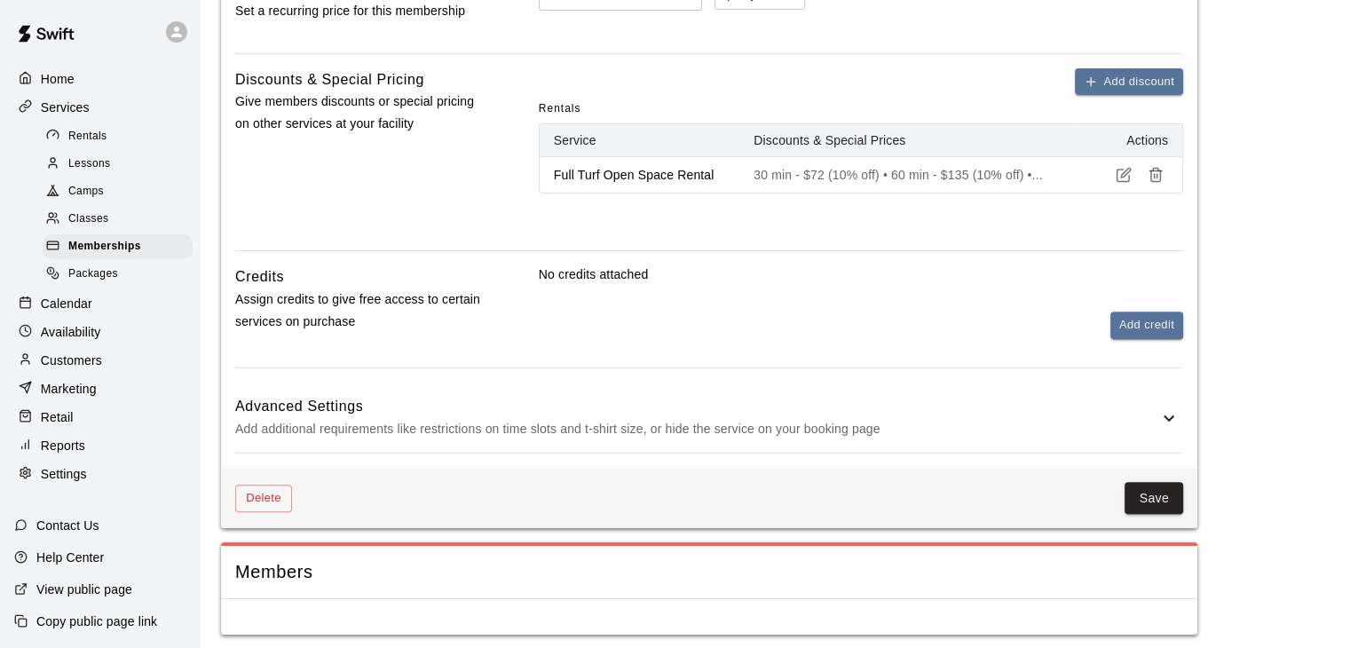
scroll to position [646, 0]
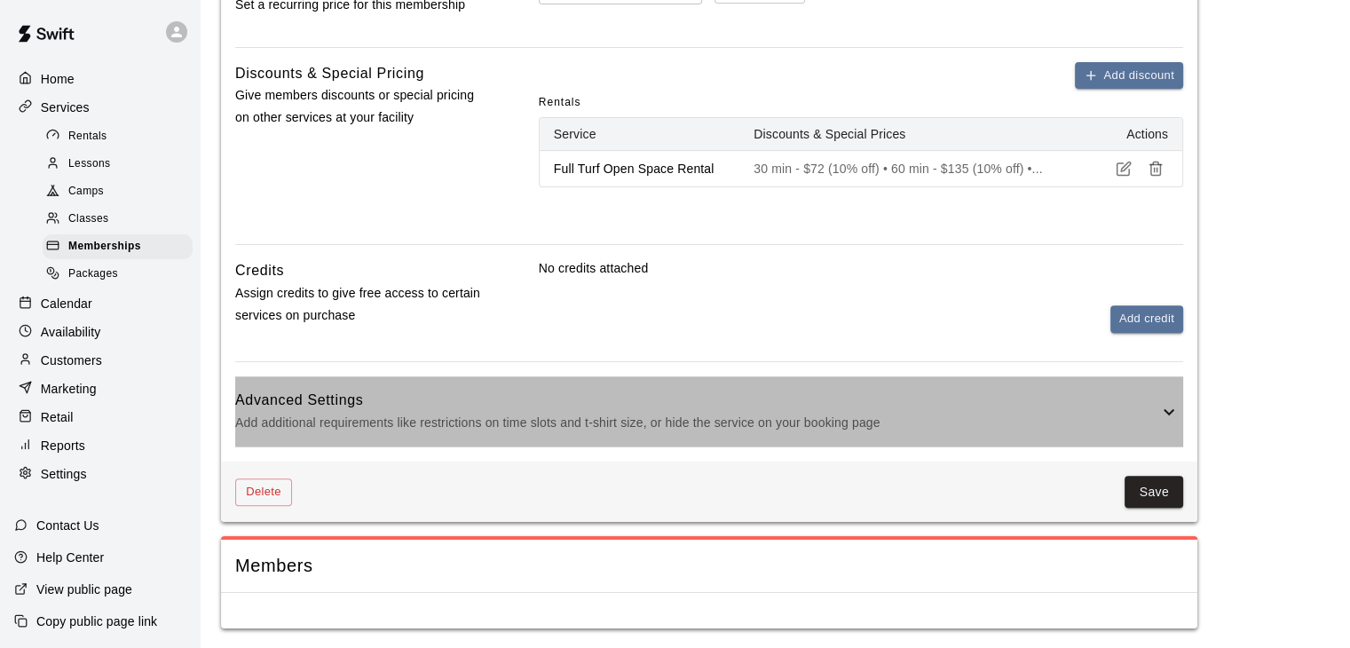
click at [838, 412] on p "Add additional requirements like restrictions on time slots and t-shirt size, o…" at bounding box center [696, 423] width 923 height 22
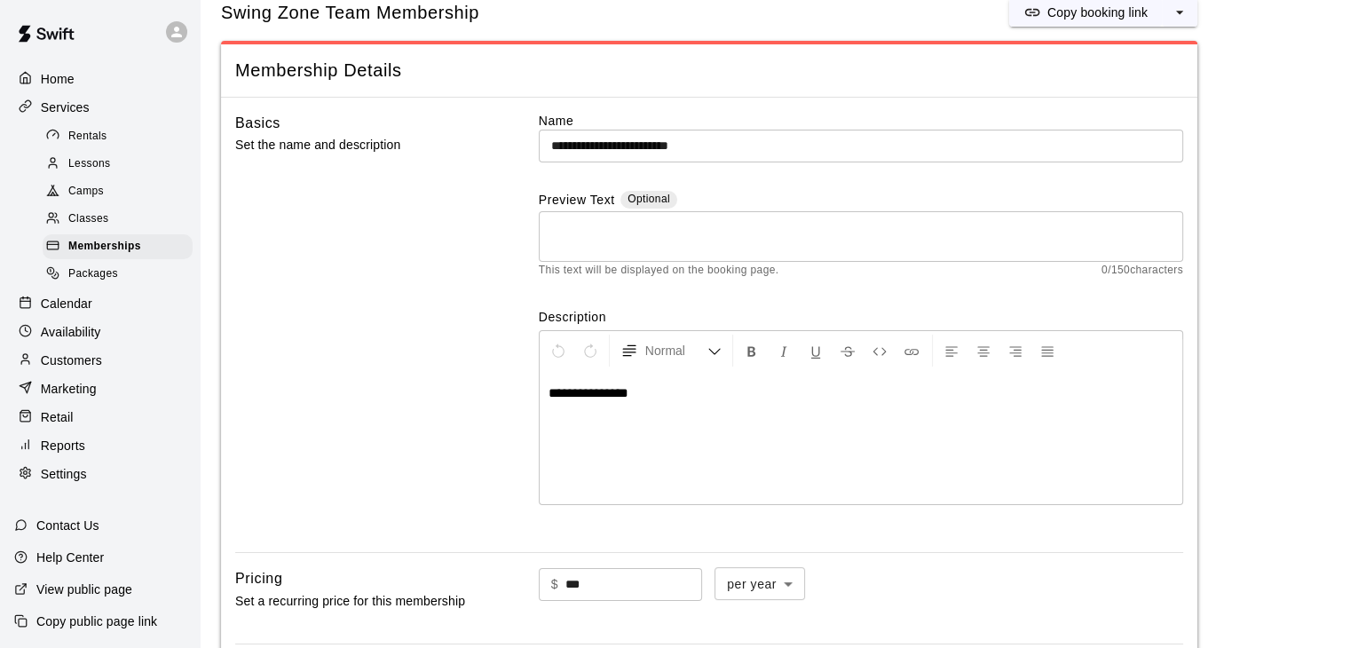
scroll to position [0, 0]
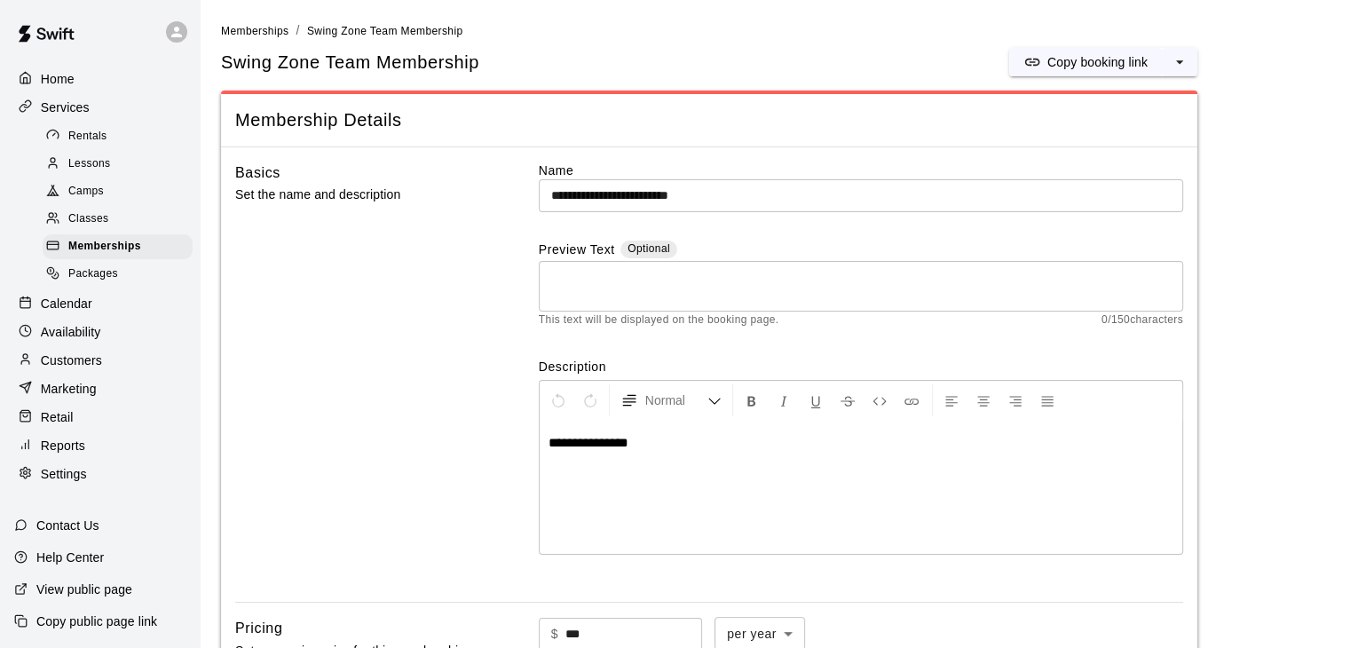
click at [76, 308] on p "Calendar" at bounding box center [66, 304] width 51 height 18
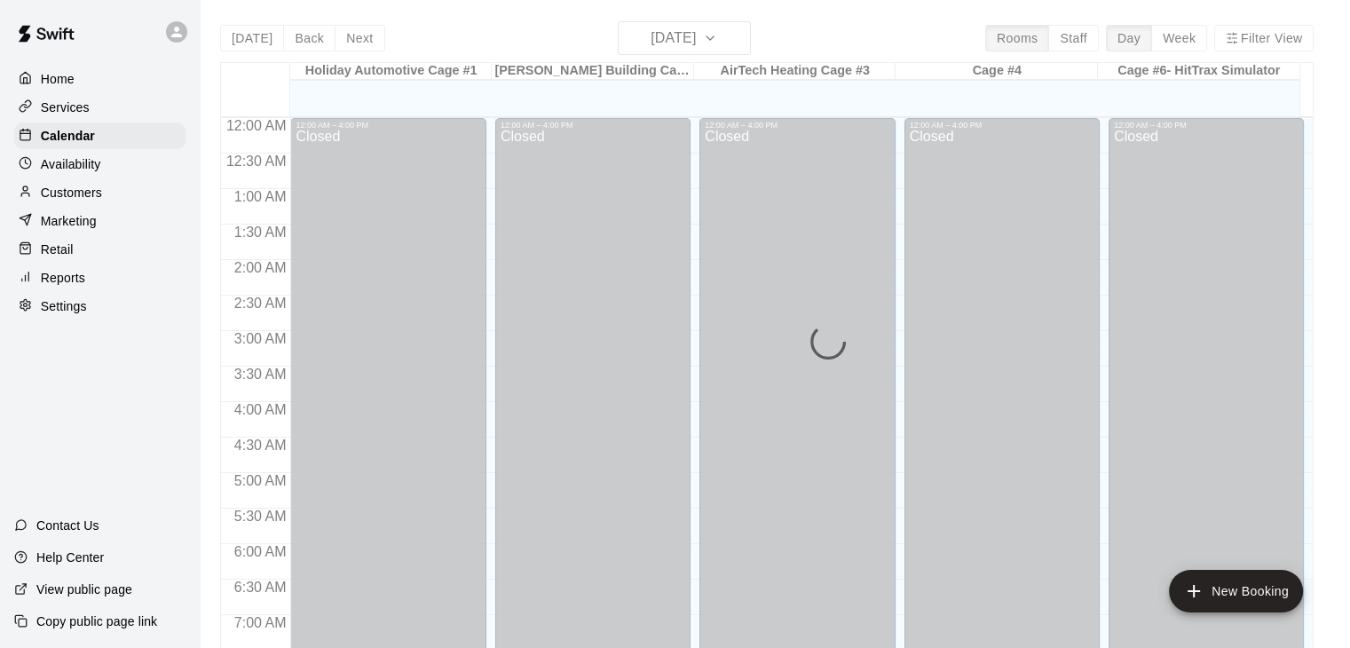
scroll to position [662, 0]
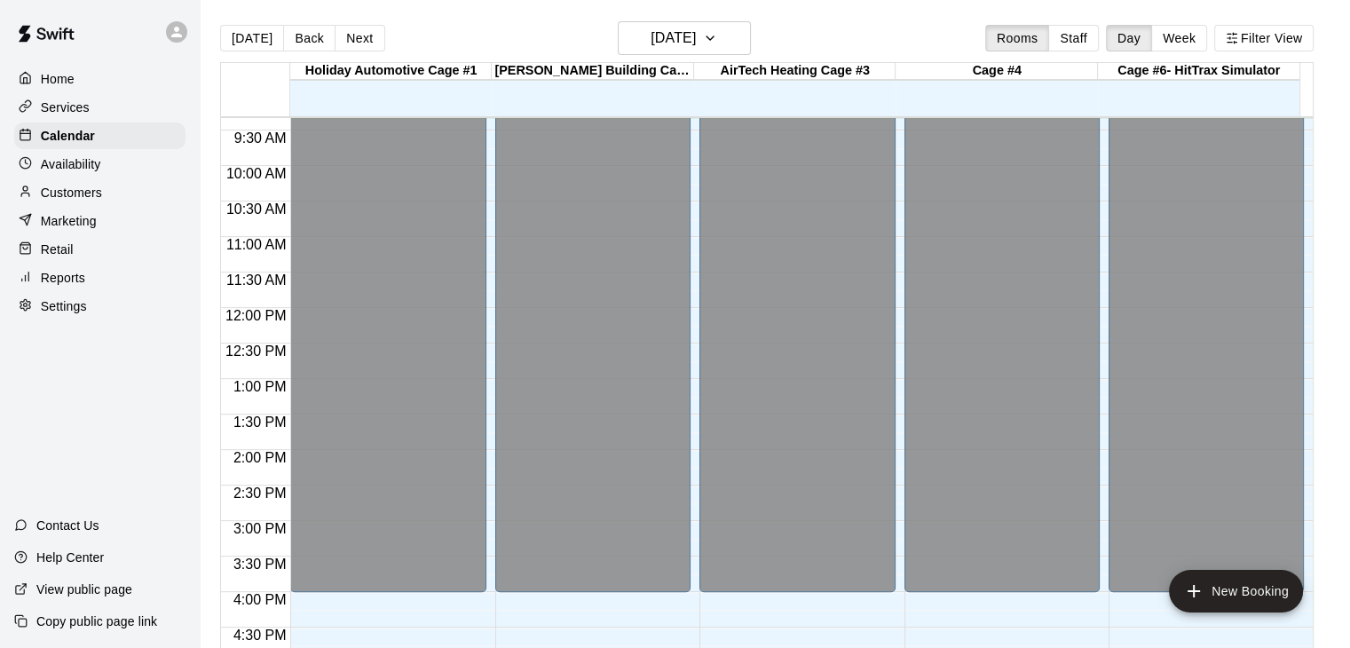
click at [58, 87] on p "Home" at bounding box center [58, 79] width 34 height 18
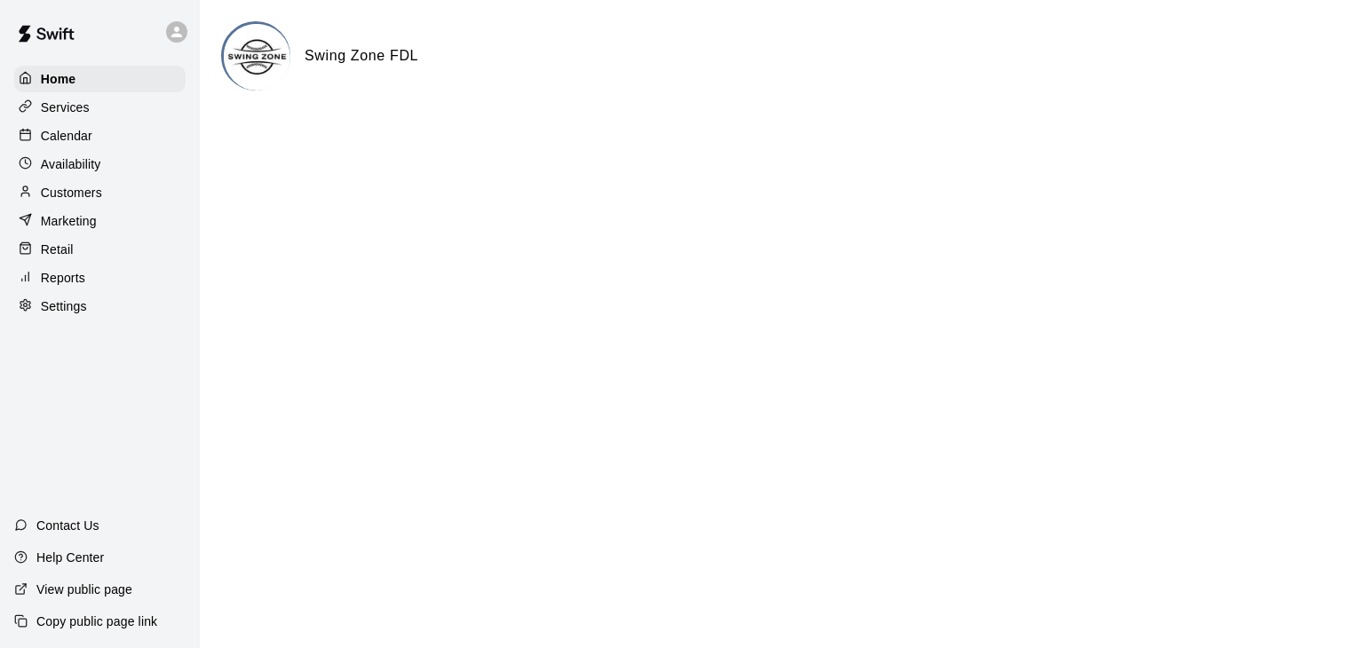
click at [67, 107] on p "Services" at bounding box center [65, 108] width 49 height 18
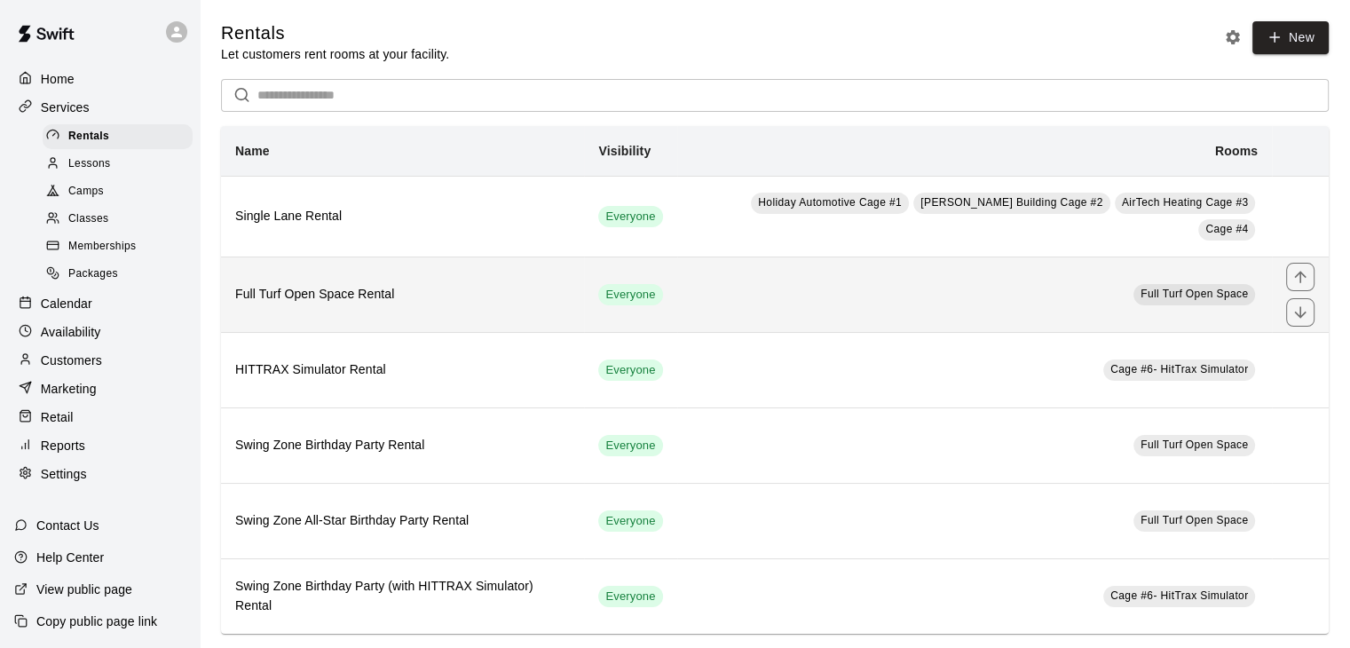
click at [320, 287] on h6 "Full Turf Open Space Rental" at bounding box center [402, 295] width 335 height 20
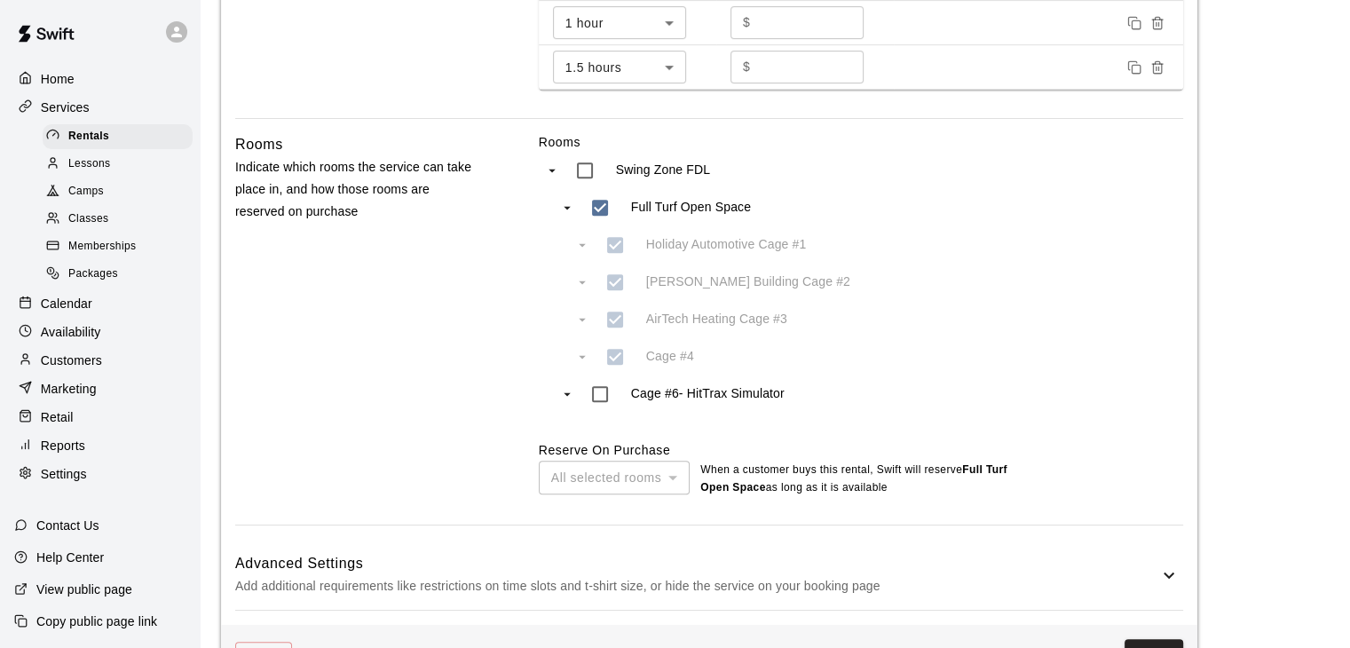
scroll to position [826, 0]
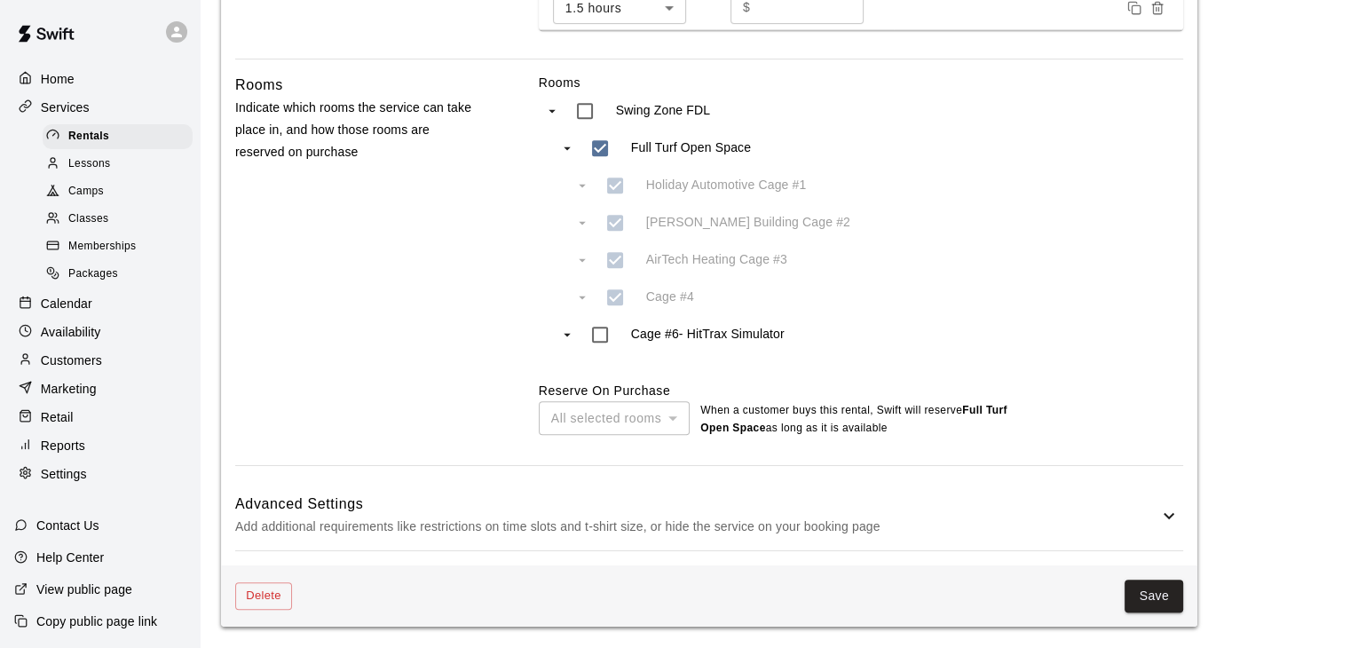
click at [903, 521] on p "Add additional requirements like restrictions on time slots and t-shirt size, o…" at bounding box center [696, 527] width 923 height 22
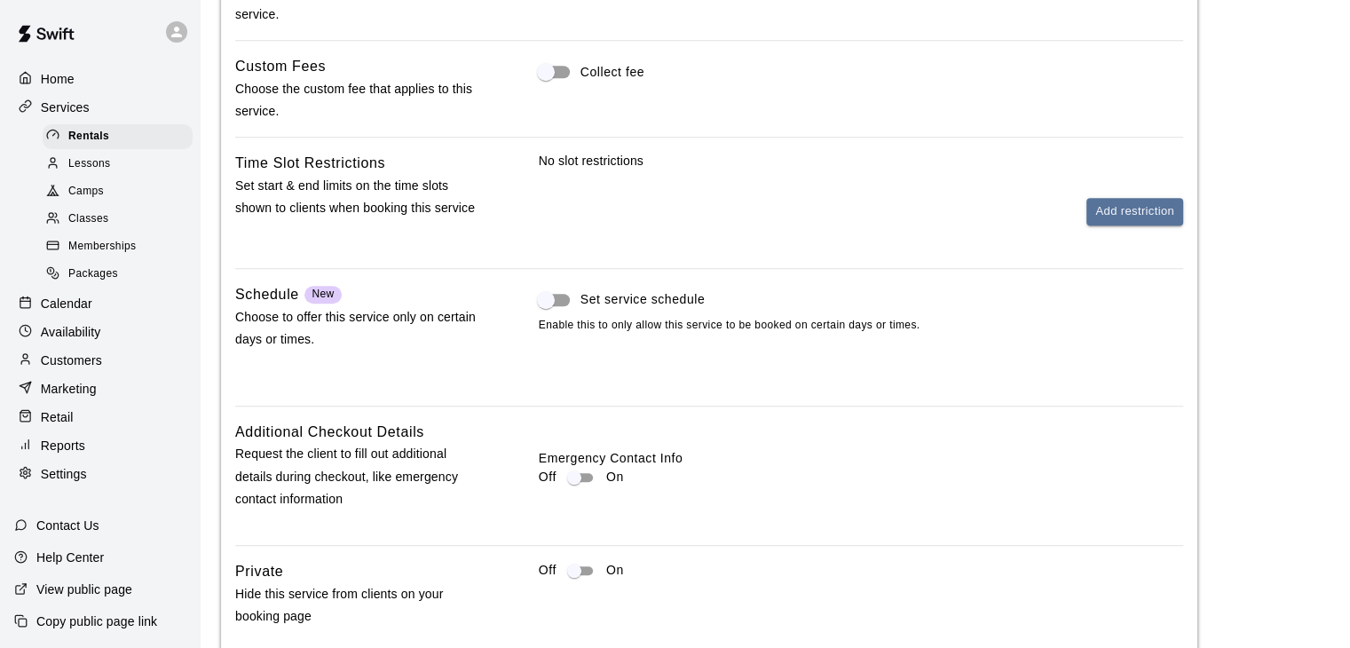
scroll to position [1181, 0]
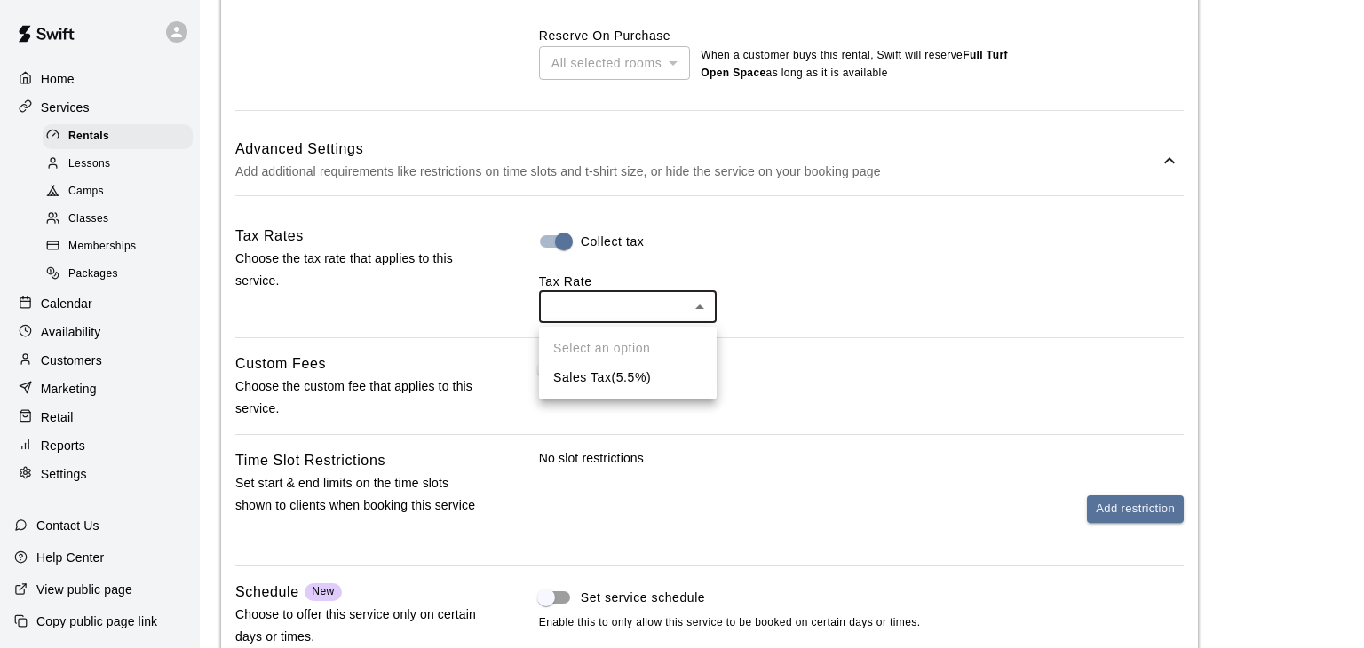
click at [649, 374] on li "Sales Tax ( 5.5 %)" at bounding box center [628, 377] width 178 height 29
type input "***"
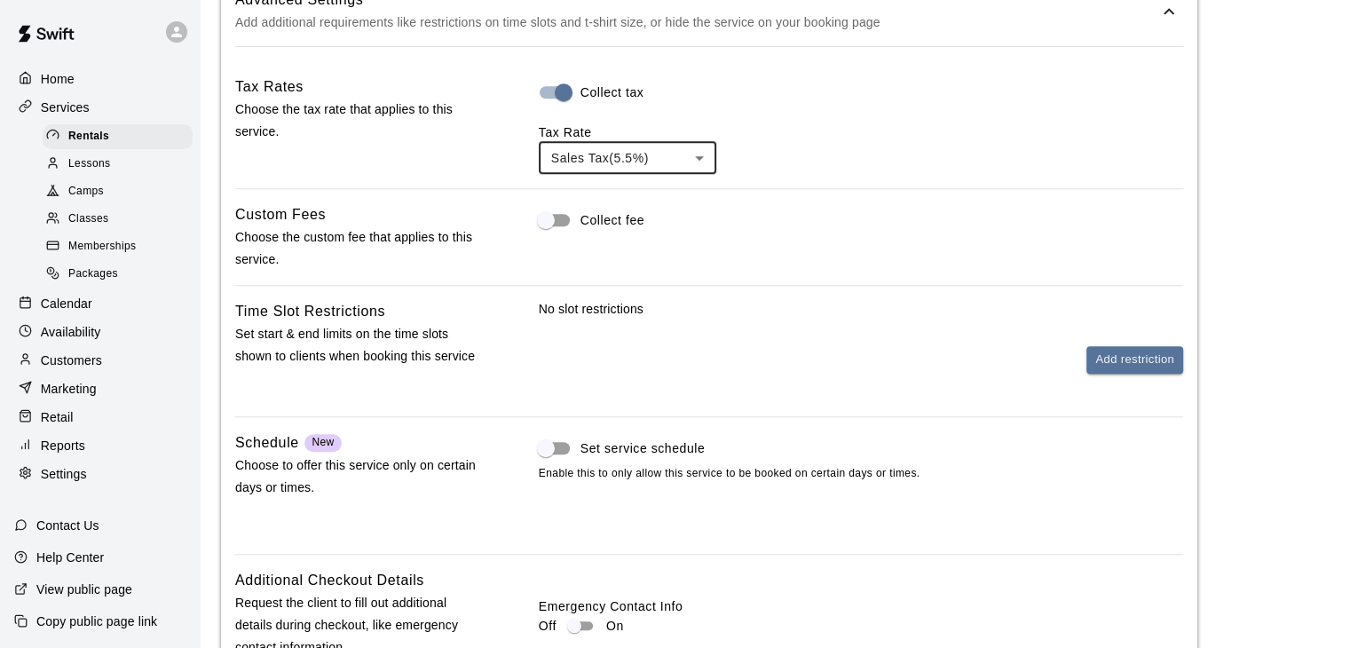
scroll to position [1358, 0]
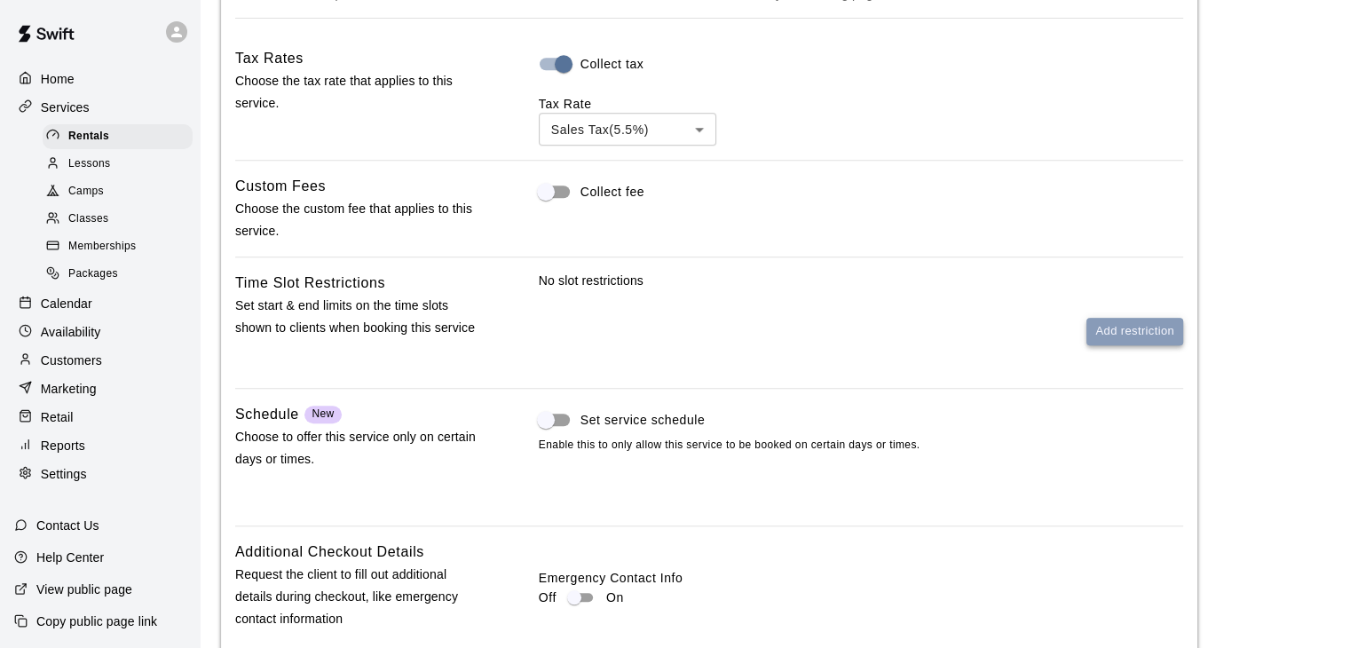
click at [1120, 337] on button "Add restriction" at bounding box center [1135, 332] width 97 height 28
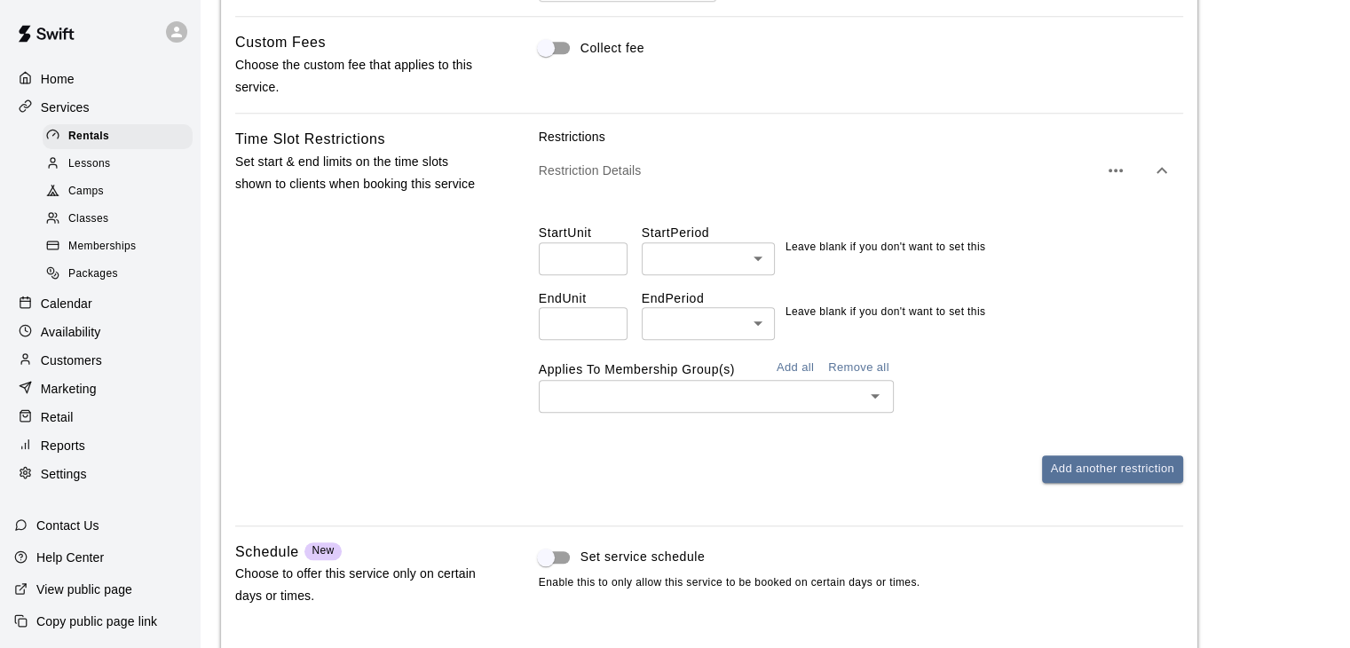
scroll to position [1536, 0]
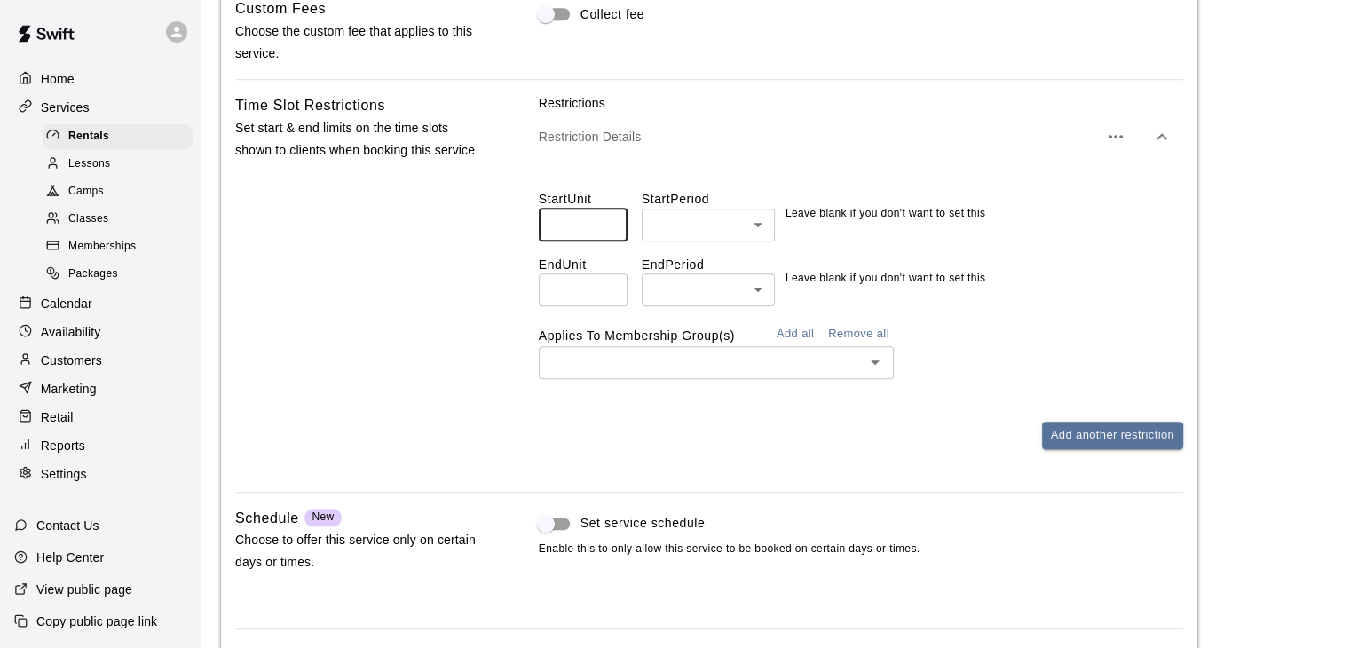
click at [608, 232] on input "*" at bounding box center [583, 225] width 89 height 33
click at [573, 233] on input "*" at bounding box center [583, 225] width 89 height 33
click at [612, 233] on input "*" at bounding box center [583, 225] width 89 height 33
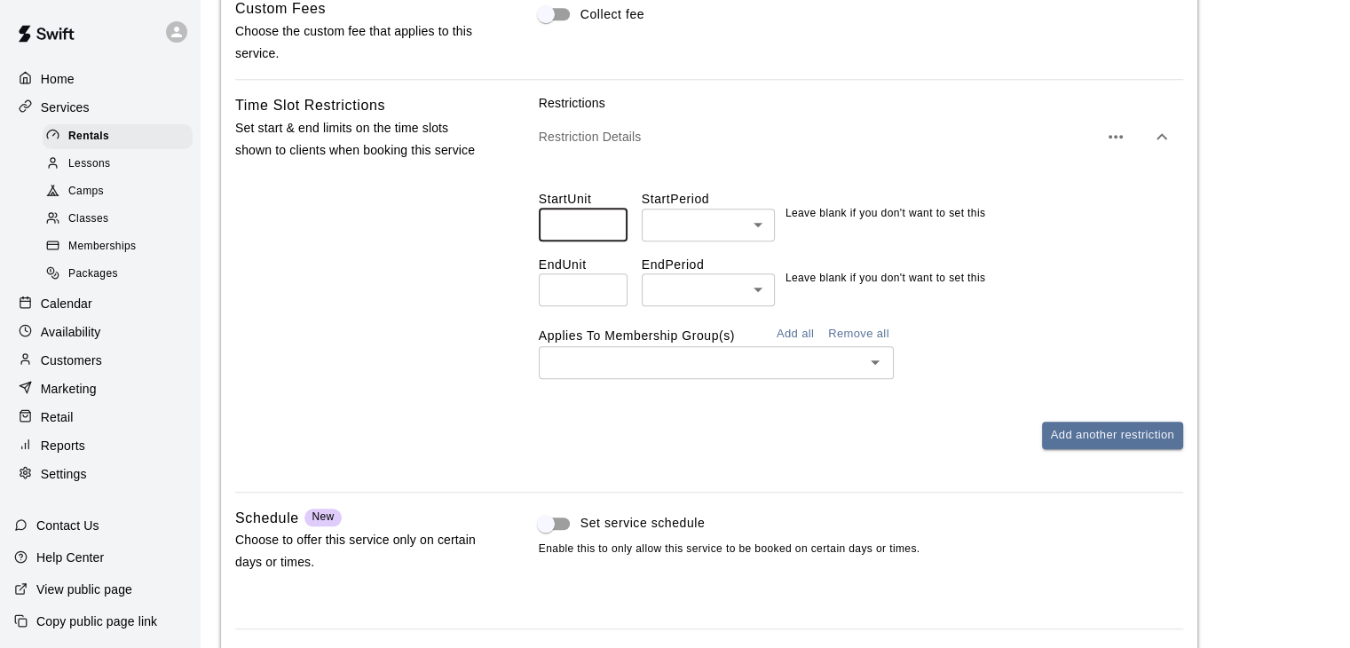
click at [611, 223] on input "*" at bounding box center [583, 225] width 89 height 33
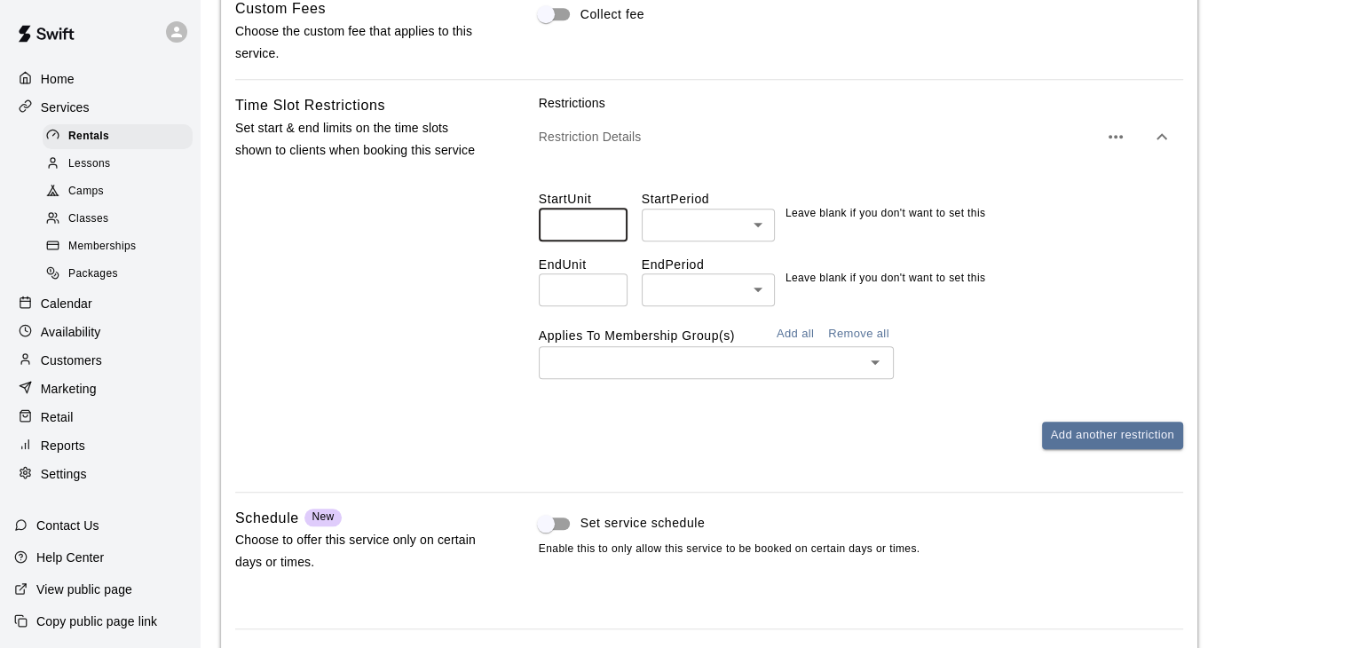
click at [611, 223] on input "*" at bounding box center [583, 225] width 89 height 33
click at [610, 233] on input "*" at bounding box center [583, 225] width 89 height 33
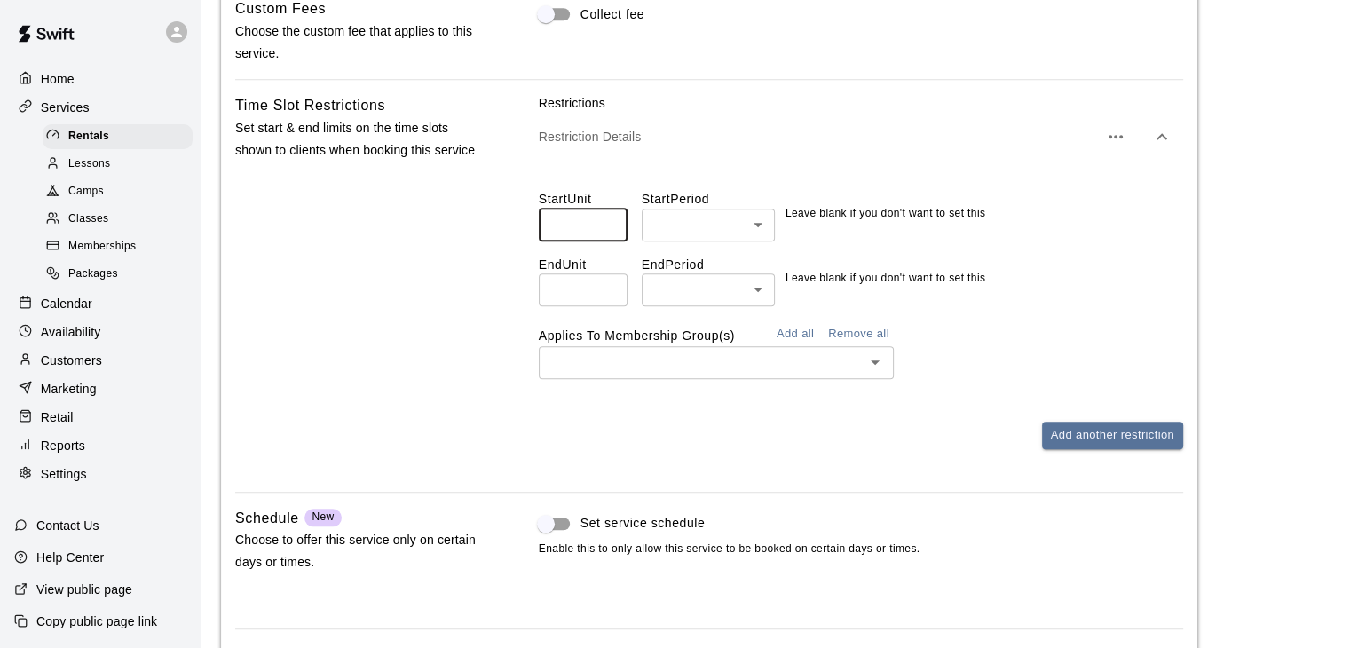
click at [610, 233] on input "*" at bounding box center [583, 225] width 89 height 33
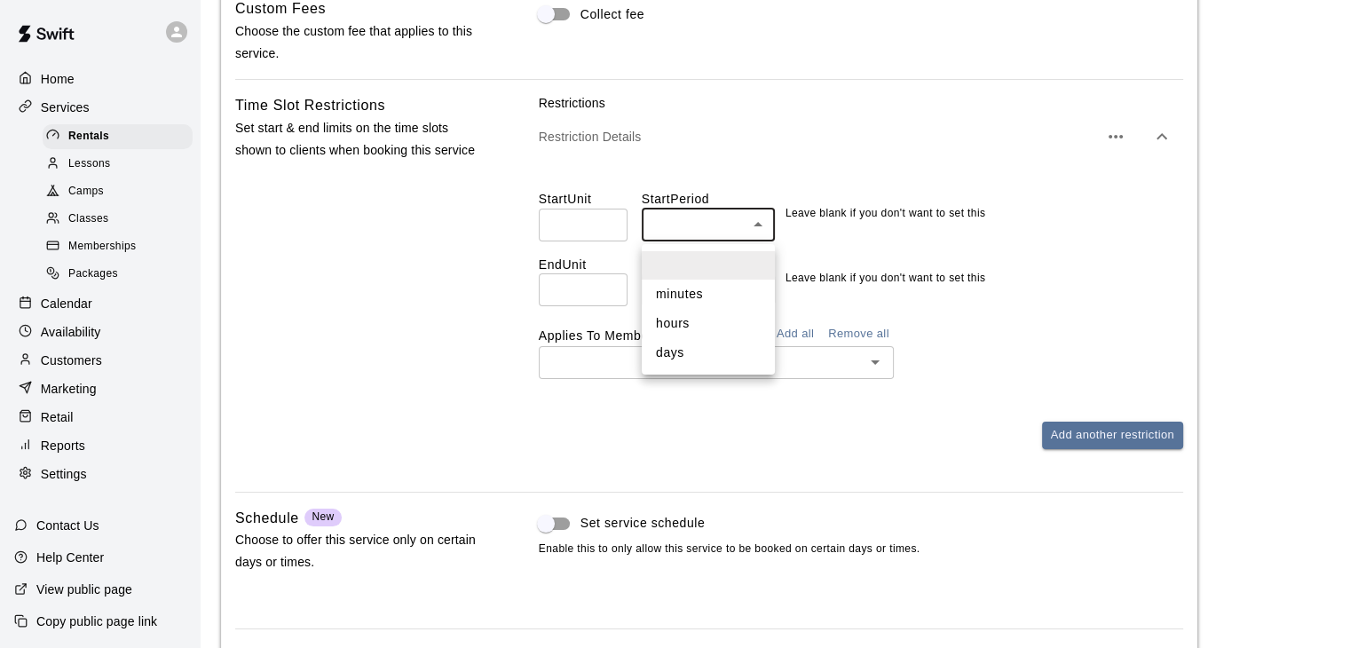
click at [797, 150] on div at bounding box center [682, 324] width 1364 height 648
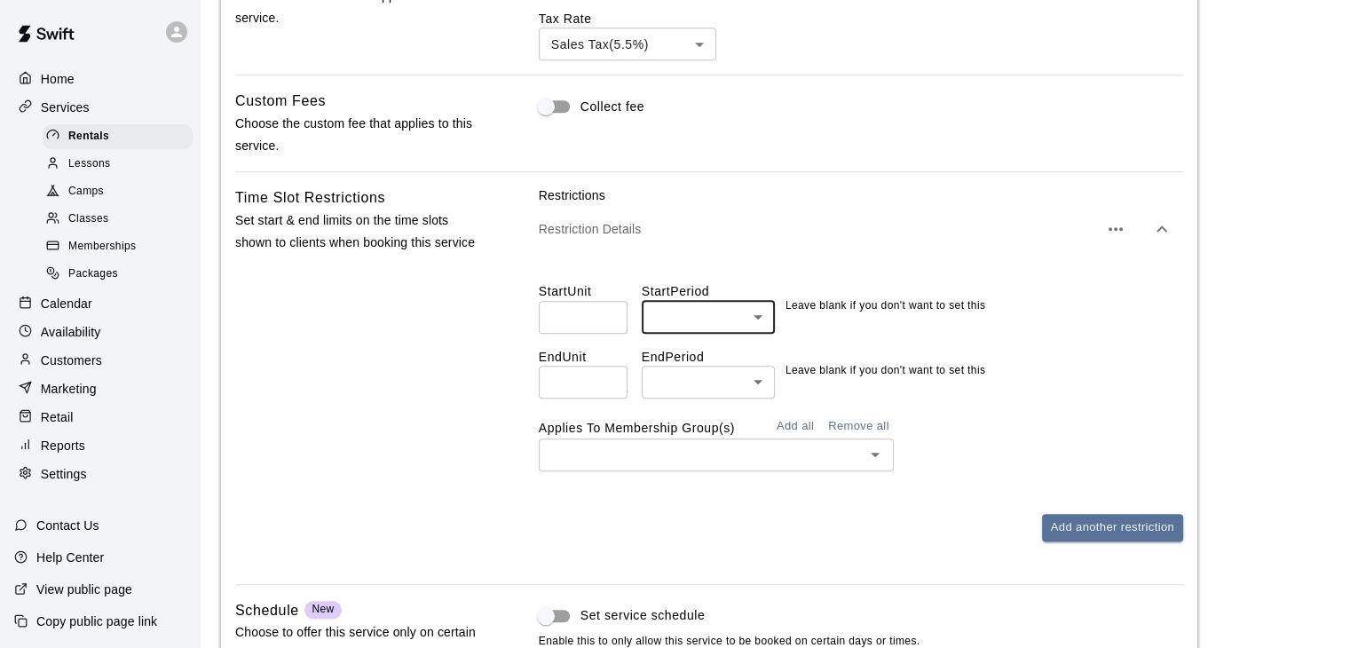
scroll to position [1447, 0]
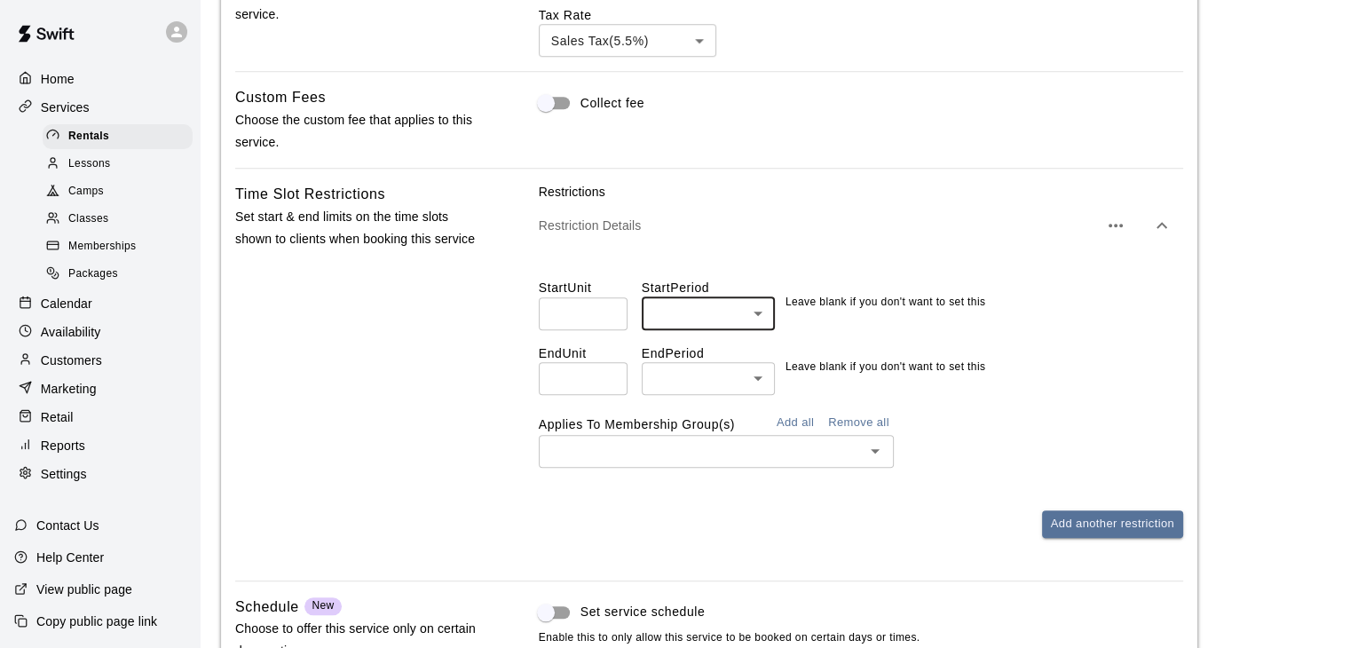
click at [609, 314] on input "*" at bounding box center [583, 313] width 89 height 33
click at [606, 325] on input "*" at bounding box center [583, 313] width 89 height 33
click at [609, 325] on input "*" at bounding box center [583, 313] width 89 height 33
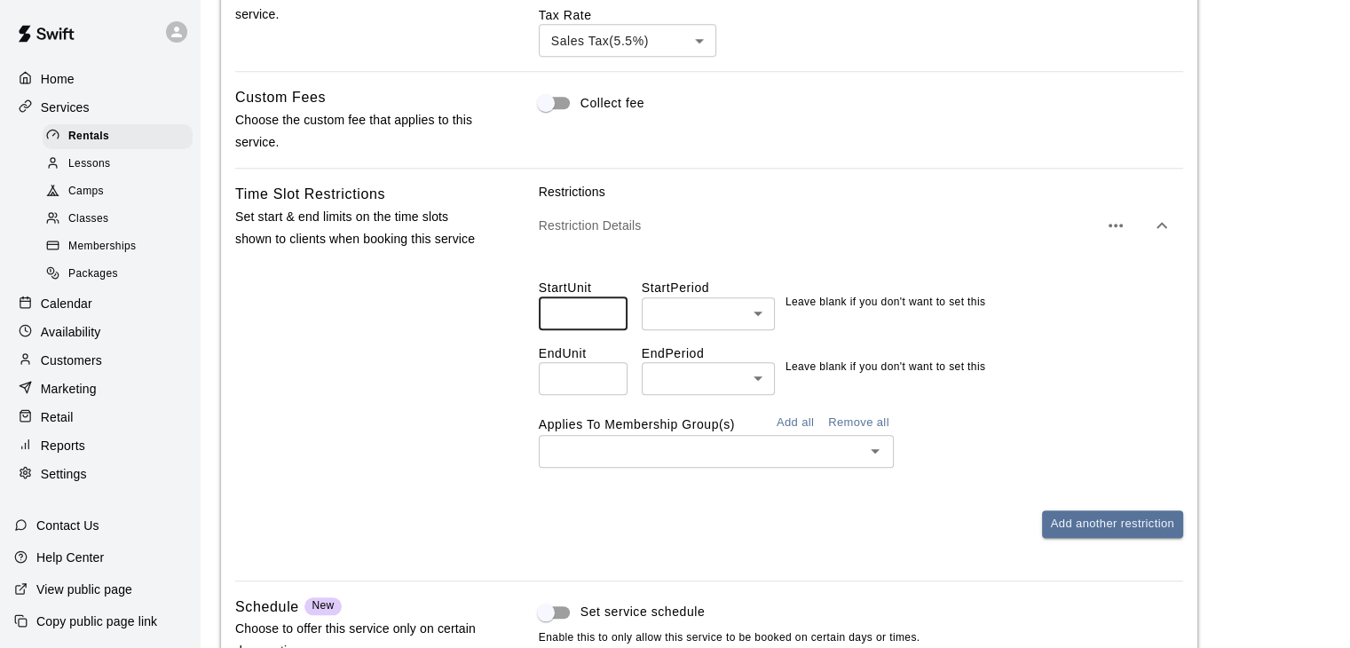
click at [612, 324] on input "*" at bounding box center [583, 313] width 89 height 33
click at [872, 452] on icon "Open" at bounding box center [875, 450] width 21 height 21
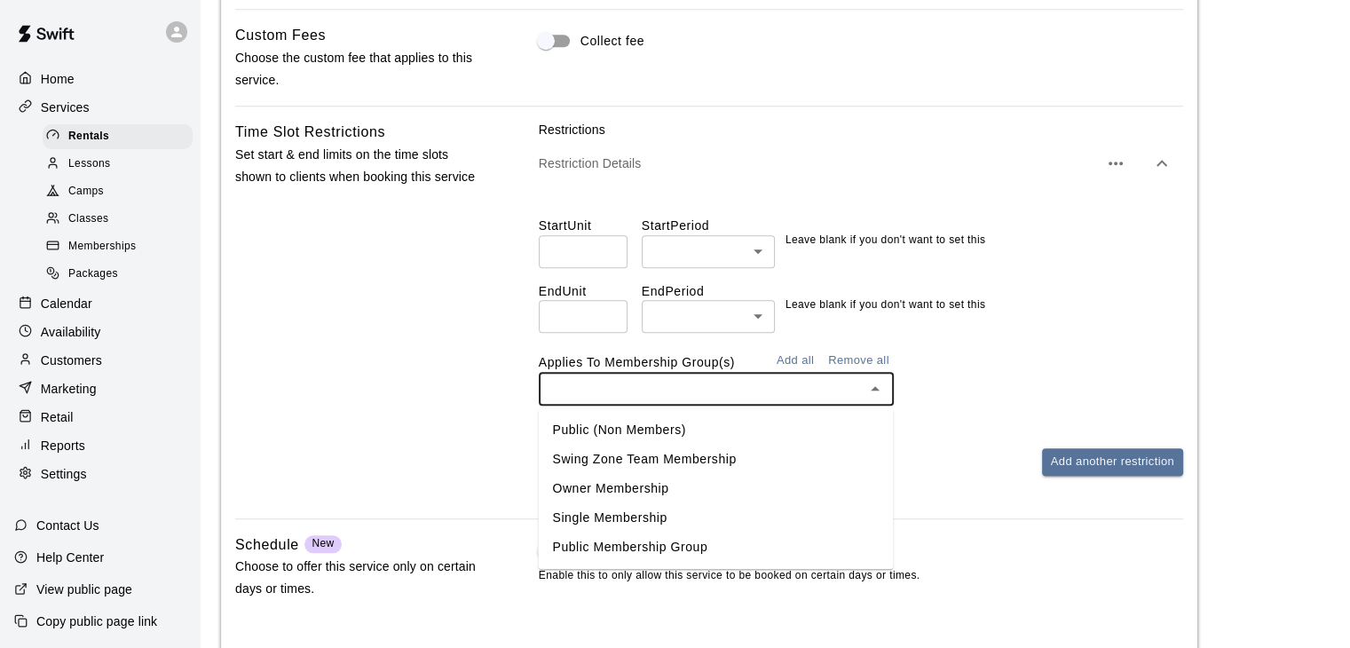
scroll to position [1536, 0]
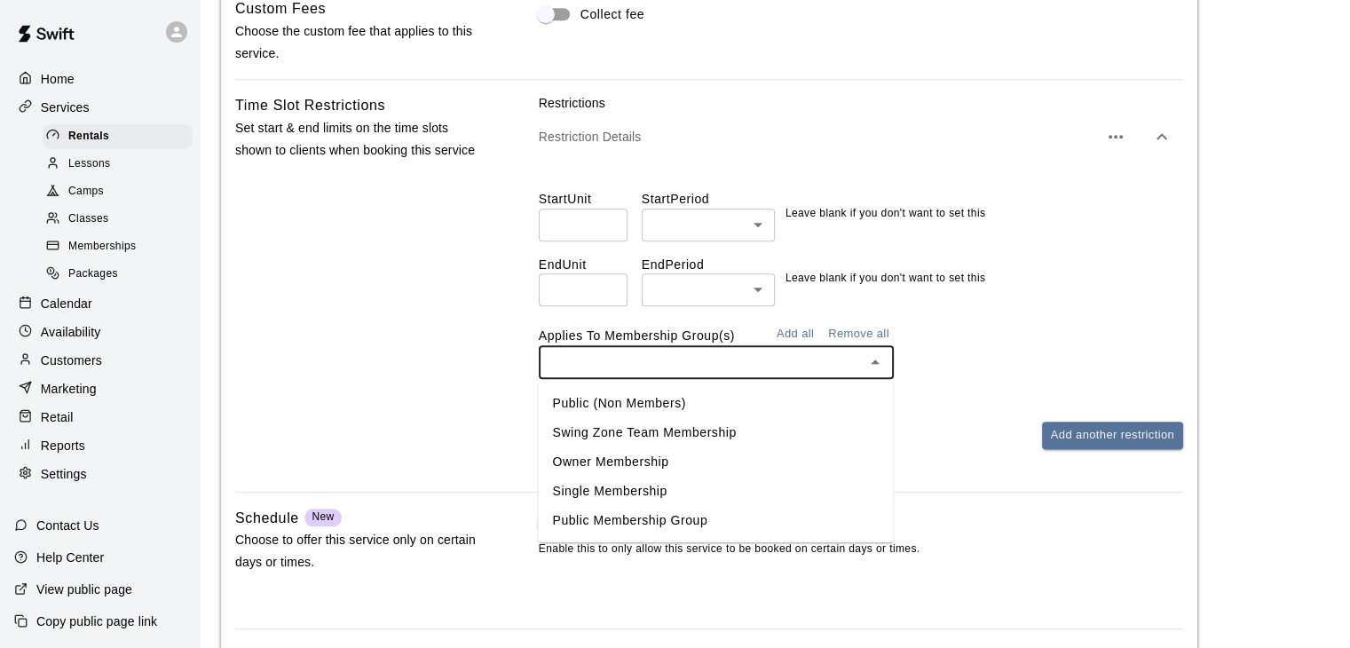
click at [676, 428] on li "Swing Zone Team Membership" at bounding box center [715, 432] width 355 height 29
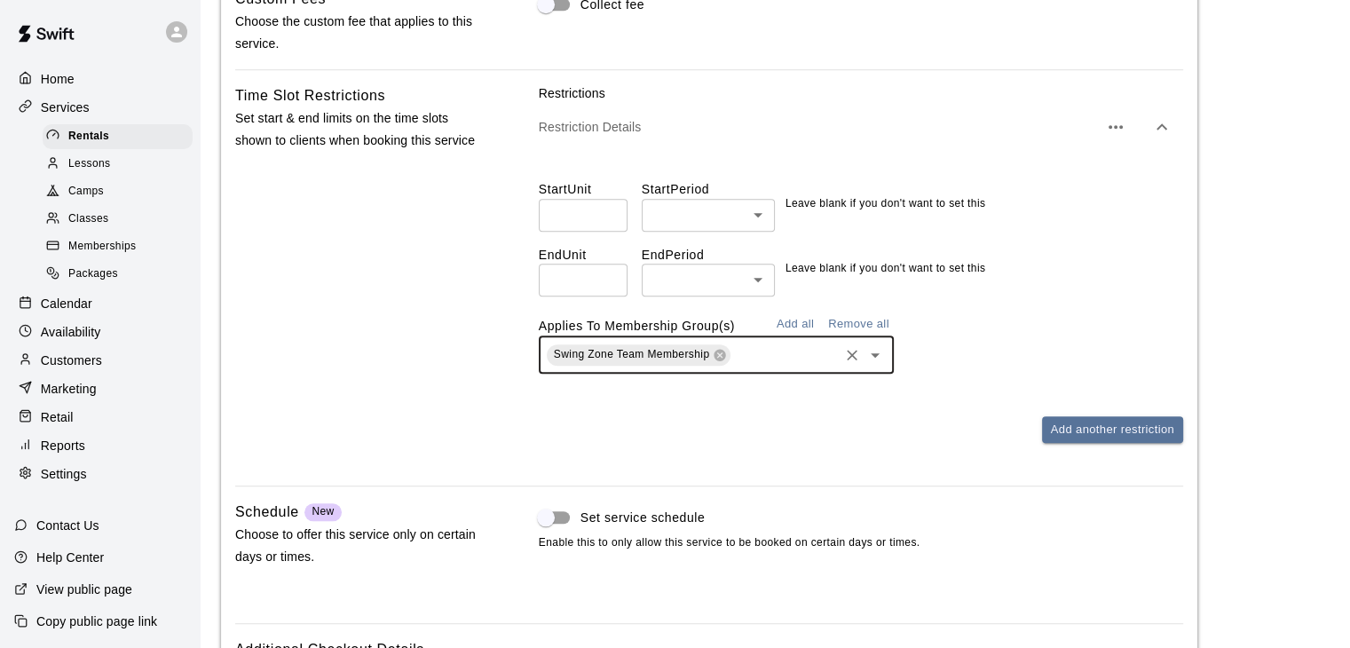
scroll to position [1515, 0]
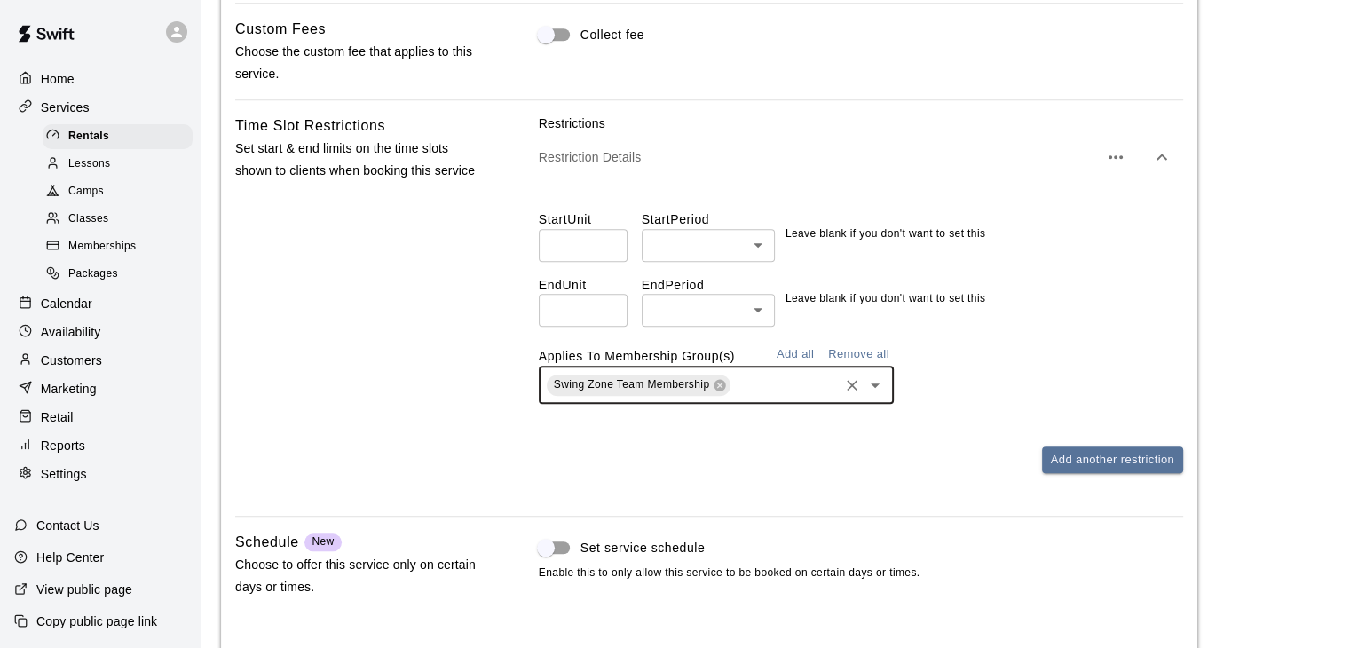
click at [606, 251] on input "*" at bounding box center [583, 245] width 89 height 33
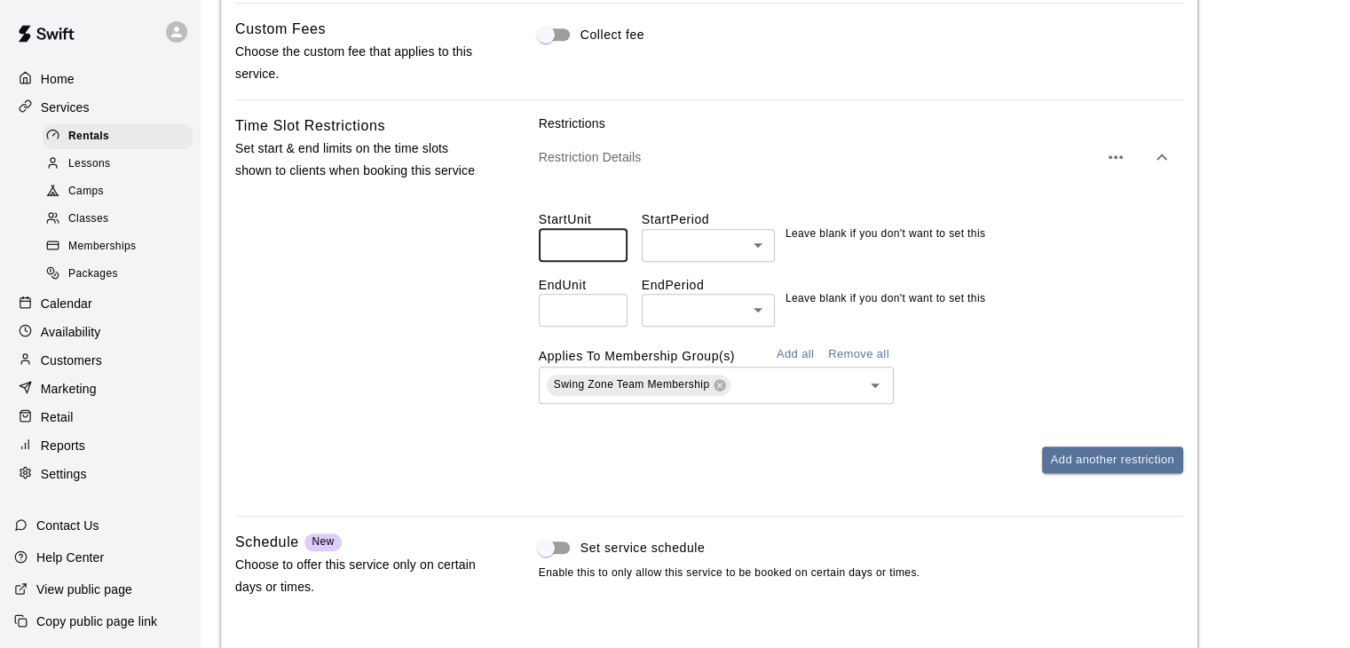
click at [606, 251] on input "*" at bounding box center [583, 245] width 89 height 33
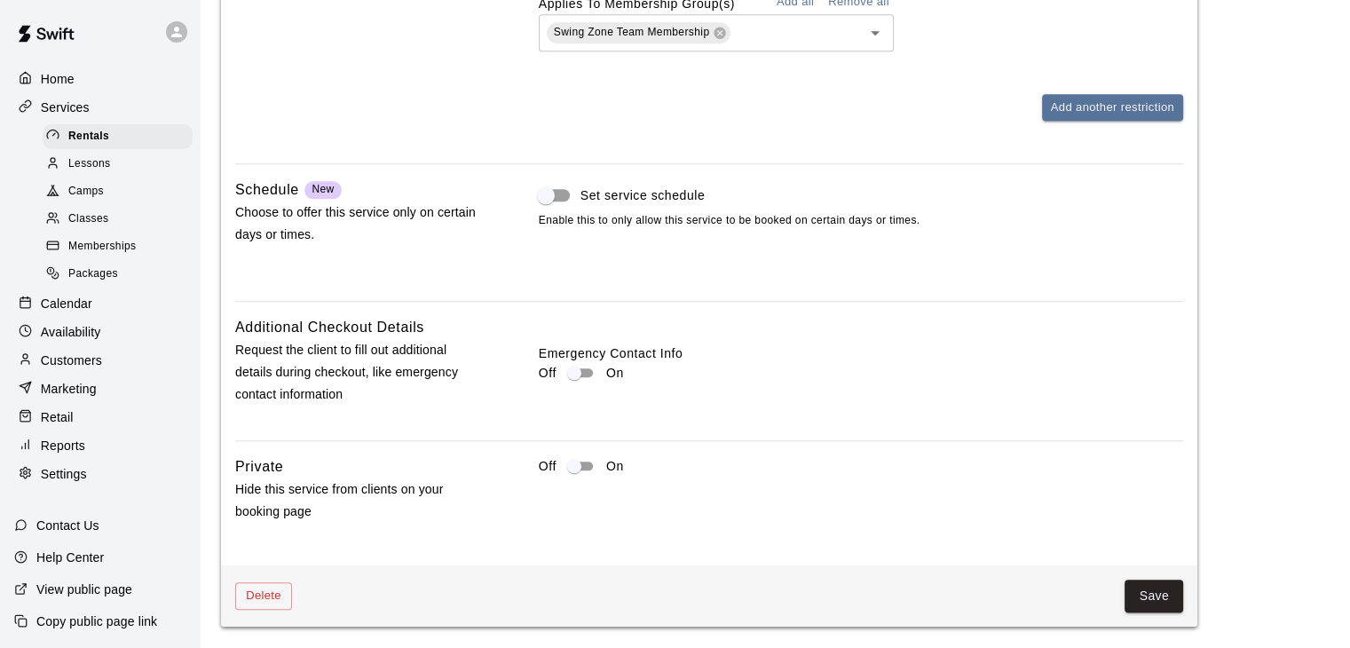
scroll to position [1871, 0]
type input "*"
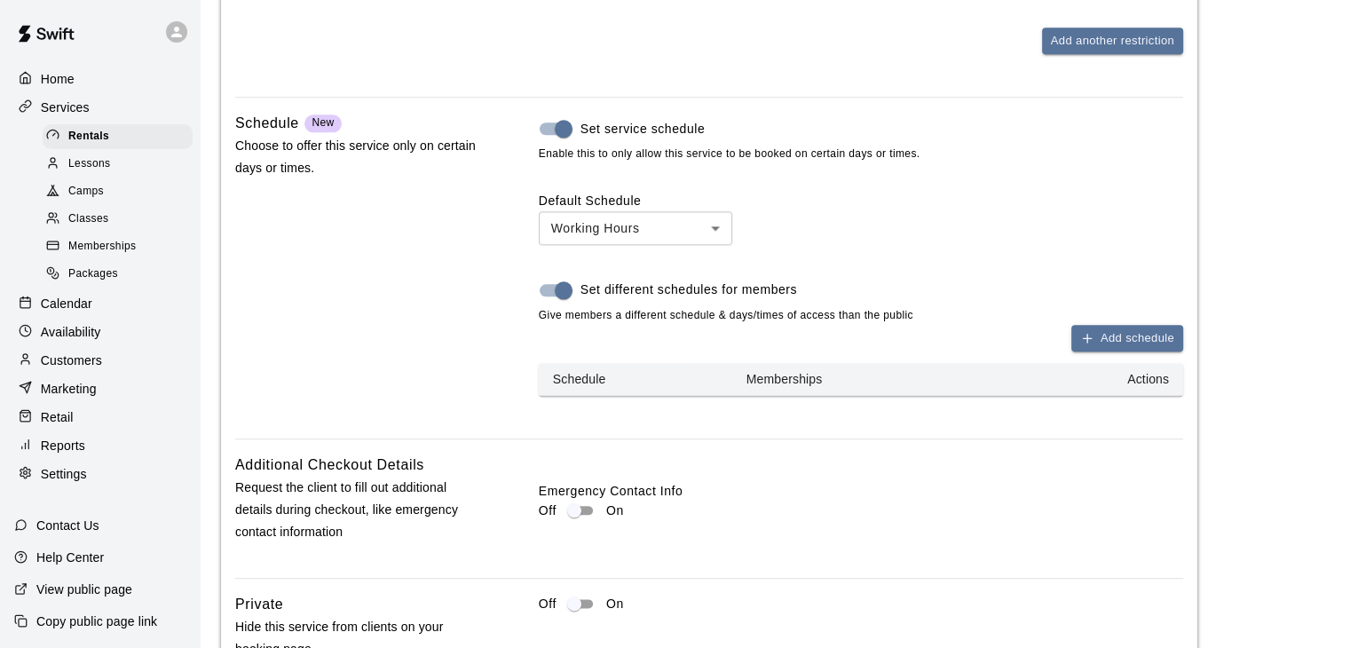
scroll to position [2048, 0]
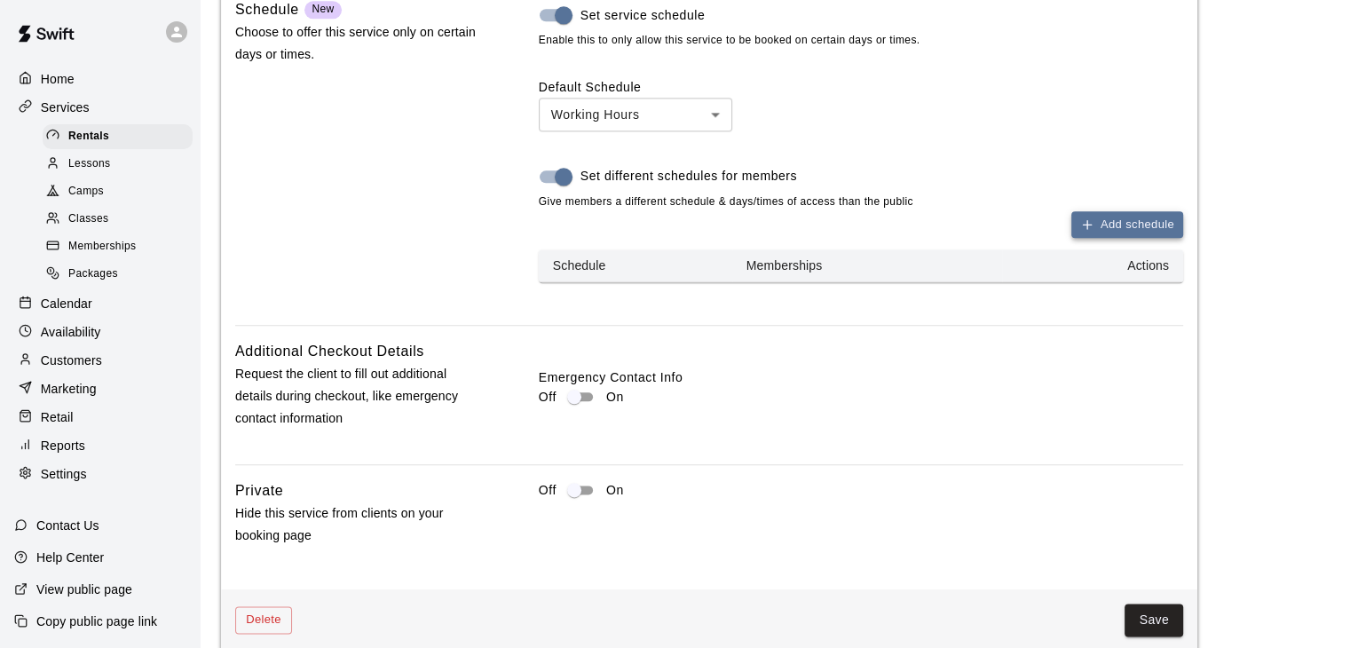
click at [1113, 236] on button "Add schedule" at bounding box center [1128, 225] width 112 height 28
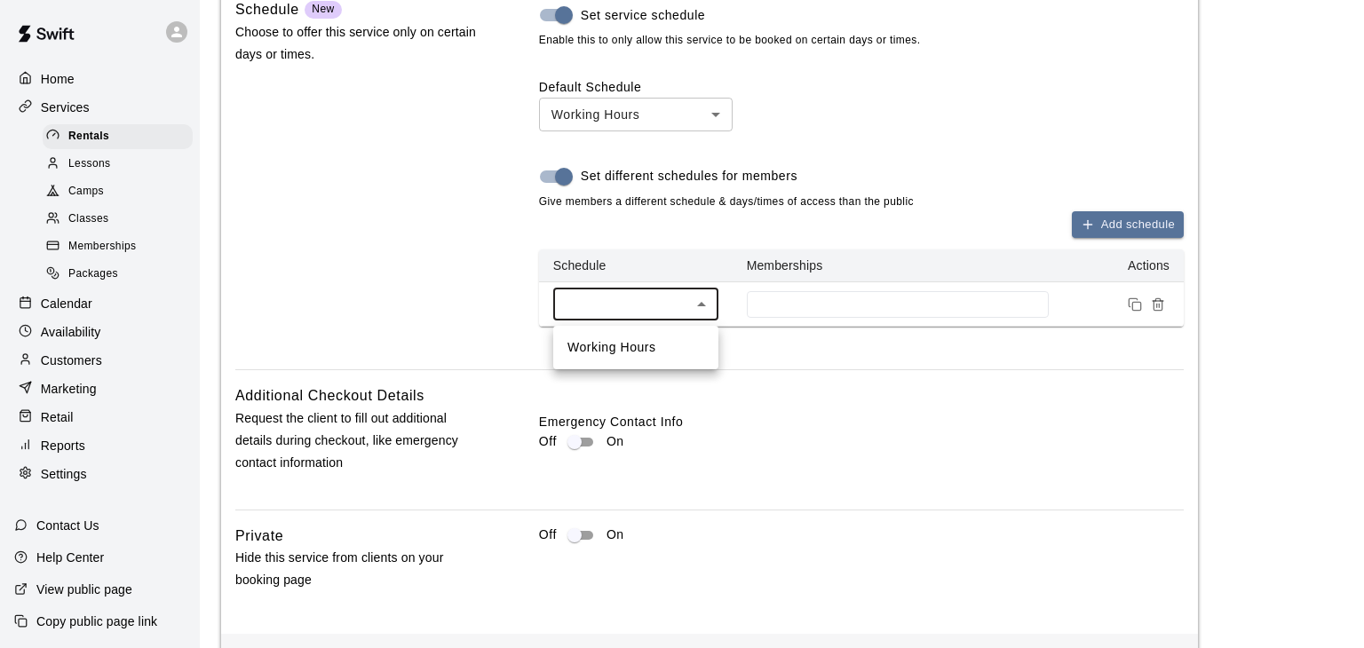
click at [674, 347] on li "Working Hours" at bounding box center [635, 347] width 165 height 29
type input "***"
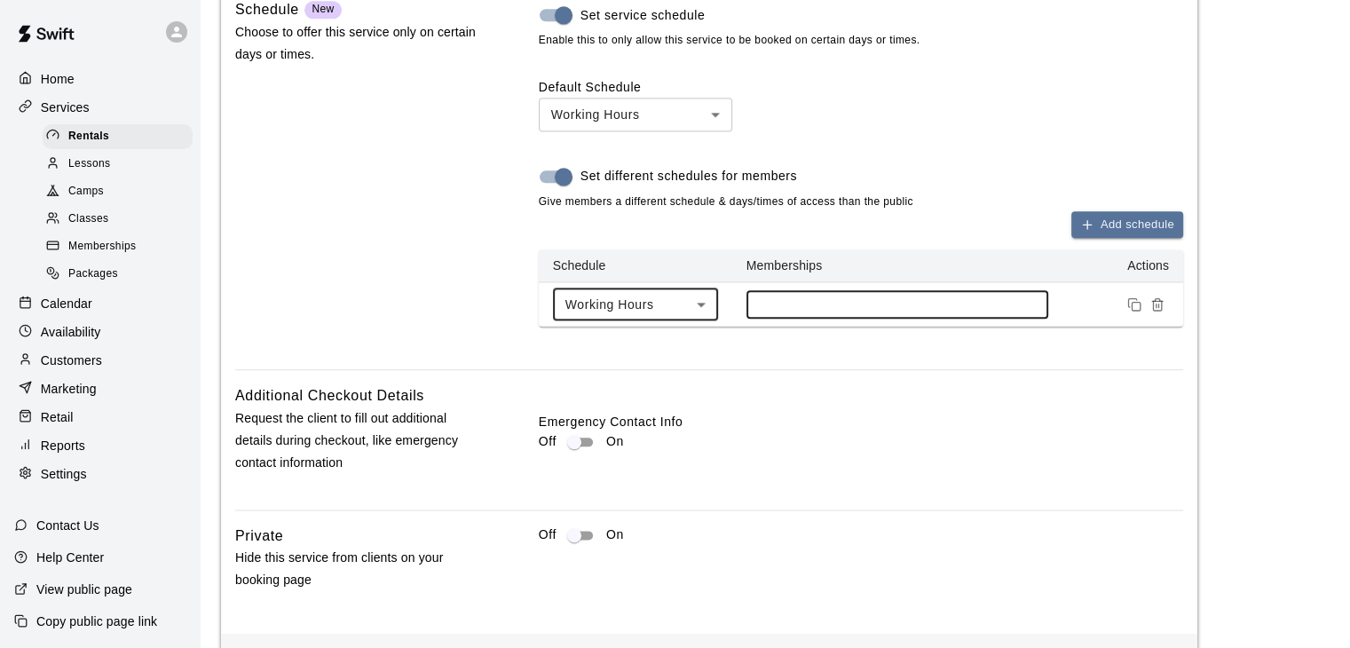
click at [788, 308] on input at bounding box center [898, 304] width 284 height 14
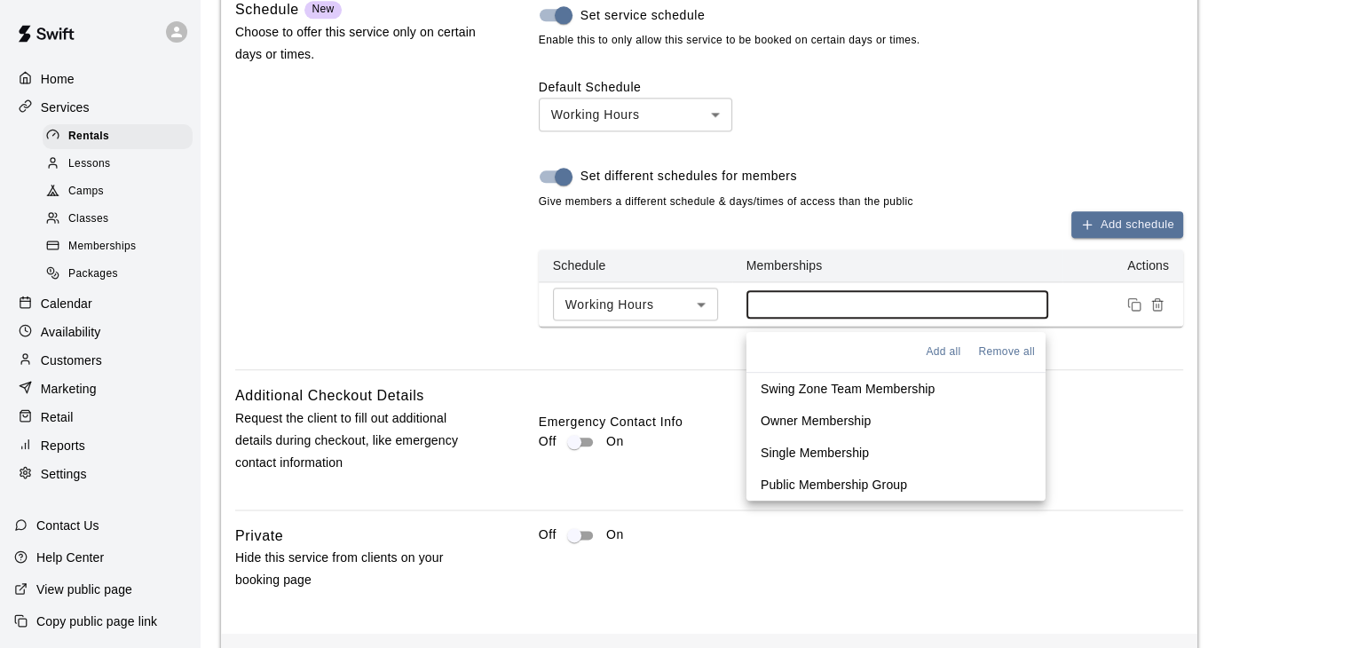
click at [827, 392] on p "Swing Zone Team Membership" at bounding box center [848, 389] width 175 height 18
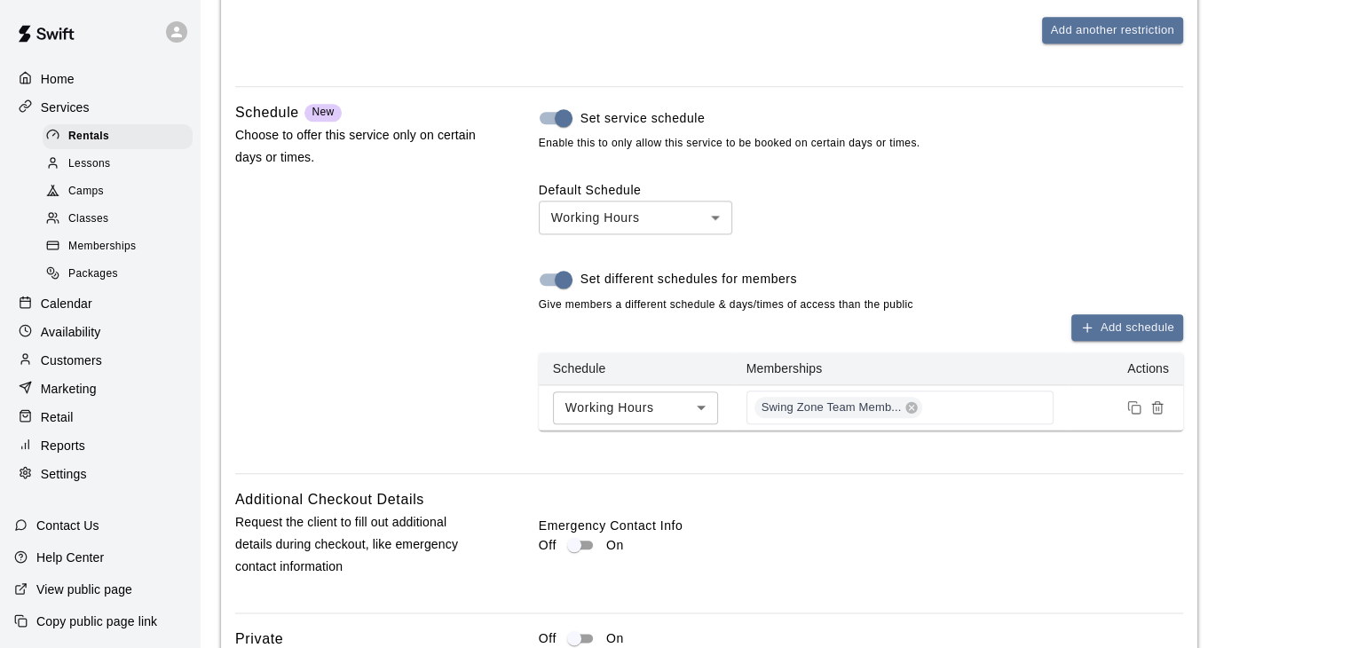
scroll to position [1944, 0]
click at [1108, 335] on button "Add schedule" at bounding box center [1128, 329] width 112 height 28
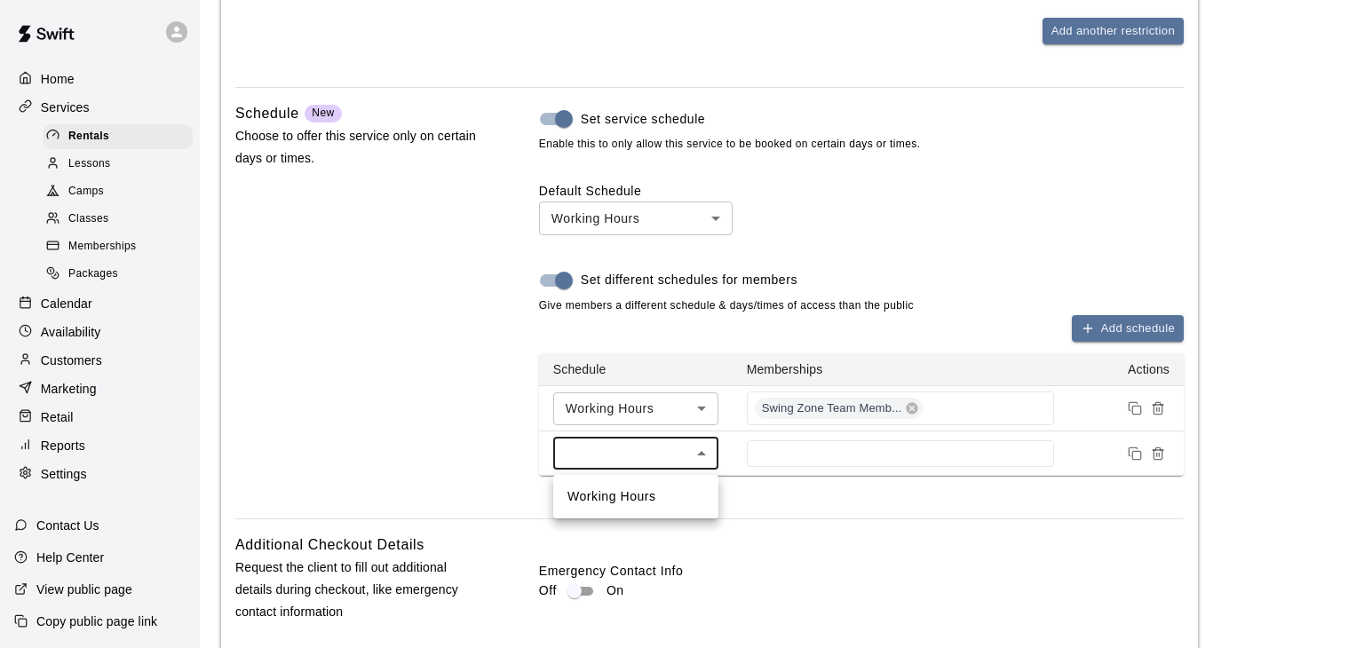
click at [781, 442] on div at bounding box center [682, 324] width 1364 height 648
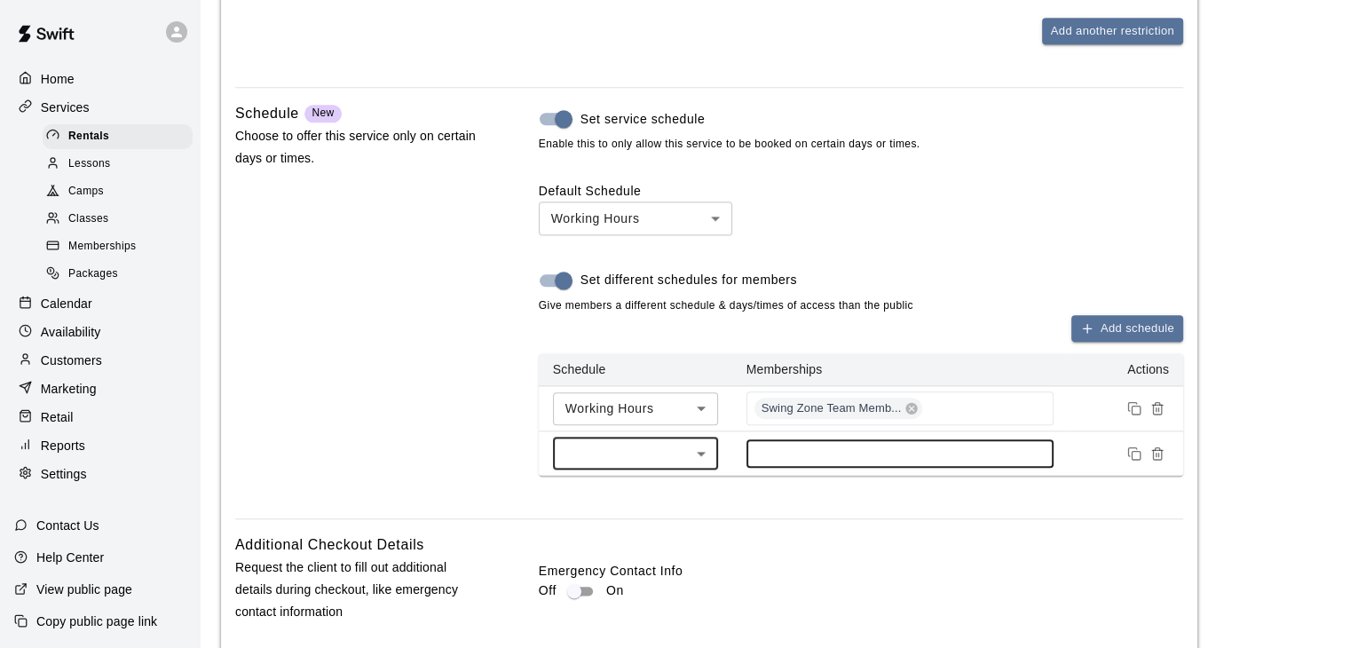
click at [803, 451] on input at bounding box center [901, 454] width 290 height 14
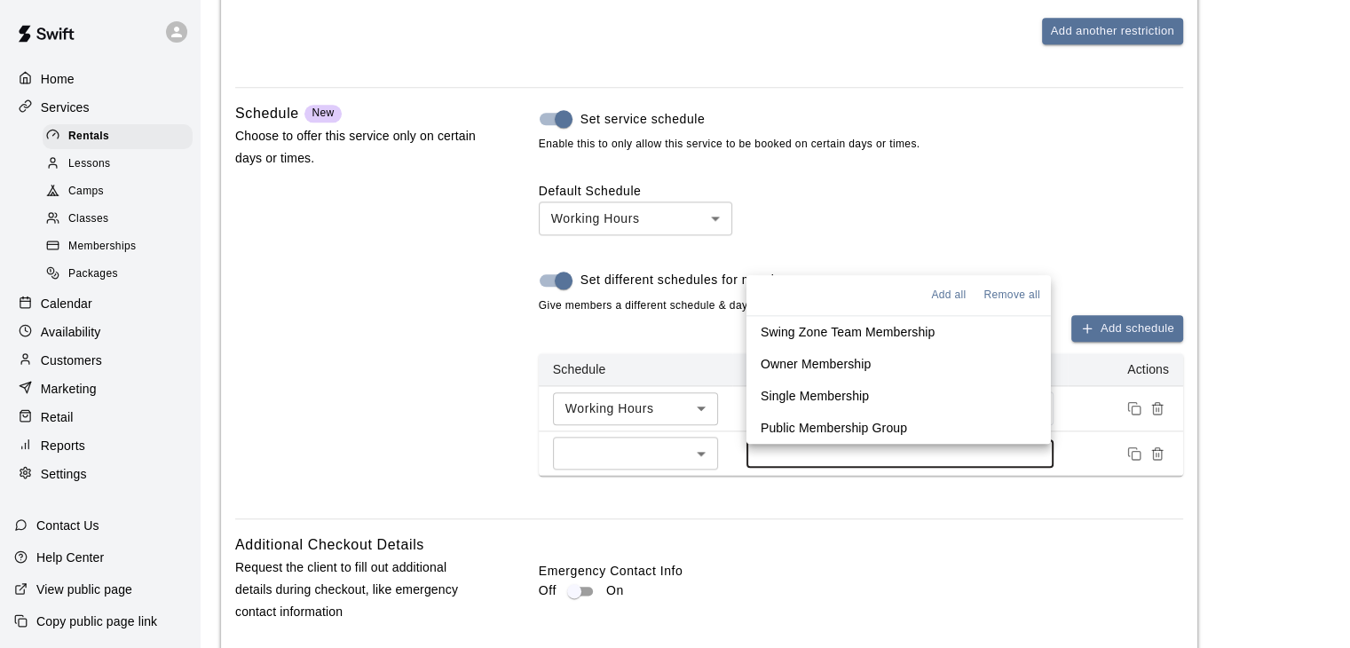
click at [811, 395] on p "Single Membership" at bounding box center [815, 396] width 108 height 18
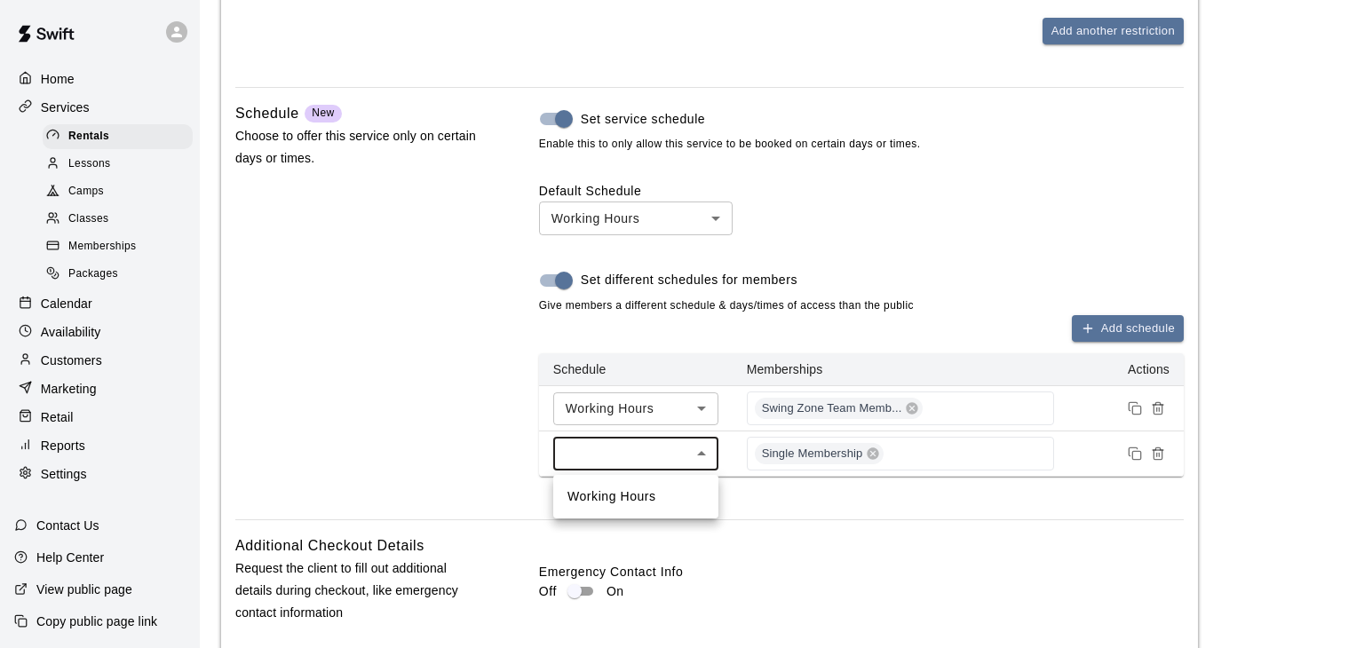
click at [659, 500] on li "Working Hours" at bounding box center [635, 496] width 165 height 29
type input "***"
click at [1161, 459] on div at bounding box center [682, 324] width 1364 height 648
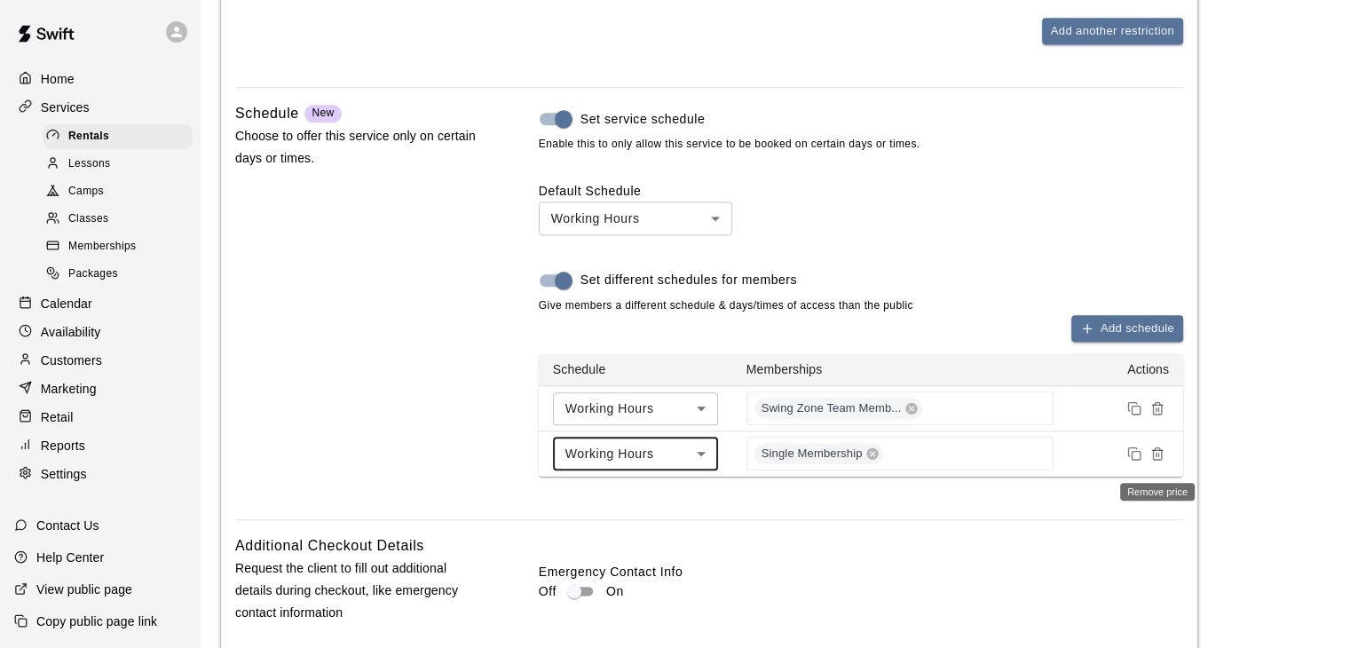
click at [1160, 459] on icon "Remove price" at bounding box center [1158, 454] width 14 height 14
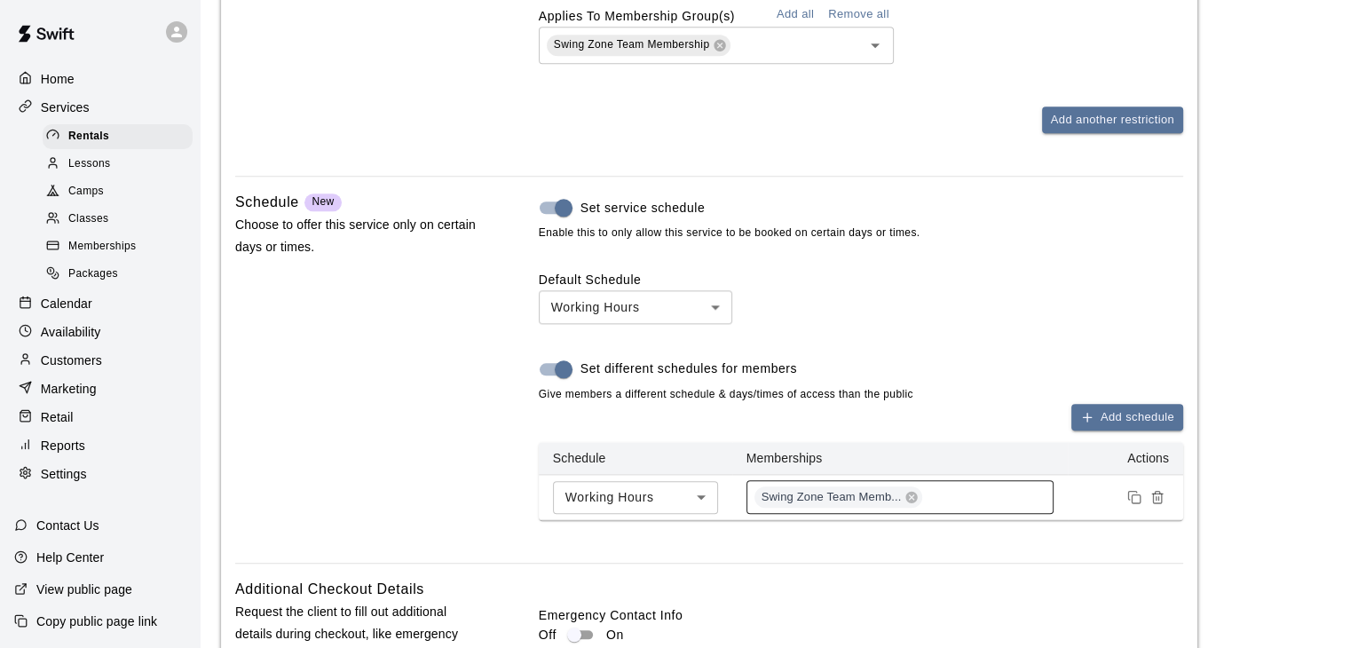
scroll to position [2122, 0]
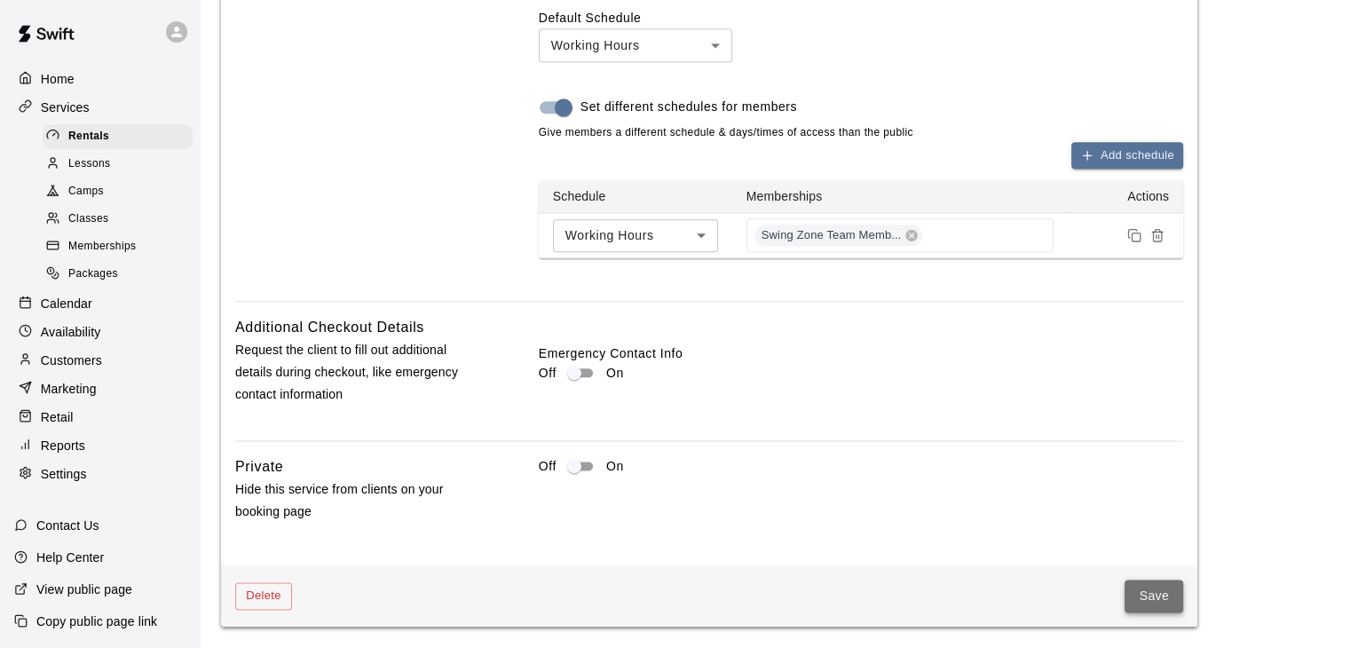
click at [1147, 594] on button "Save" at bounding box center [1154, 596] width 59 height 33
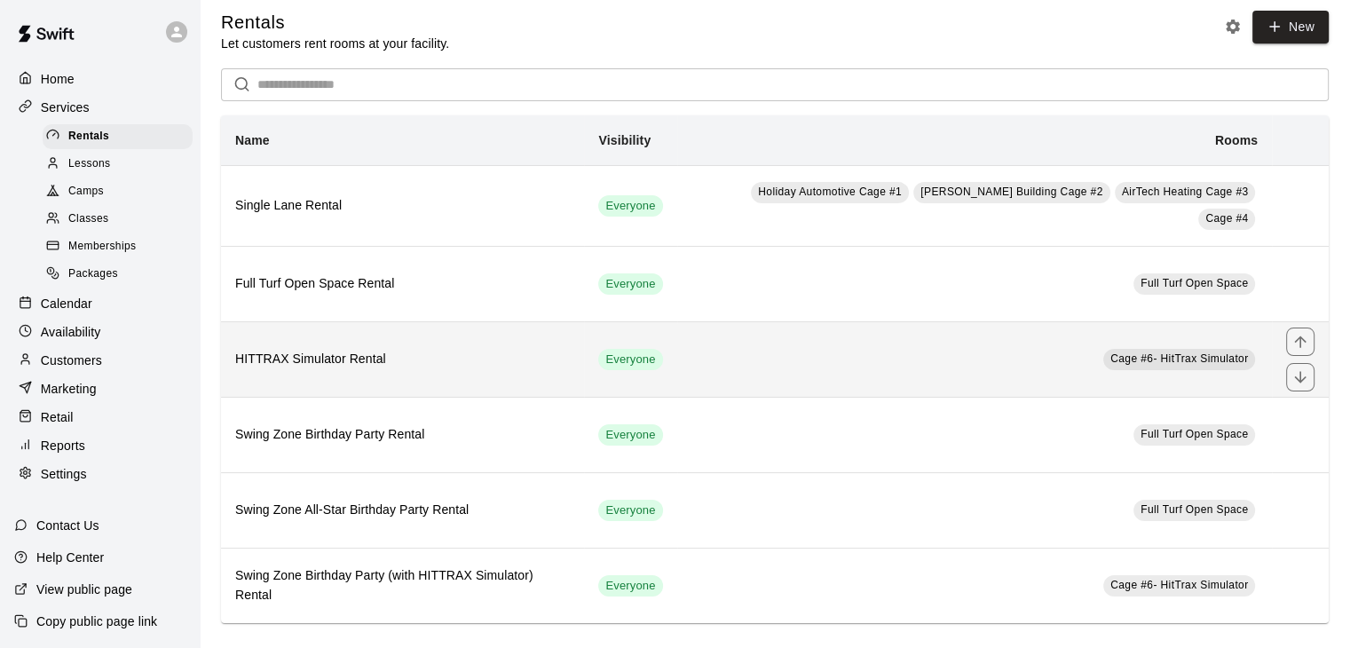
scroll to position [14, 0]
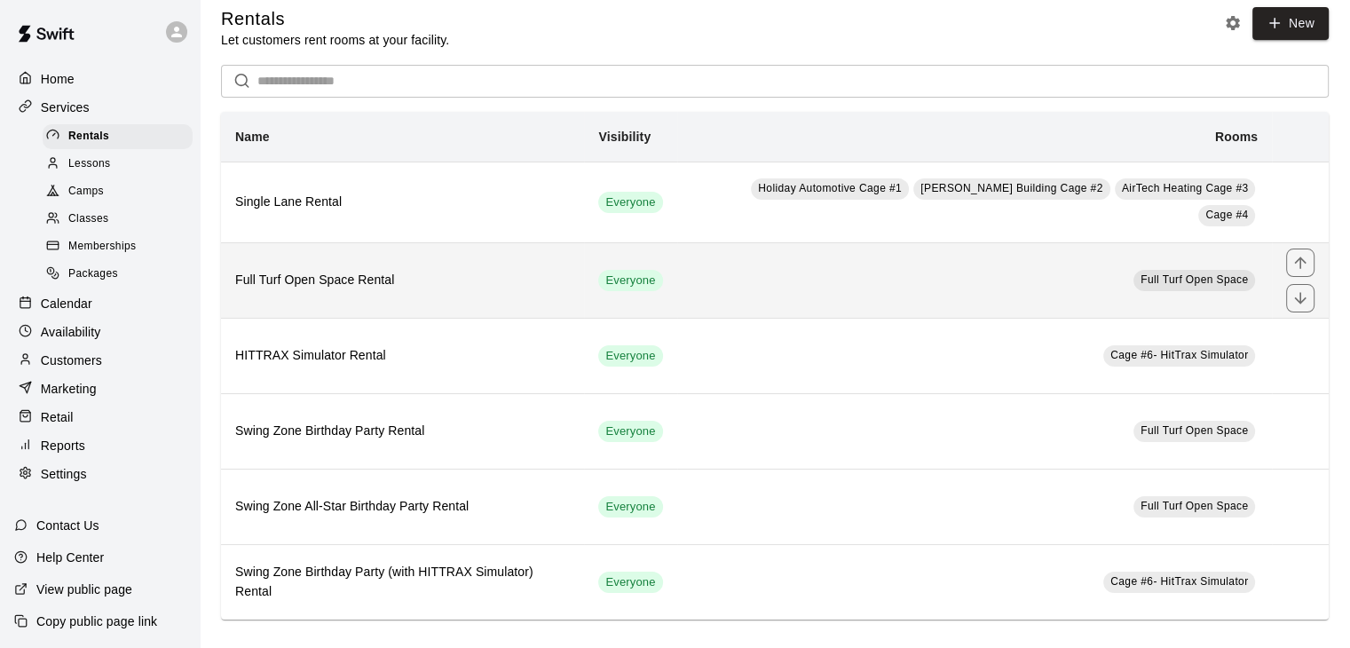
click at [357, 278] on h6 "Full Turf Open Space Rental" at bounding box center [402, 281] width 335 height 20
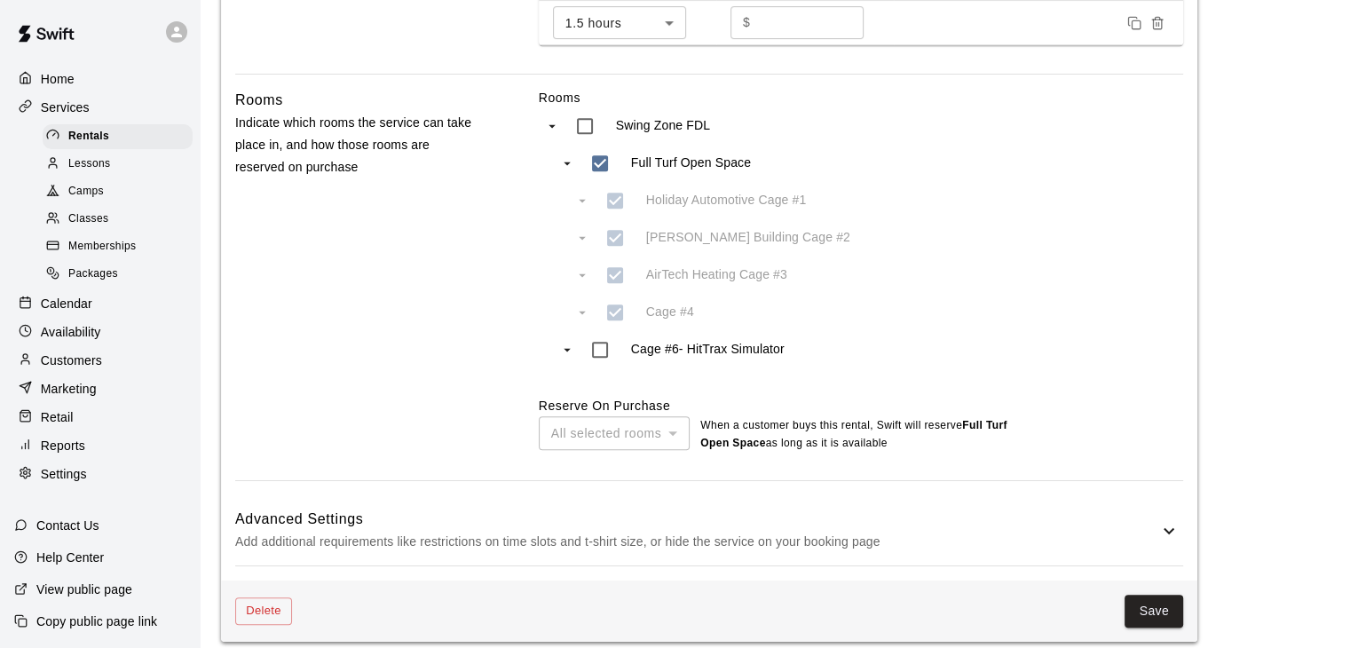
scroll to position [826, 0]
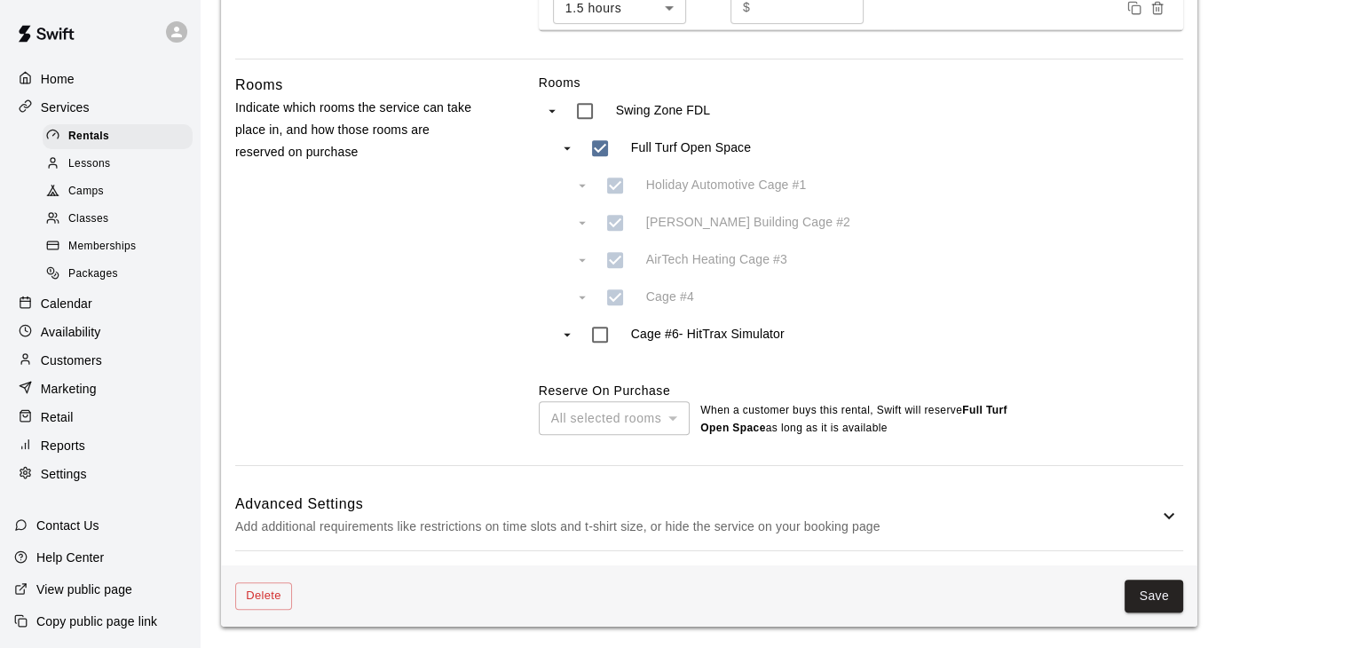
click at [817, 518] on p "Add additional requirements like restrictions on time slots and t-shirt size, o…" at bounding box center [696, 527] width 923 height 22
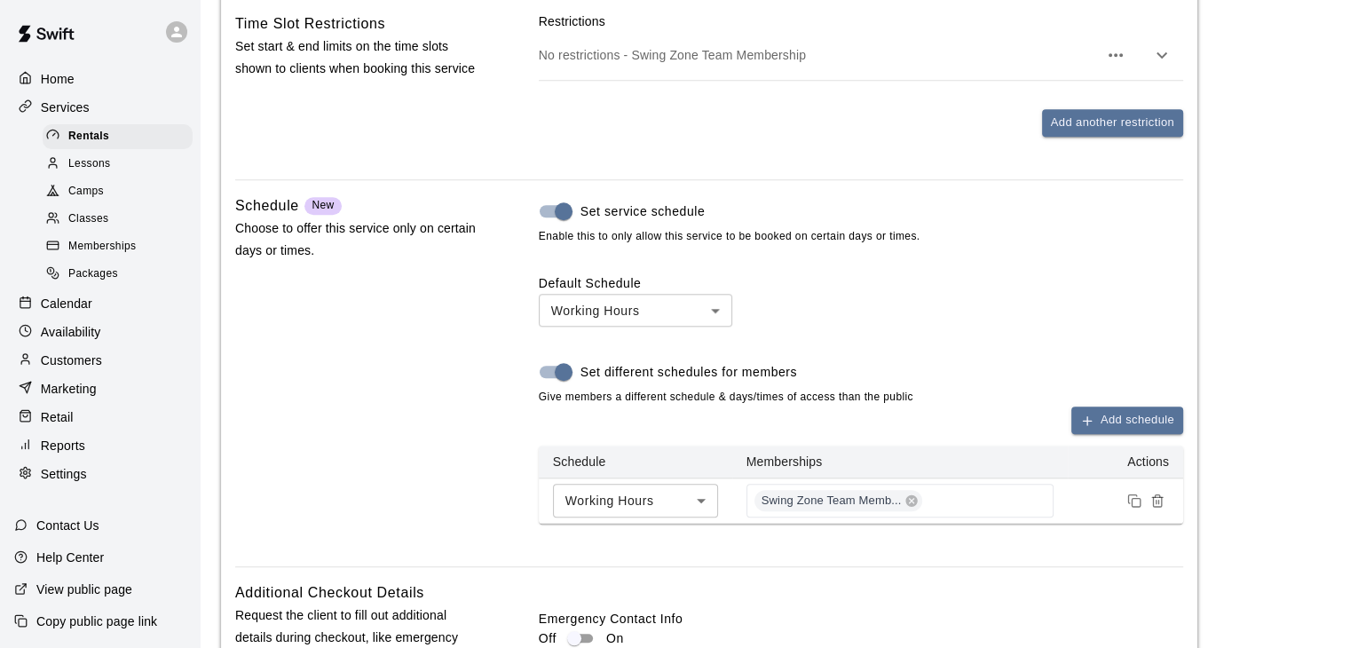
scroll to position [1625, 0]
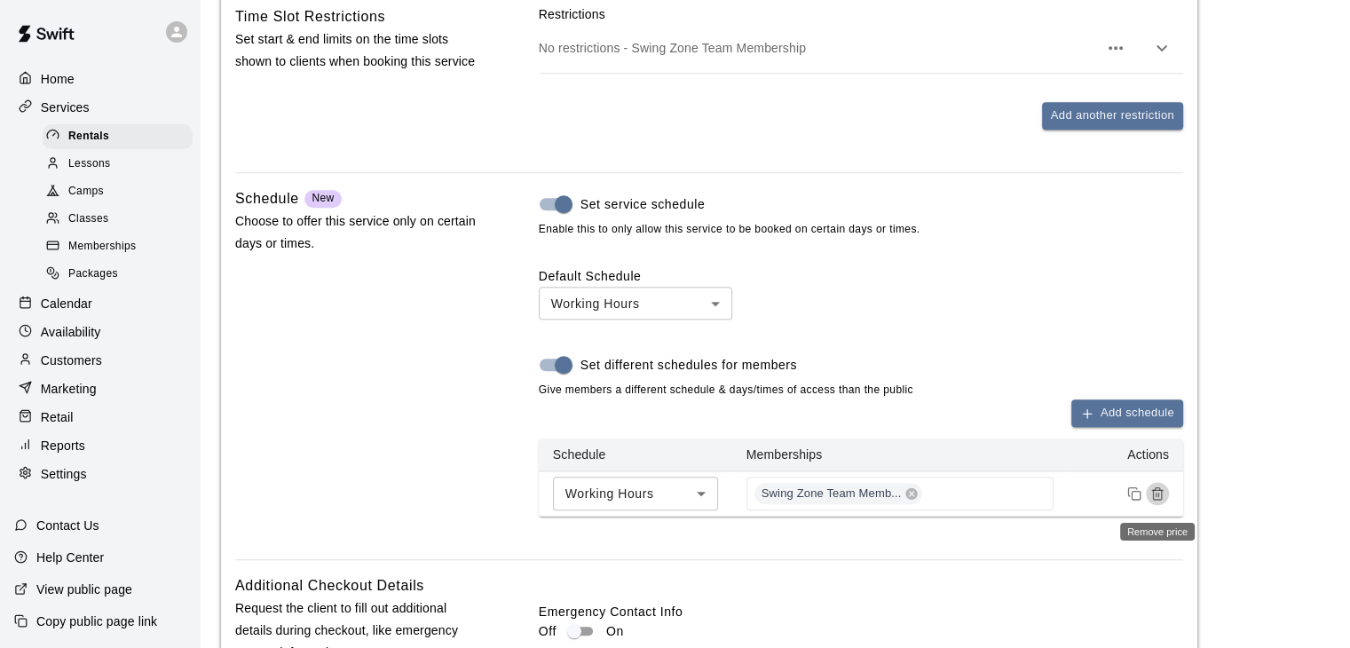
click at [1161, 500] on icon "Remove price" at bounding box center [1157, 495] width 8 height 10
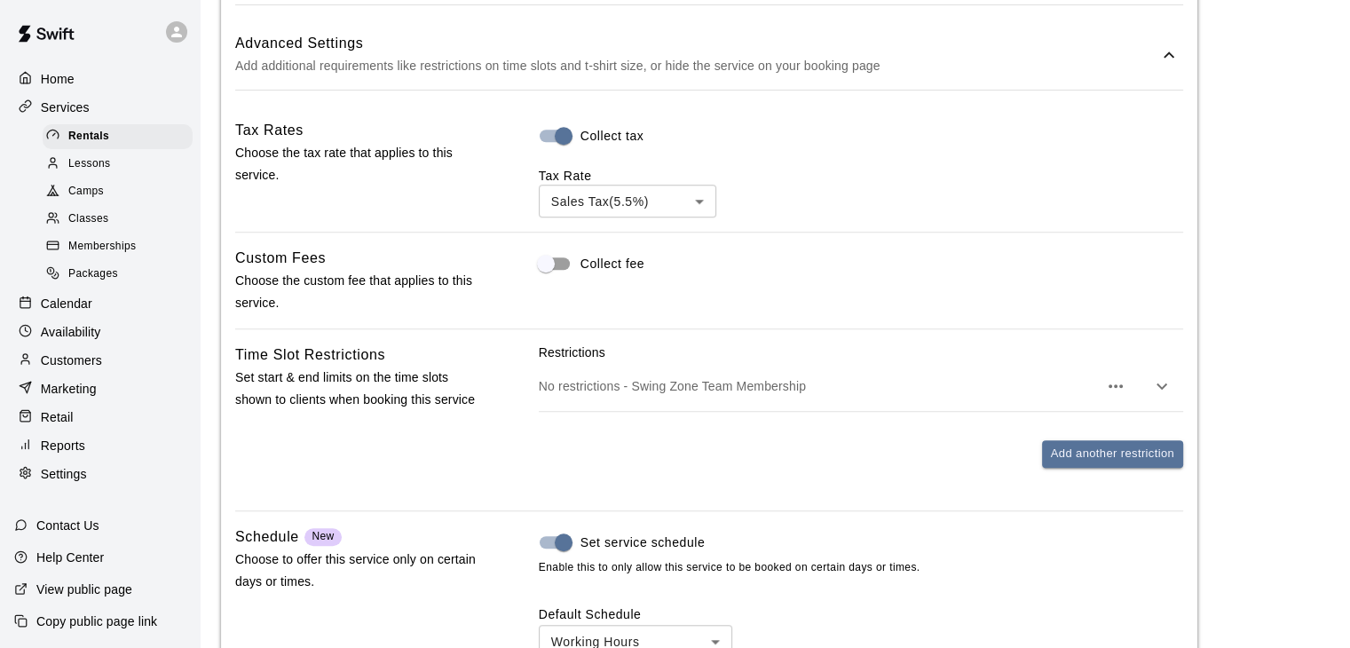
scroll to position [1270, 0]
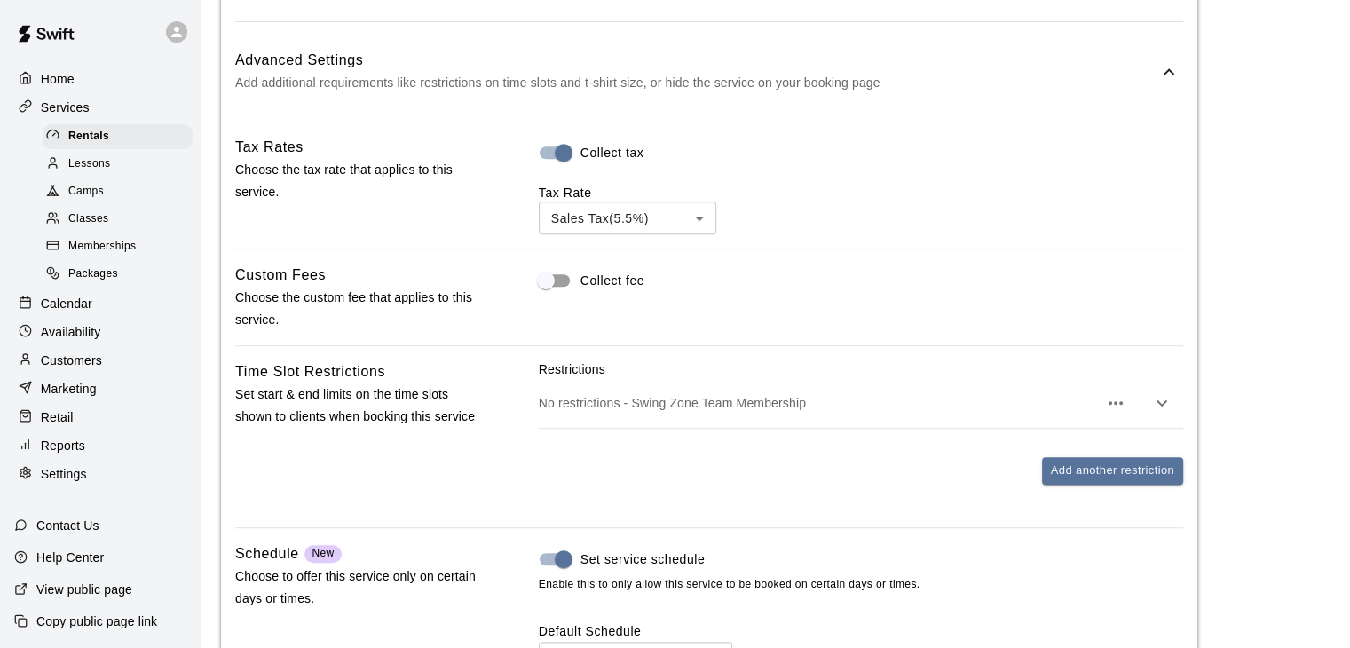
click at [86, 256] on span "Memberships" at bounding box center [101, 247] width 67 height 18
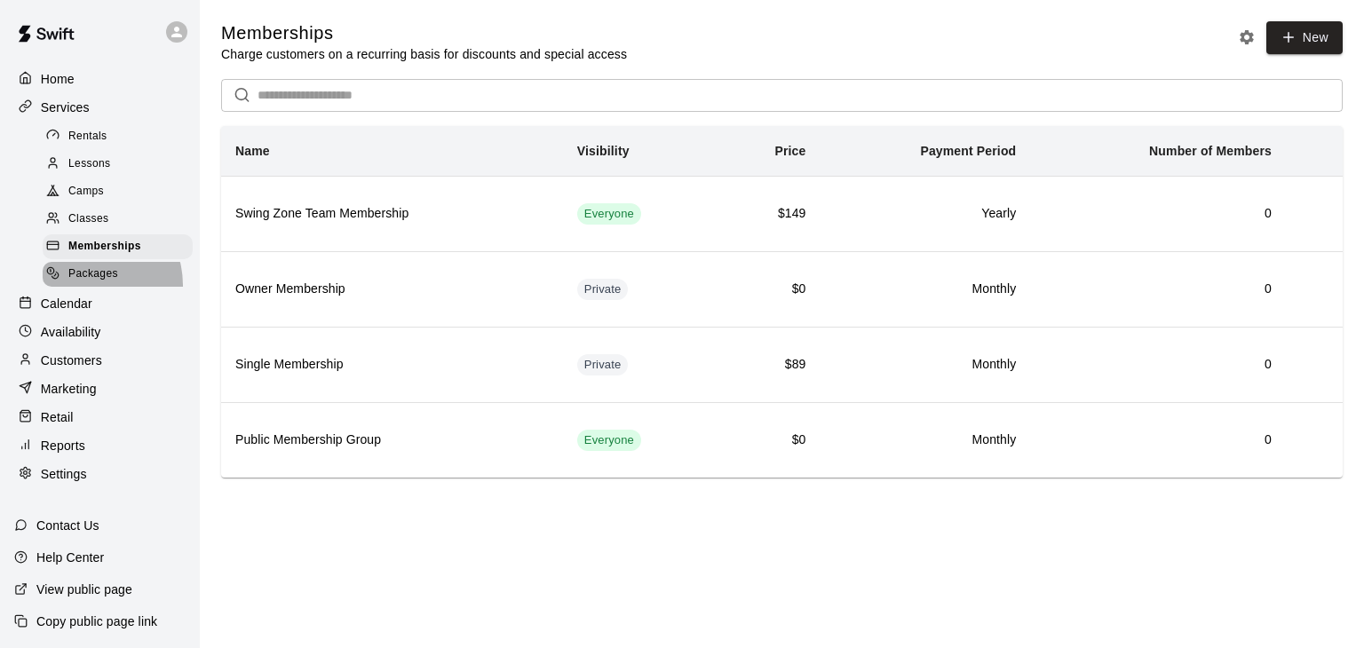
click at [89, 287] on div "Packages" at bounding box center [118, 274] width 150 height 25
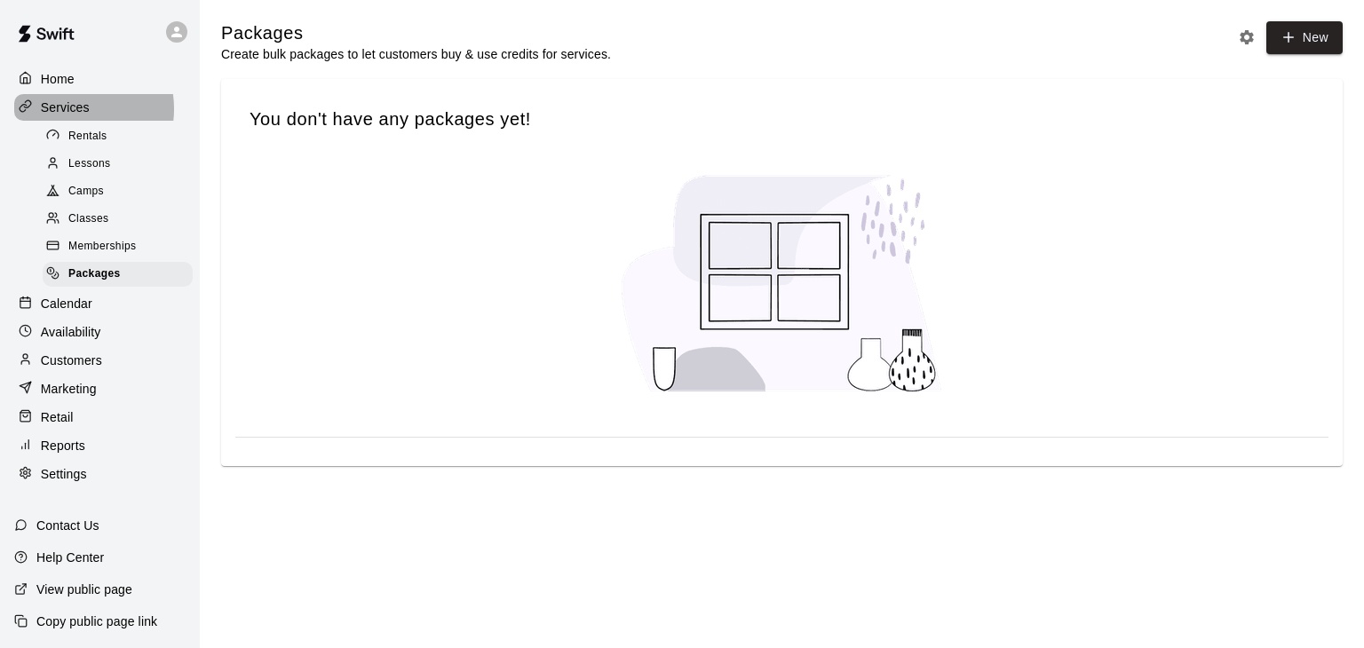
click at [72, 110] on p "Services" at bounding box center [65, 108] width 49 height 18
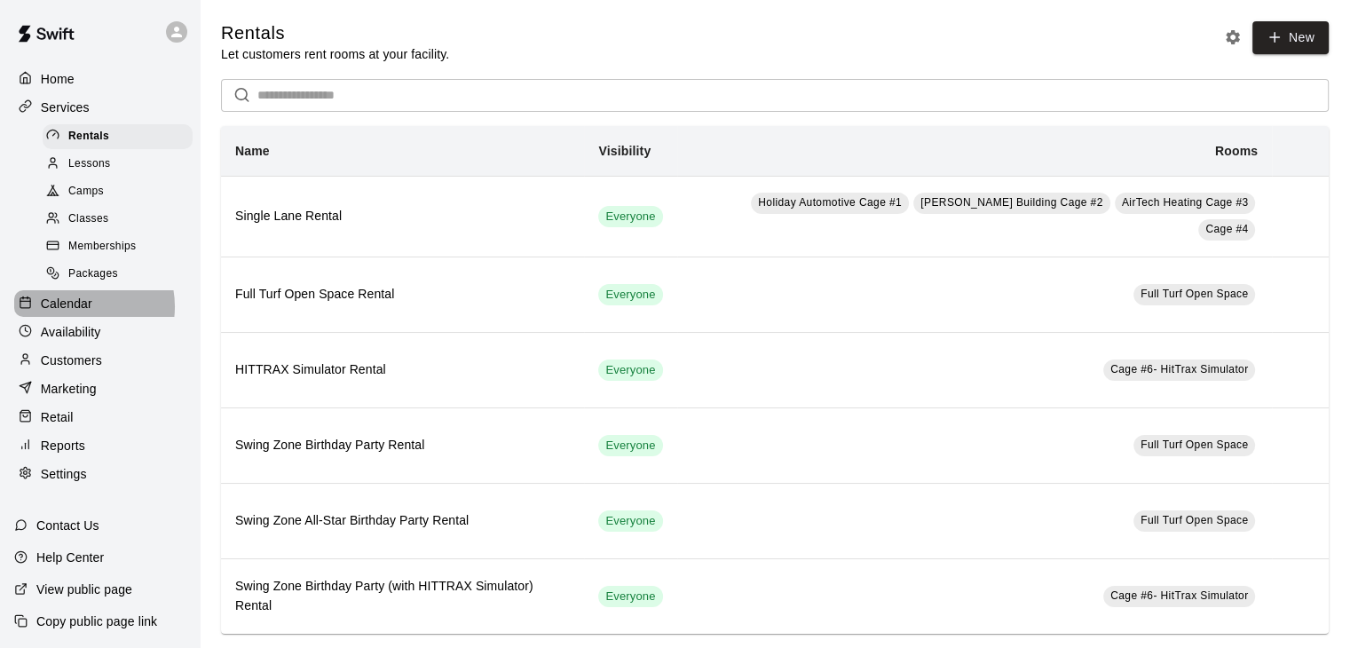
click at [75, 312] on p "Calendar" at bounding box center [66, 304] width 51 height 18
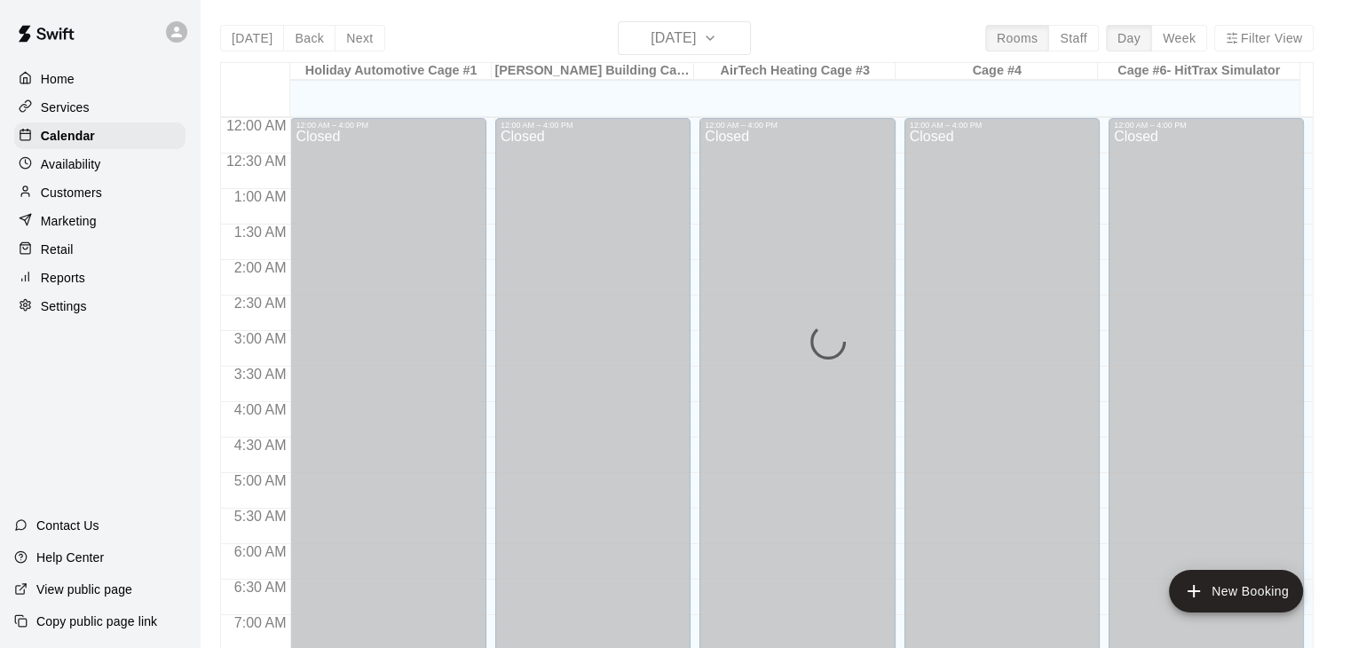
scroll to position [665, 0]
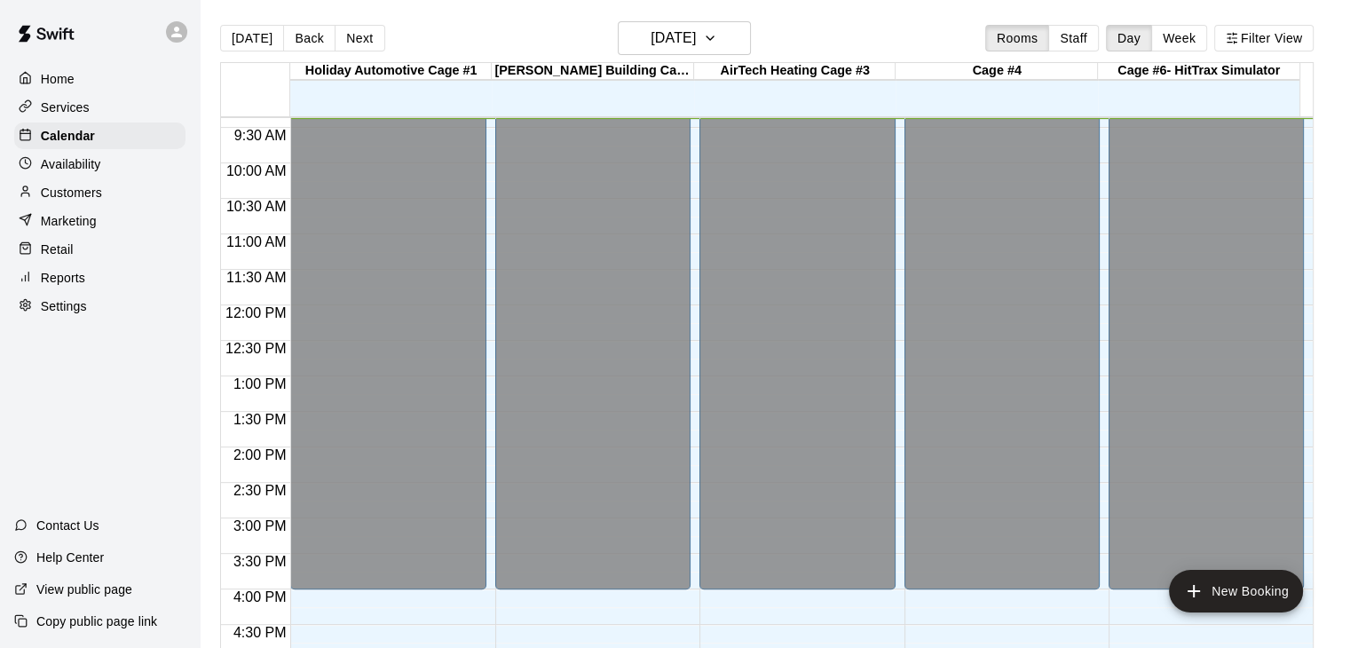
click at [67, 196] on p "Customers" at bounding box center [71, 193] width 61 height 18
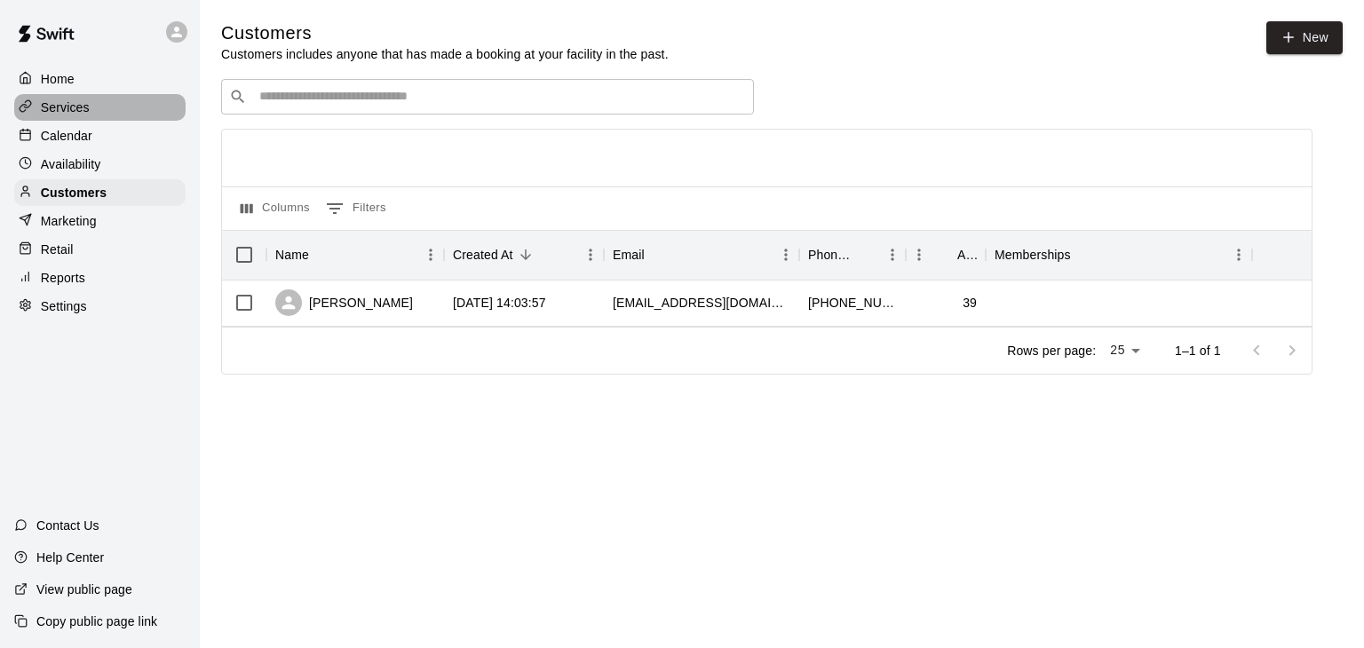
click at [78, 106] on p "Services" at bounding box center [65, 108] width 49 height 18
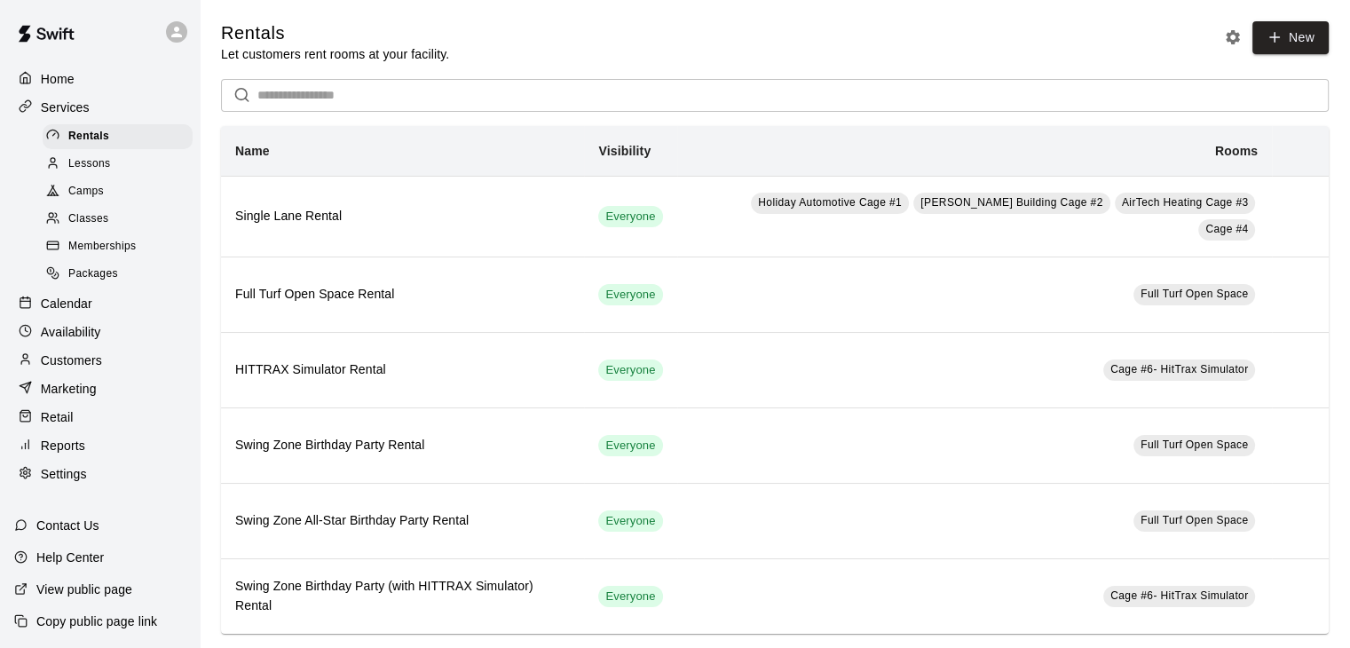
click at [87, 164] on span "Lessons" at bounding box center [89, 164] width 43 height 18
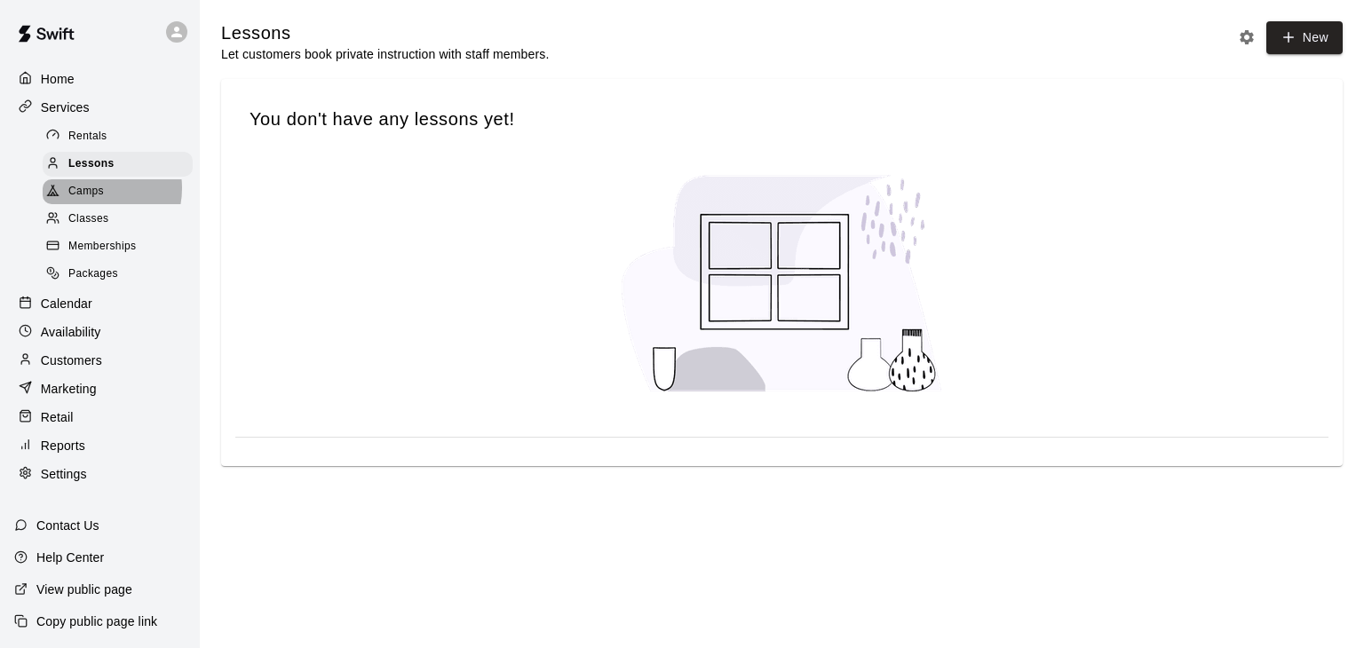
click at [89, 194] on span "Camps" at bounding box center [86, 192] width 36 height 18
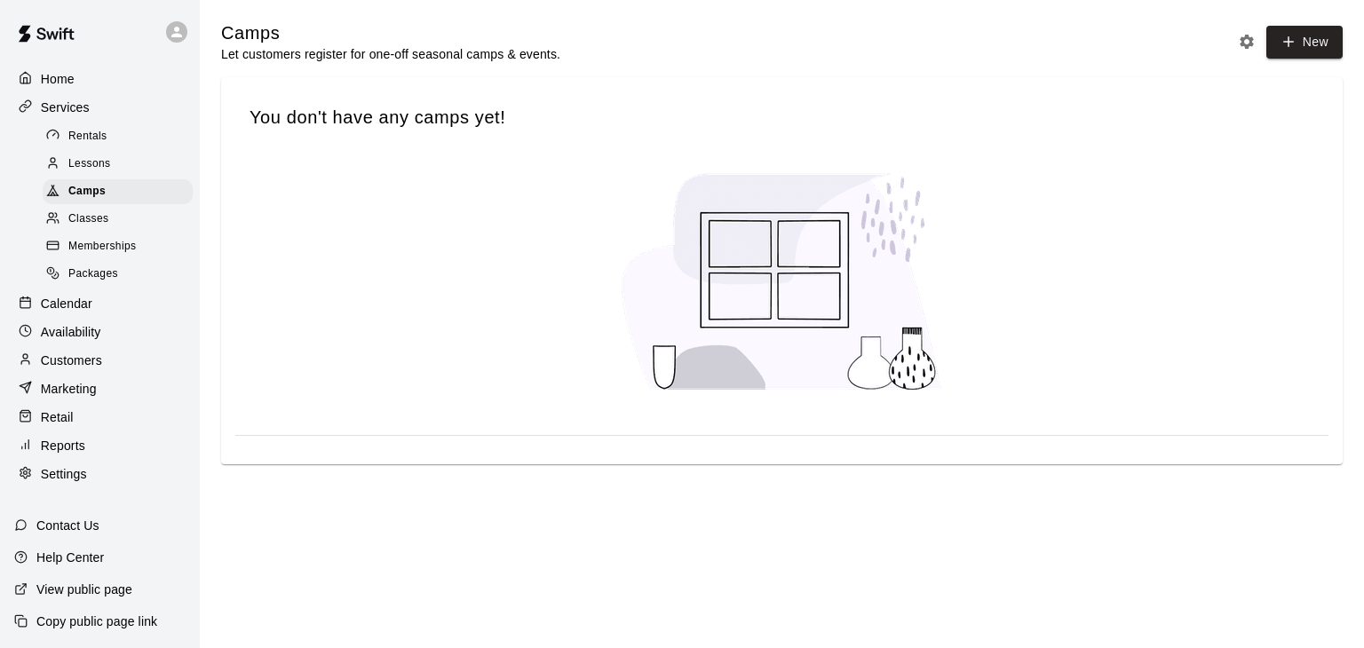
click at [85, 224] on span "Classes" at bounding box center [88, 219] width 40 height 18
click at [82, 256] on span "Memberships" at bounding box center [101, 247] width 67 height 18
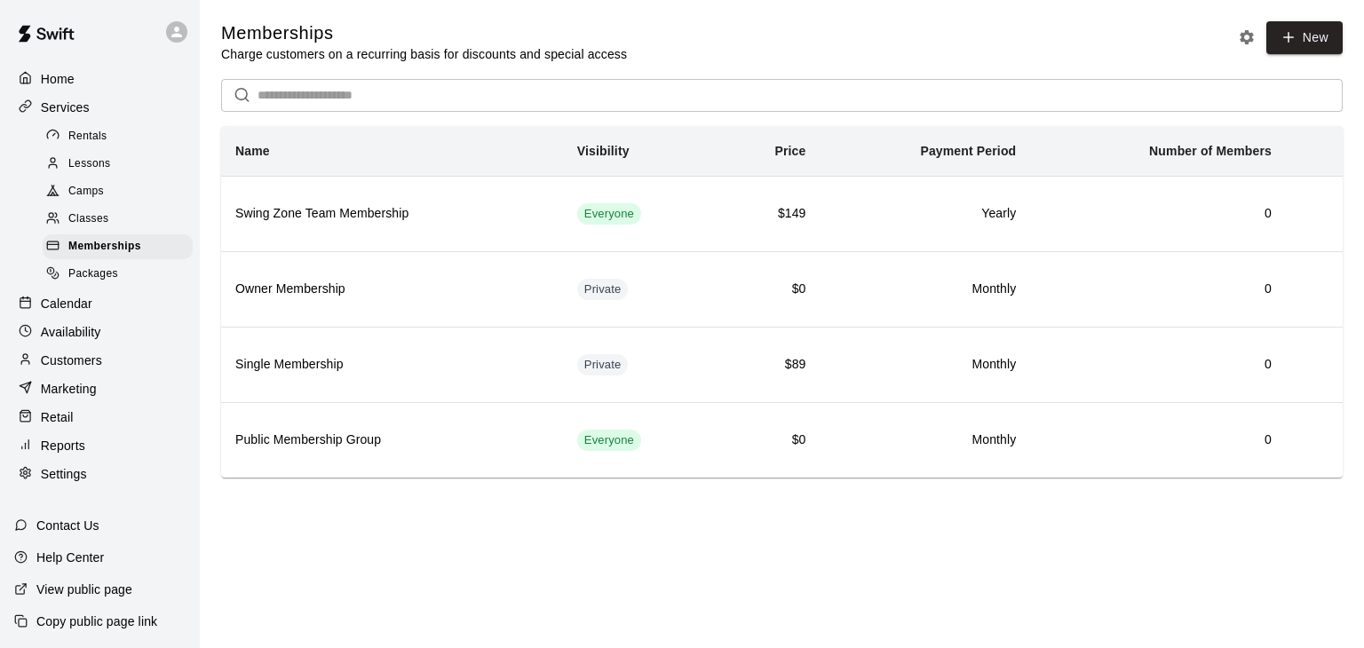
click at [82, 278] on span "Packages" at bounding box center [93, 274] width 50 height 18
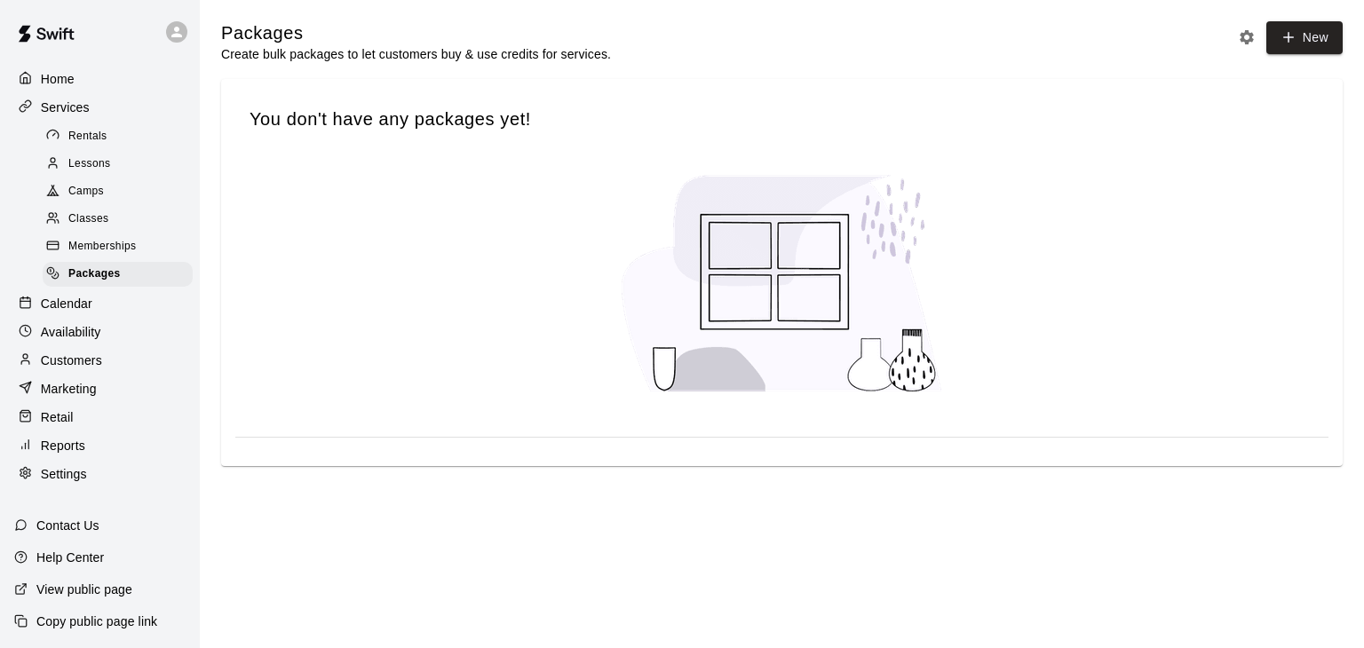
click at [86, 145] on span "Rentals" at bounding box center [87, 137] width 39 height 18
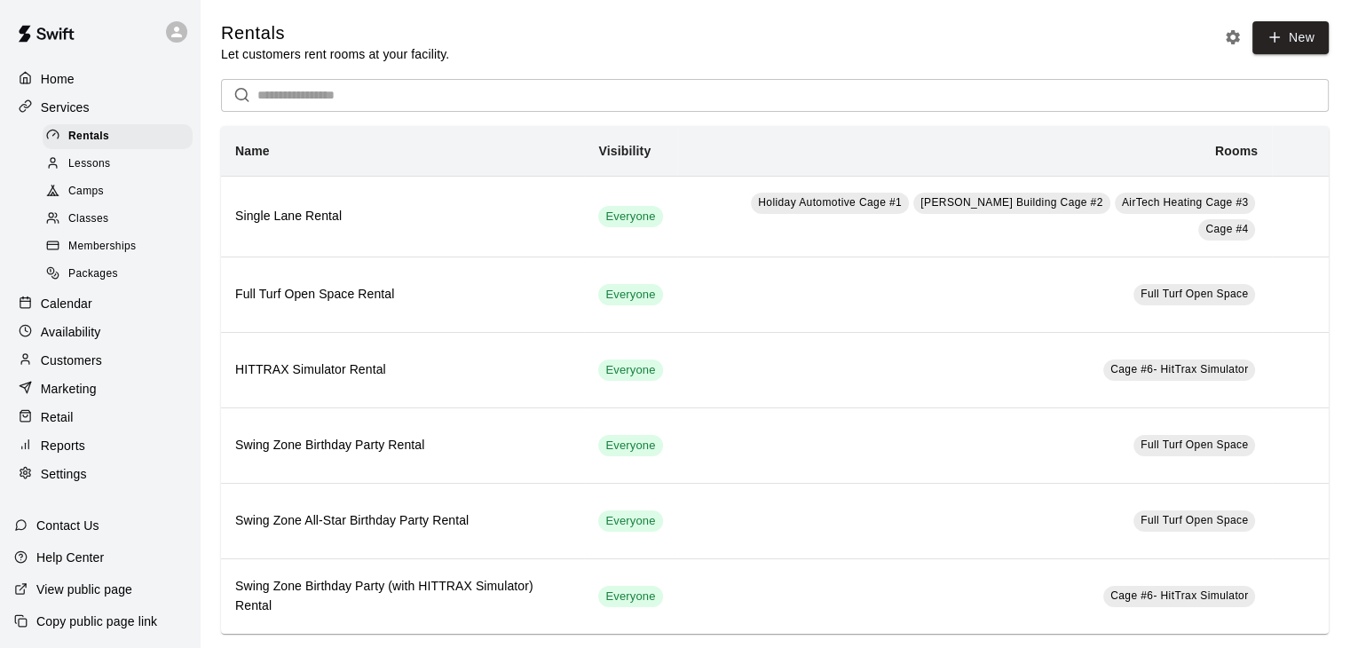
click at [92, 256] on span "Memberships" at bounding box center [101, 247] width 67 height 18
